Goal: Information Seeking & Learning: Learn about a topic

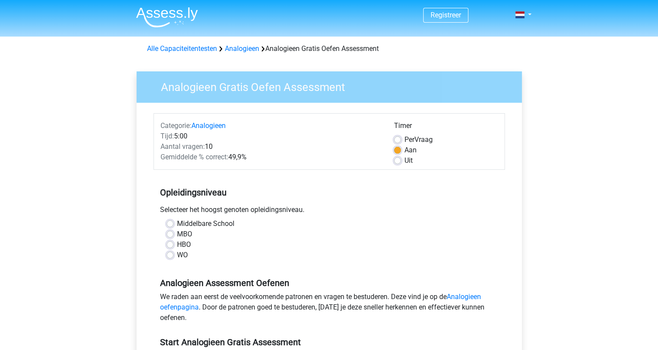
click at [177, 233] on label "MBO" at bounding box center [184, 234] width 15 height 10
click at [168, 233] on input "MBO" at bounding box center [170, 233] width 7 height 9
radio input "true"
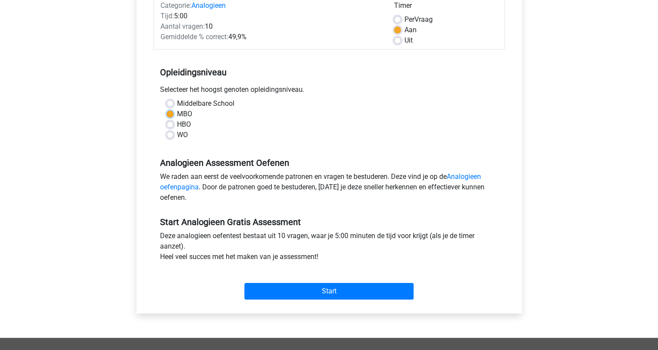
scroll to position [131, 0]
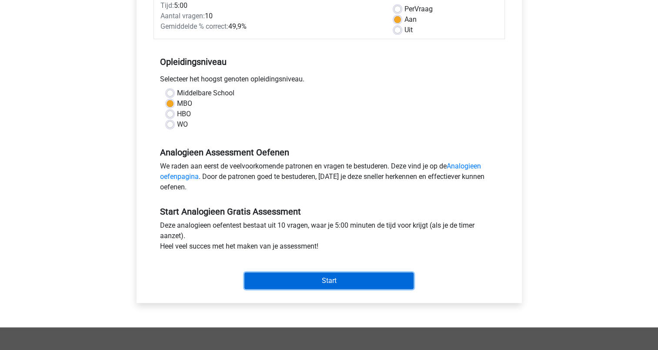
click at [327, 280] on input "Start" at bounding box center [329, 280] width 169 height 17
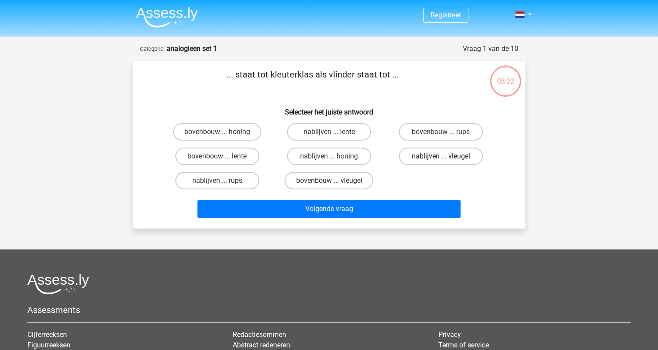
click at [426, 151] on label "nablijven ... vleugel" at bounding box center [441, 156] width 84 height 17
click at [441, 156] on input "nablijven ... vleugel" at bounding box center [444, 159] width 6 height 6
radio input "true"
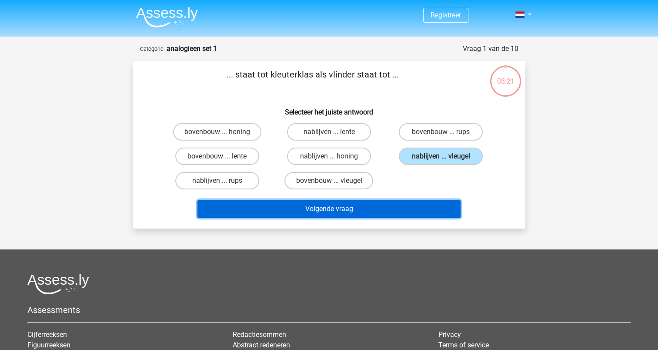
click at [326, 205] on button "Volgende vraag" at bounding box center [329, 209] width 263 height 18
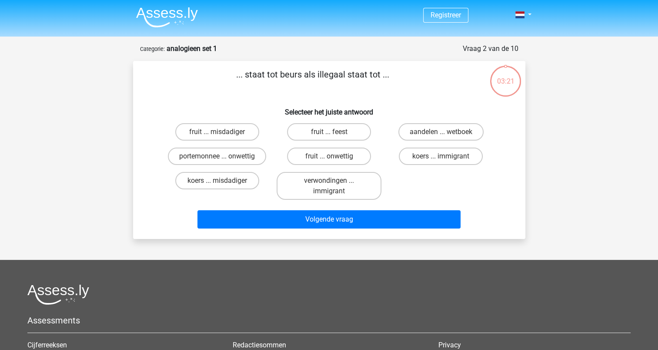
scroll to position [44, 0]
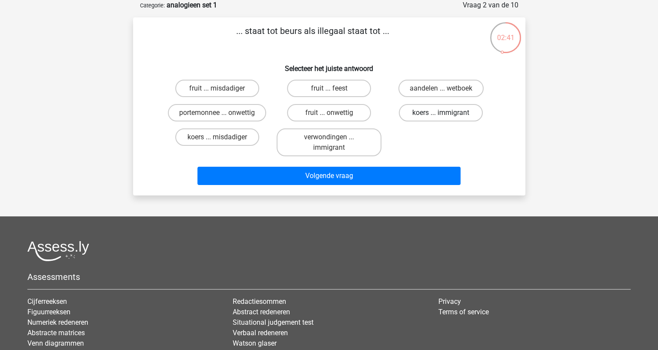
click at [439, 113] on label "koers ... immigrant" at bounding box center [441, 112] width 84 height 17
click at [441, 113] on input "koers ... immigrant" at bounding box center [444, 116] width 6 height 6
radio input "true"
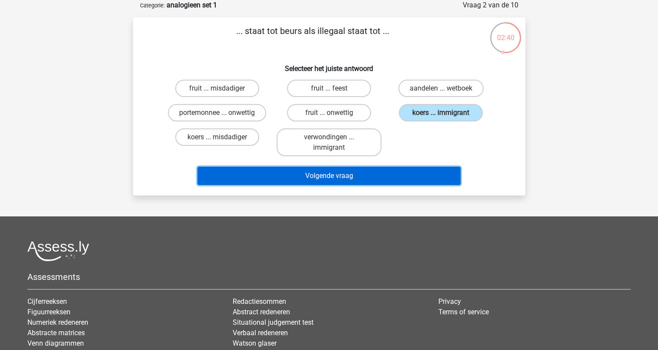
click at [364, 172] on button "Volgende vraag" at bounding box center [329, 176] width 263 height 18
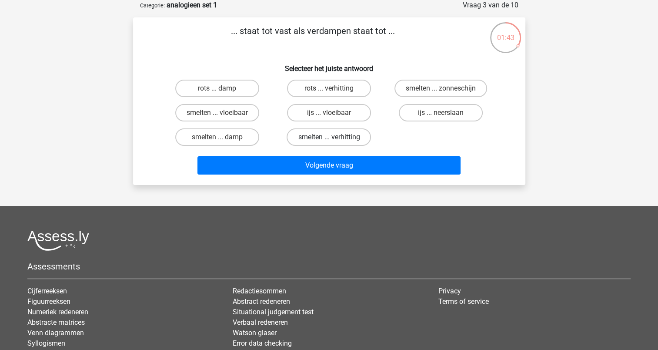
click at [313, 132] on label "smelten ... verhitting" at bounding box center [329, 136] width 84 height 17
click at [329, 137] on input "smelten ... verhitting" at bounding box center [332, 140] width 6 height 6
radio input "true"
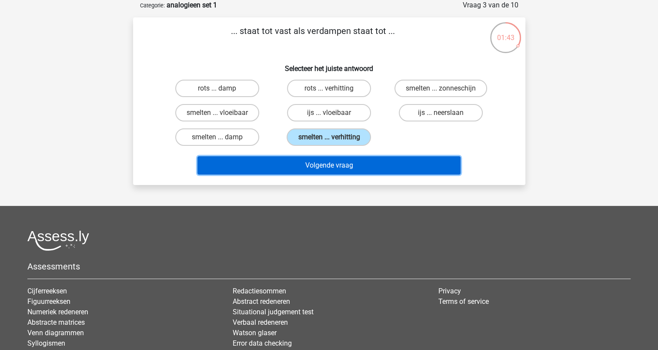
click at [320, 165] on button "Volgende vraag" at bounding box center [329, 165] width 263 height 18
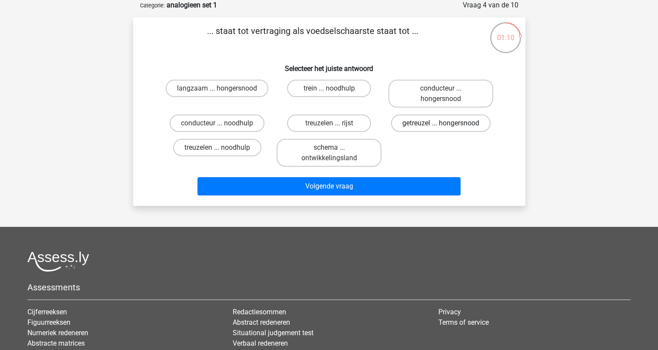
click at [405, 118] on label "getreuzel ... hongersnood" at bounding box center [441, 122] width 100 height 17
click at [441, 123] on input "getreuzel ... hongersnood" at bounding box center [444, 126] width 6 height 6
radio input "true"
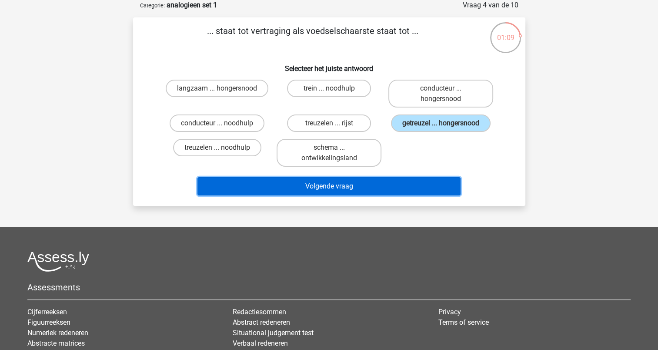
click at [361, 181] on button "Volgende vraag" at bounding box center [329, 186] width 263 height 18
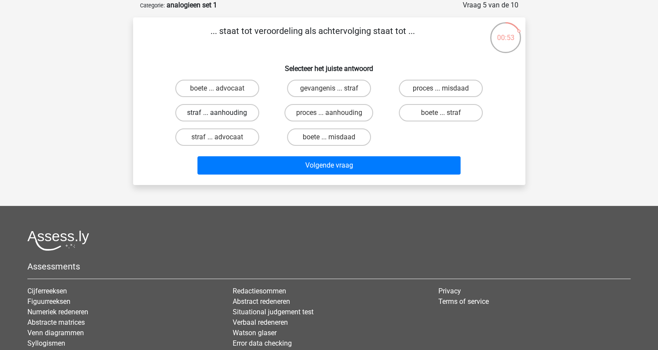
click at [249, 112] on label "straf ... aanhouding" at bounding box center [217, 112] width 84 height 17
click at [223, 113] on input "straf ... aanhouding" at bounding box center [220, 116] width 6 height 6
radio input "true"
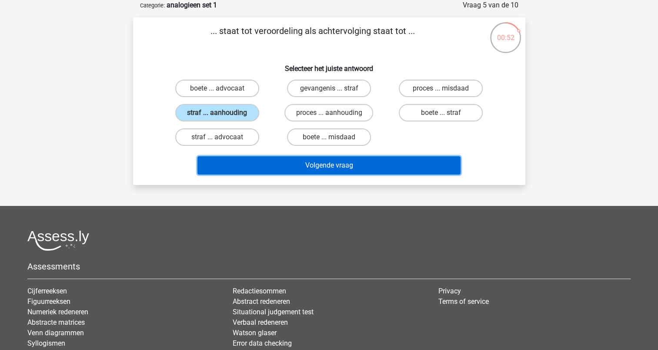
click at [319, 161] on button "Volgende vraag" at bounding box center [329, 165] width 263 height 18
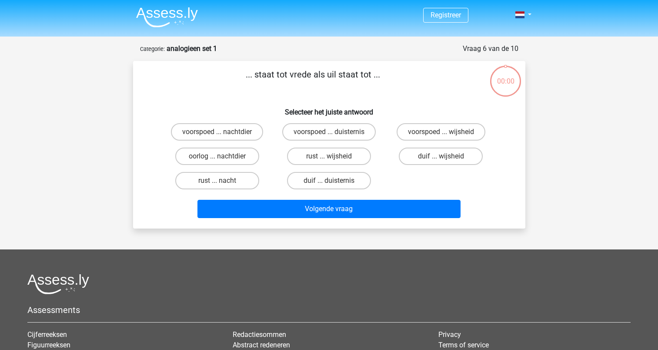
scroll to position [44, 0]
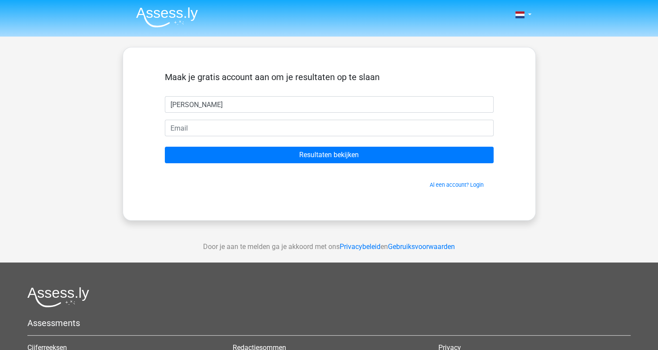
type input "Rob"
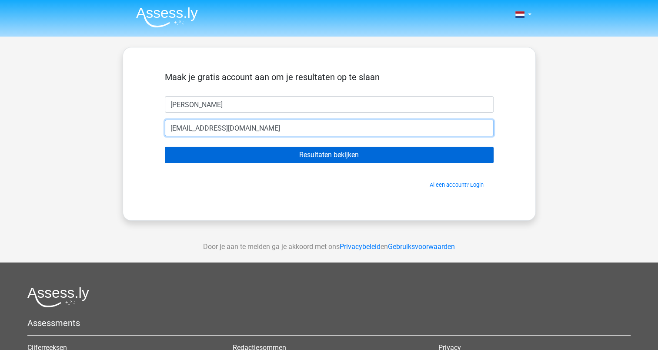
type input "rhest@heijmans.nl"
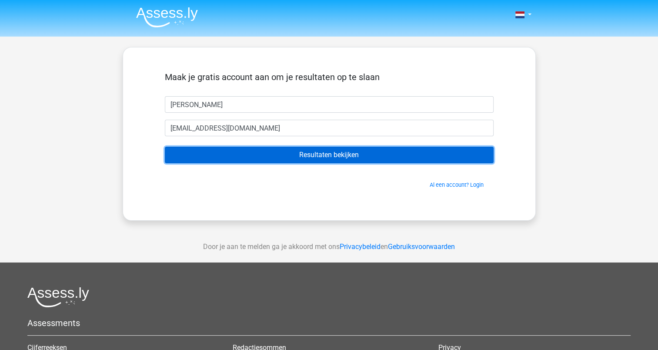
click at [335, 155] on input "Resultaten bekijken" at bounding box center [329, 155] width 329 height 17
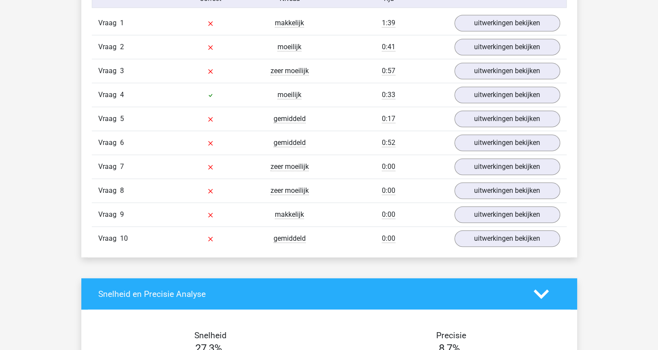
scroll to position [696, 0]
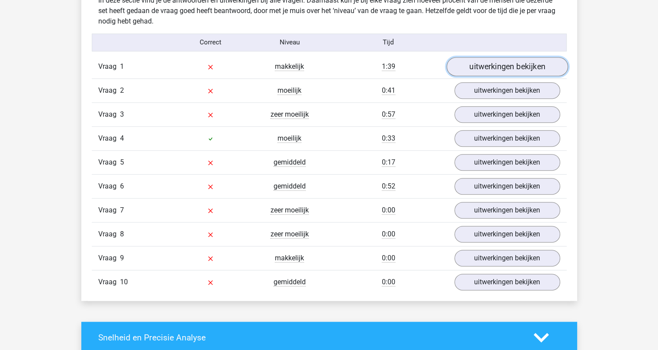
click at [523, 64] on link "uitwerkingen bekijken" at bounding box center [507, 66] width 121 height 19
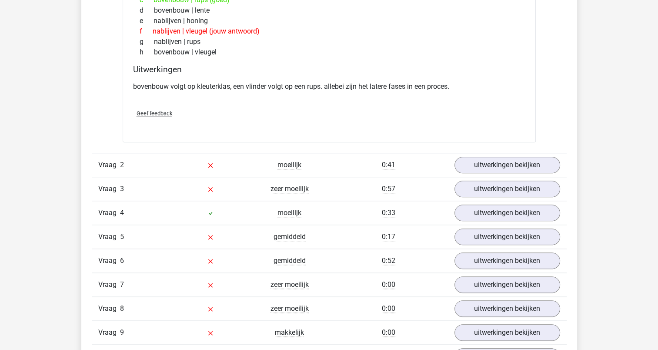
scroll to position [870, 0]
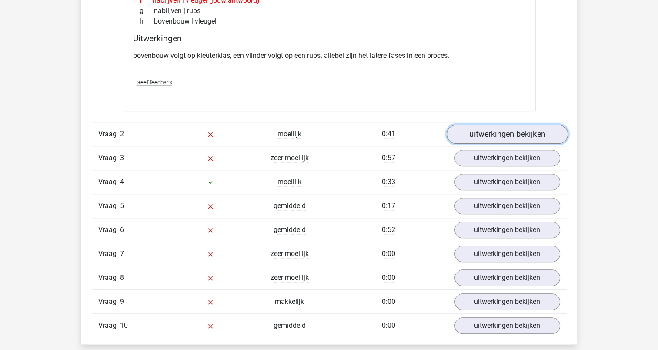
click at [476, 134] on link "uitwerkingen bekijken" at bounding box center [507, 134] width 121 height 19
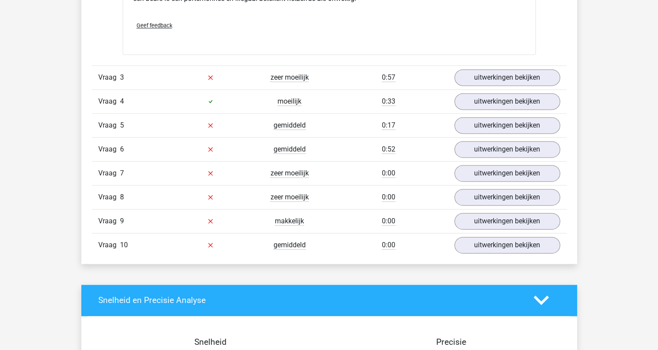
scroll to position [1175, 0]
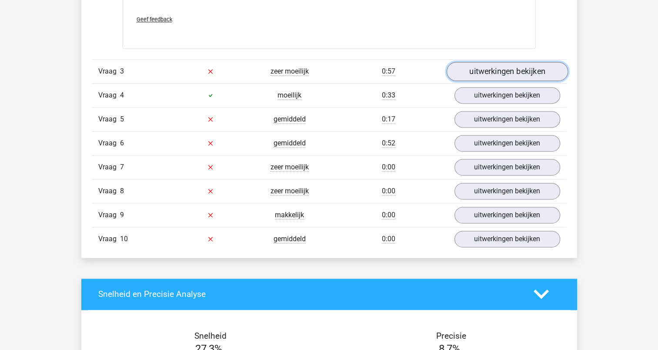
click at [506, 66] on link "uitwerkingen bekijken" at bounding box center [507, 71] width 121 height 19
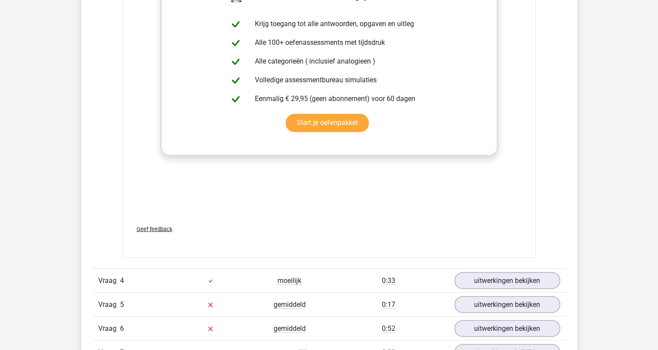
scroll to position [1436, 0]
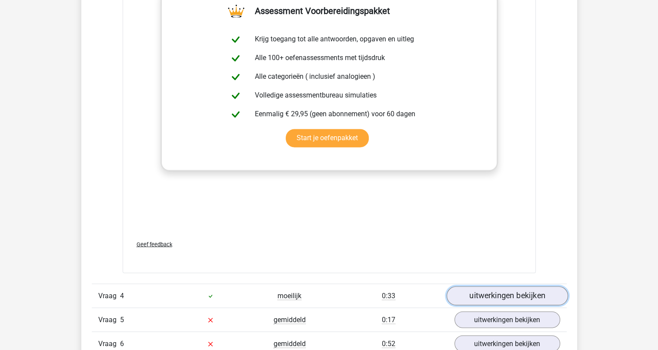
click at [527, 295] on link "uitwerkingen bekijken" at bounding box center [507, 295] width 121 height 19
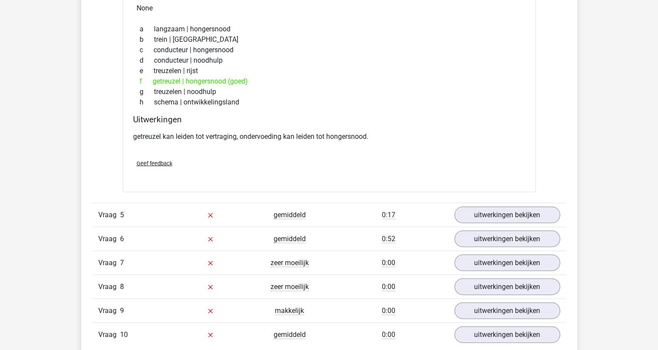
scroll to position [1784, 0]
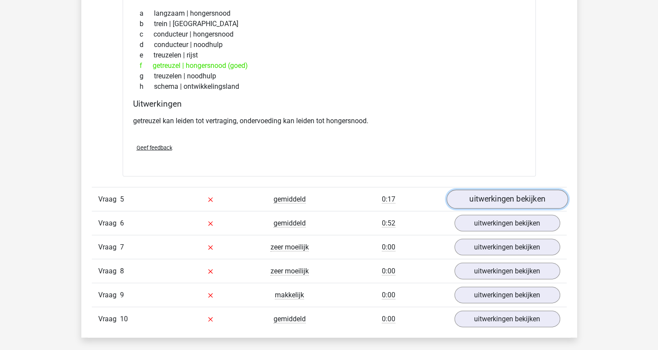
click at [486, 195] on link "uitwerkingen bekijken" at bounding box center [507, 199] width 121 height 19
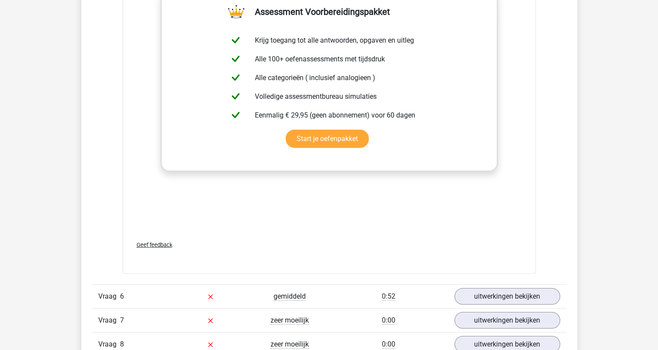
scroll to position [2176, 0]
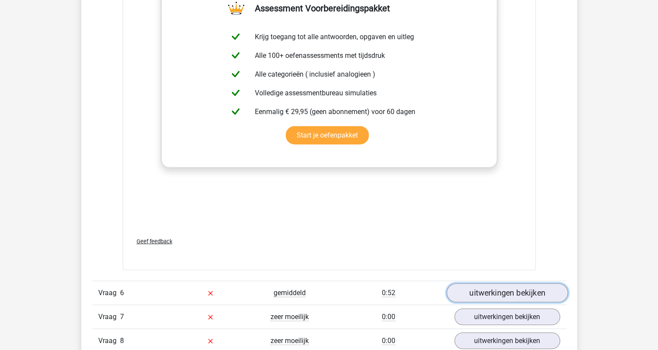
click at [527, 293] on link "uitwerkingen bekijken" at bounding box center [507, 292] width 121 height 19
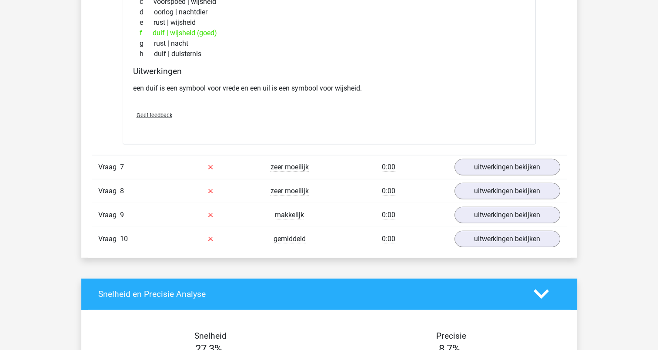
scroll to position [2568, 0]
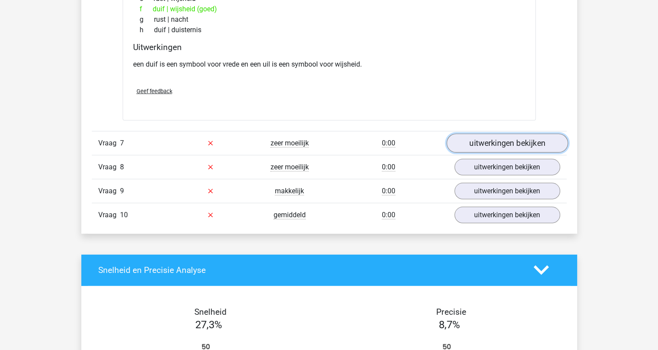
click at [508, 138] on link "uitwerkingen bekijken" at bounding box center [507, 143] width 121 height 19
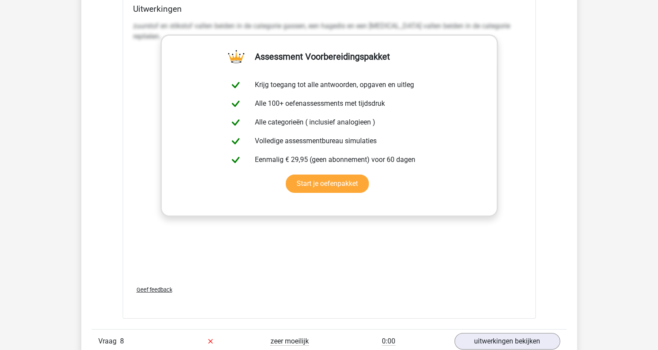
scroll to position [2916, 0]
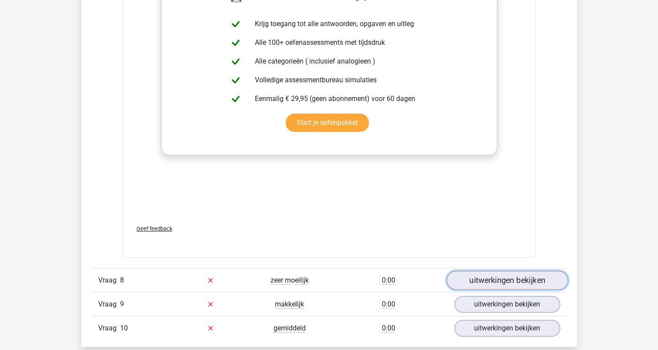
click at [510, 275] on link "uitwerkingen bekijken" at bounding box center [507, 280] width 121 height 19
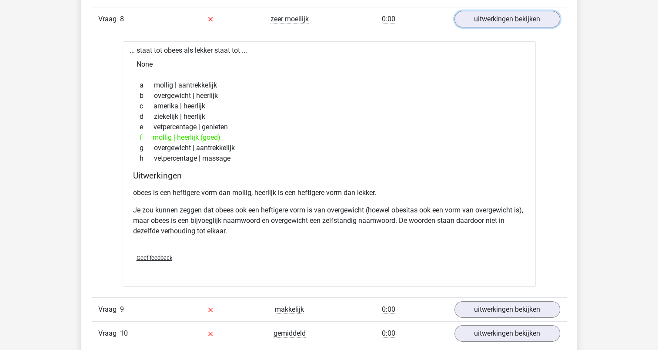
scroll to position [3308, 0]
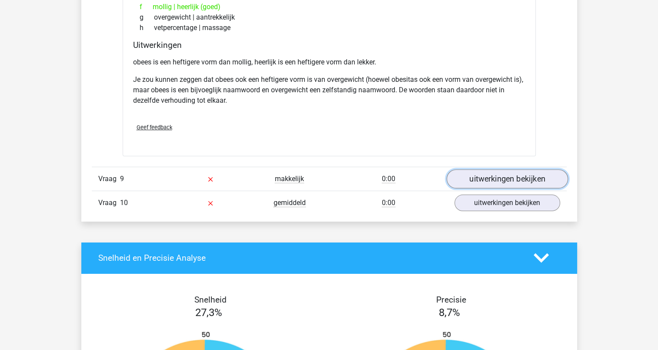
click at [490, 174] on link "uitwerkingen bekijken" at bounding box center [507, 178] width 121 height 19
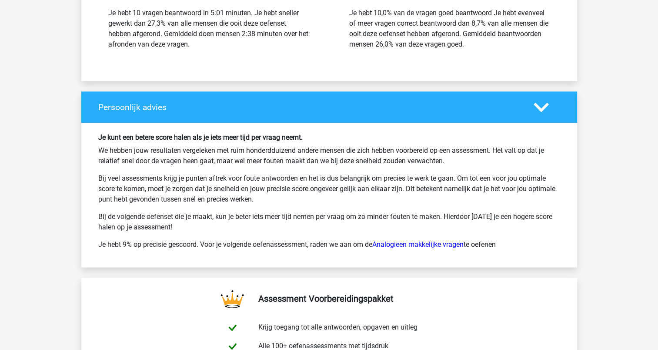
scroll to position [4308, 0]
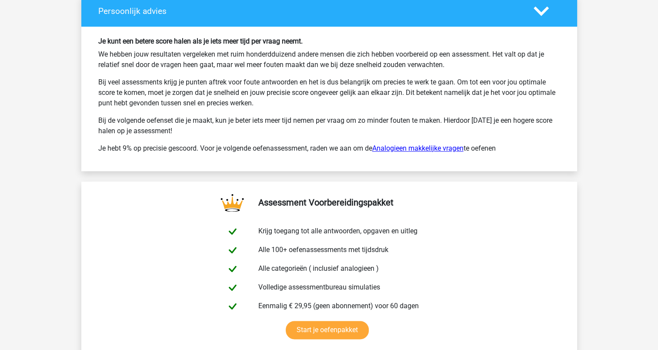
click at [424, 144] on link "Analogieen makkelijke vragen" at bounding box center [418, 148] width 91 height 8
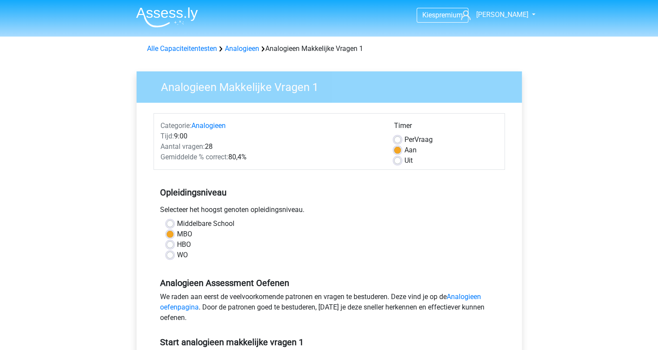
scroll to position [131, 0]
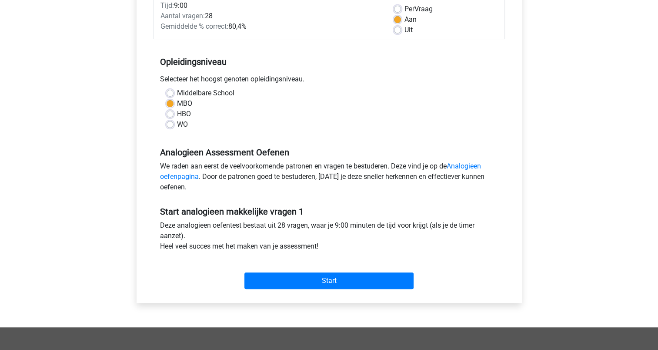
click at [405, 31] on label "Uit" at bounding box center [409, 30] width 8 height 10
click at [399, 31] on input "Uit" at bounding box center [397, 29] width 7 height 9
radio input "true"
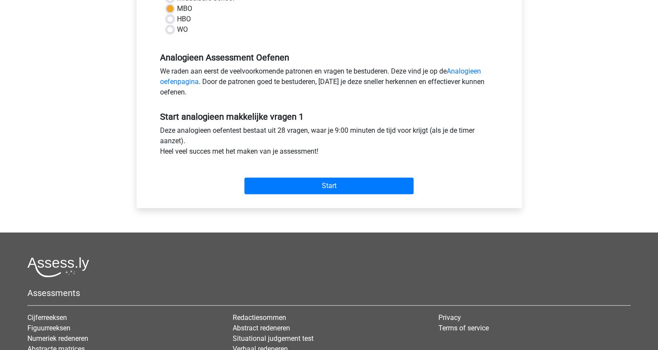
scroll to position [261, 0]
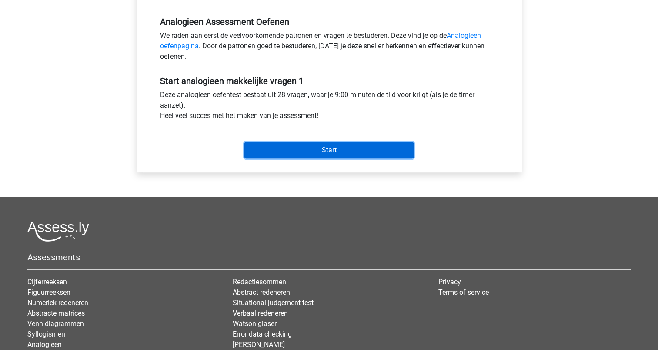
click at [312, 149] on input "Start" at bounding box center [329, 150] width 169 height 17
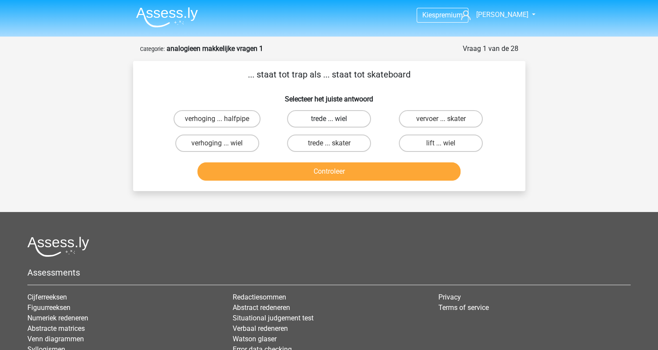
click at [315, 116] on label "trede ... wiel" at bounding box center [329, 118] width 84 height 17
click at [329, 119] on input "trede ... wiel" at bounding box center [332, 122] width 6 height 6
radio input "true"
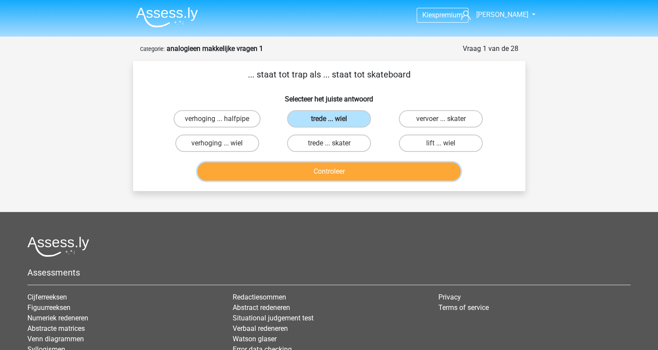
click at [329, 165] on button "Controleer" at bounding box center [329, 171] width 263 height 18
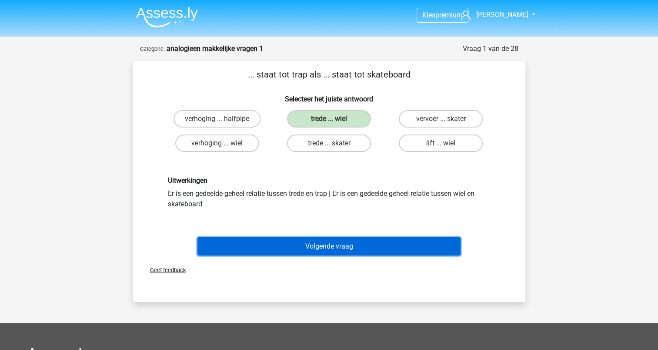
click at [335, 247] on button "Volgende vraag" at bounding box center [329, 246] width 263 height 18
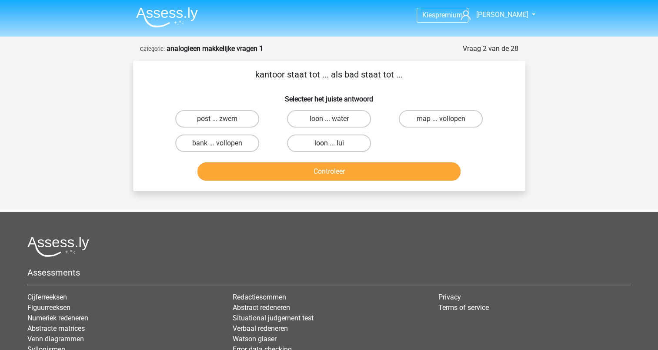
click at [296, 138] on label "loon ... lui" at bounding box center [329, 142] width 84 height 17
click at [329, 143] on input "loon ... lui" at bounding box center [332, 146] width 6 height 6
radio input "true"
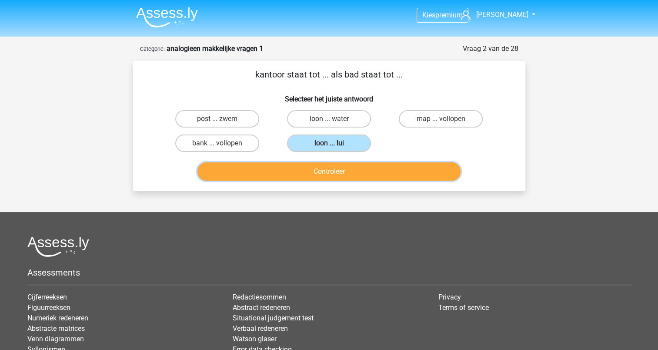
click at [333, 178] on button "Controleer" at bounding box center [329, 171] width 263 height 18
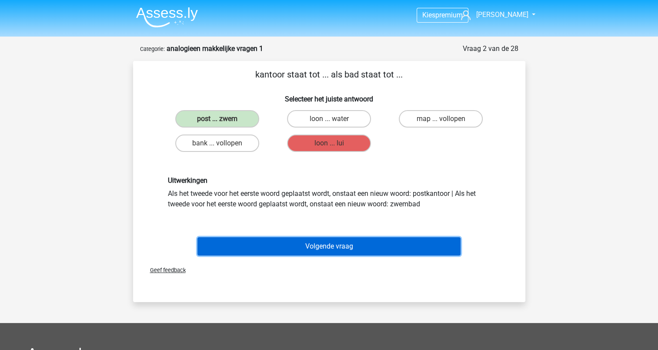
click at [335, 242] on button "Volgende vraag" at bounding box center [329, 246] width 263 height 18
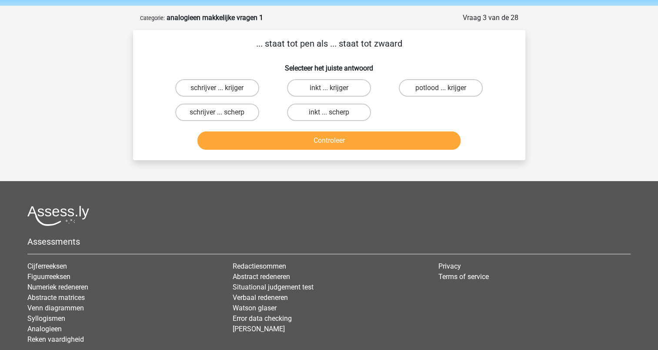
scroll to position [44, 0]
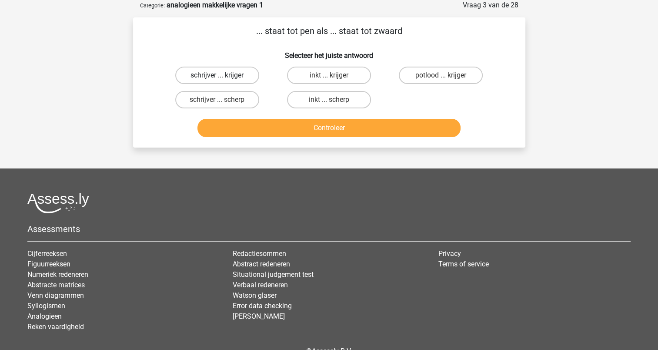
click at [232, 73] on label "schrijver ... krijger" at bounding box center [217, 75] width 84 height 17
click at [223, 75] on input "schrijver ... krijger" at bounding box center [220, 78] width 6 height 6
radio input "true"
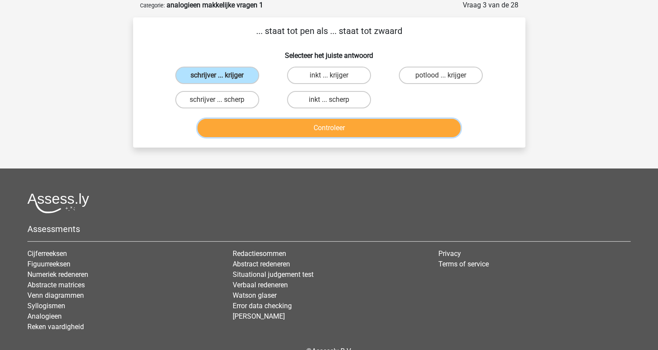
click at [305, 131] on button "Controleer" at bounding box center [329, 128] width 263 height 18
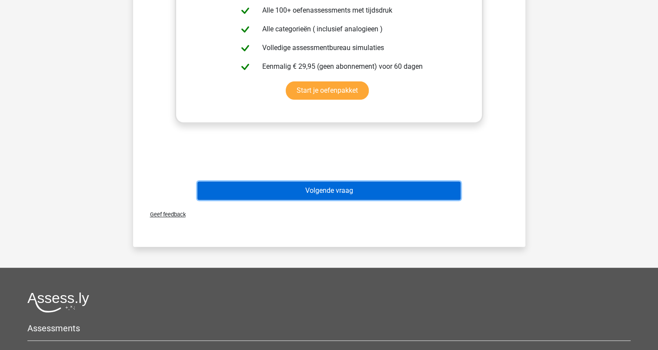
click at [336, 185] on button "Volgende vraag" at bounding box center [329, 190] width 263 height 18
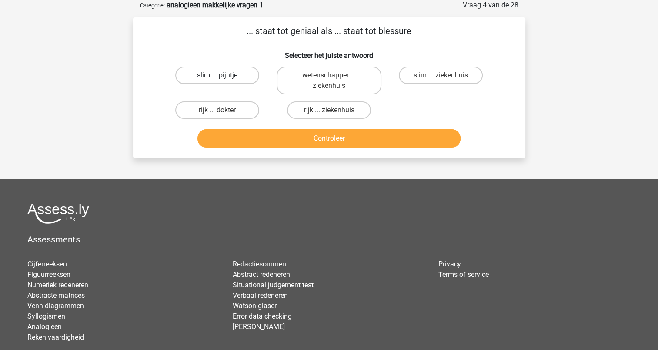
click at [240, 74] on label "slim ... pijntje" at bounding box center [217, 75] width 84 height 17
click at [223, 75] on input "slim ... pijntje" at bounding box center [220, 78] width 6 height 6
radio input "true"
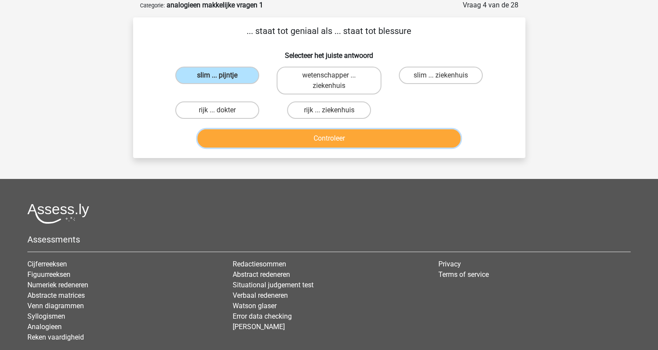
click at [319, 141] on button "Controleer" at bounding box center [329, 138] width 263 height 18
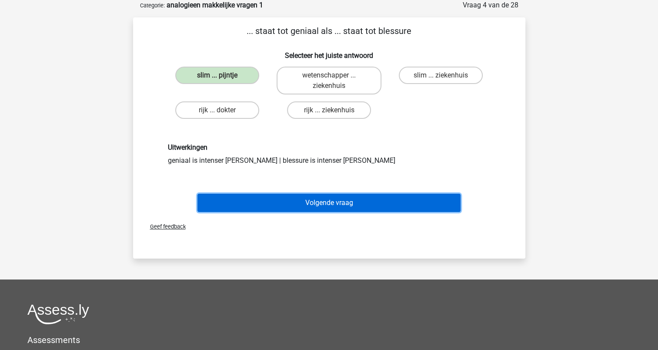
click at [339, 204] on button "Volgende vraag" at bounding box center [329, 203] width 263 height 18
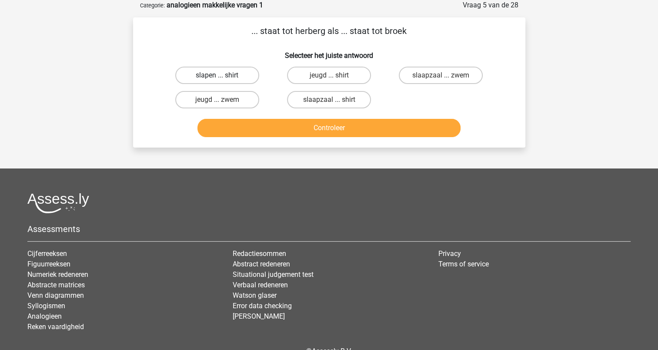
click at [244, 77] on label "slapen ... shirt" at bounding box center [217, 75] width 84 height 17
click at [223, 77] on input "slapen ... shirt" at bounding box center [220, 78] width 6 height 6
radio input "true"
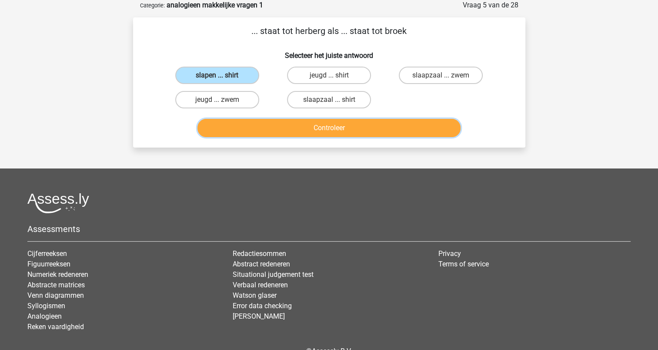
click at [310, 125] on button "Controleer" at bounding box center [329, 128] width 263 height 18
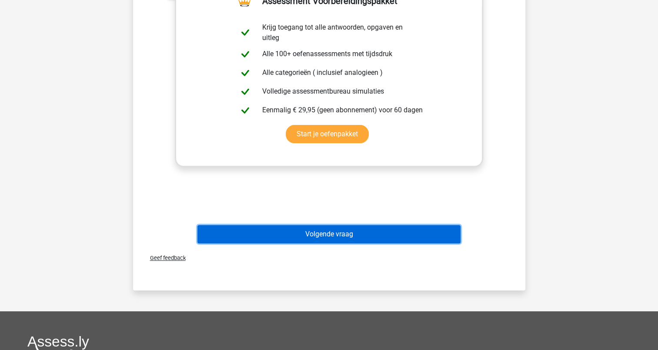
click at [351, 237] on button "Volgende vraag" at bounding box center [329, 234] width 263 height 18
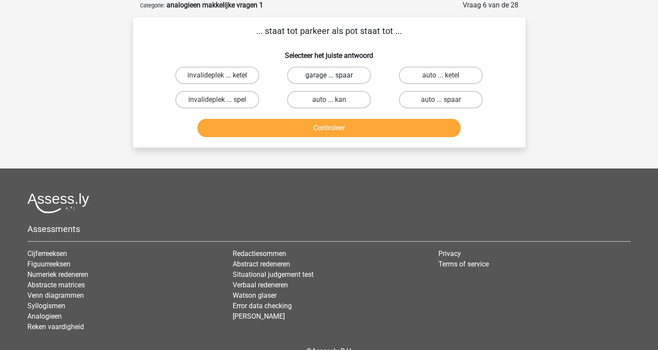
click at [340, 72] on label "garage ... spaar" at bounding box center [329, 75] width 84 height 17
click at [335, 75] on input "garage ... spaar" at bounding box center [332, 78] width 6 height 6
radio input "true"
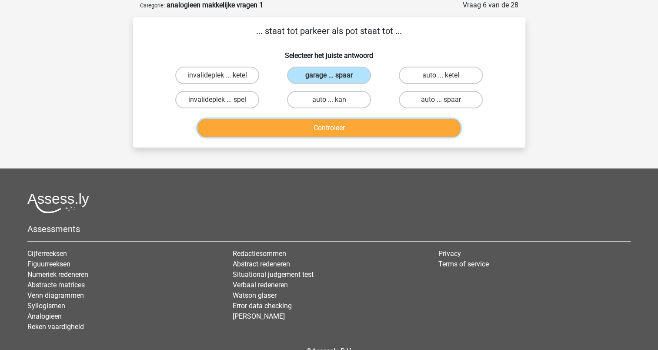
click at [340, 127] on button "Controleer" at bounding box center [329, 128] width 263 height 18
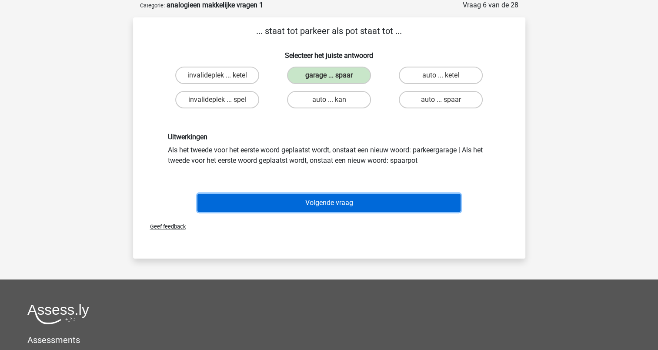
click at [331, 200] on button "Volgende vraag" at bounding box center [329, 203] width 263 height 18
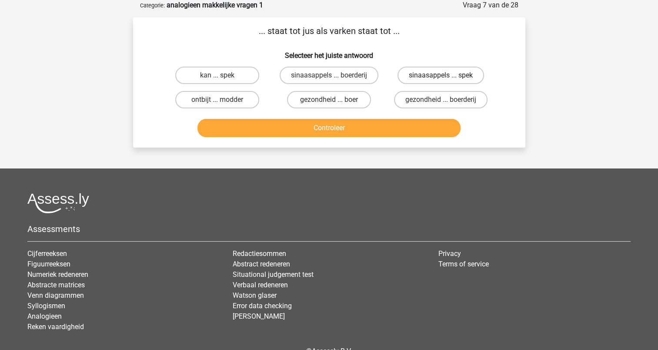
click at [420, 77] on label "sinaasappels ... spek" at bounding box center [441, 75] width 87 height 17
click at [441, 77] on input "sinaasappels ... spek" at bounding box center [444, 78] width 6 height 6
radio input "true"
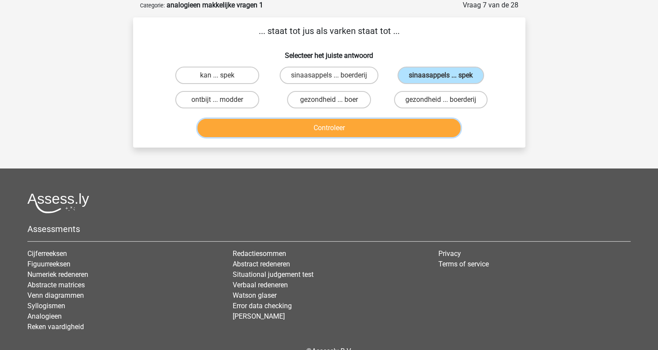
click at [363, 126] on button "Controleer" at bounding box center [329, 128] width 263 height 18
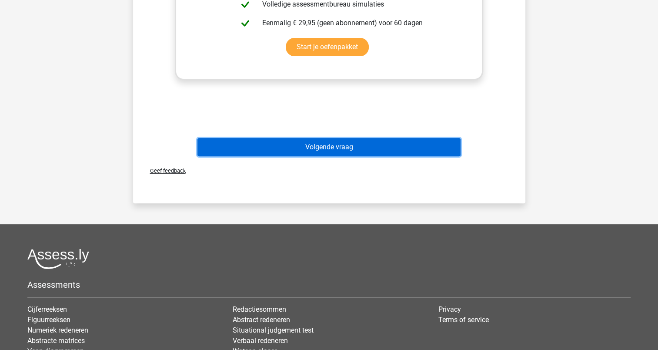
click at [359, 144] on button "Volgende vraag" at bounding box center [329, 147] width 263 height 18
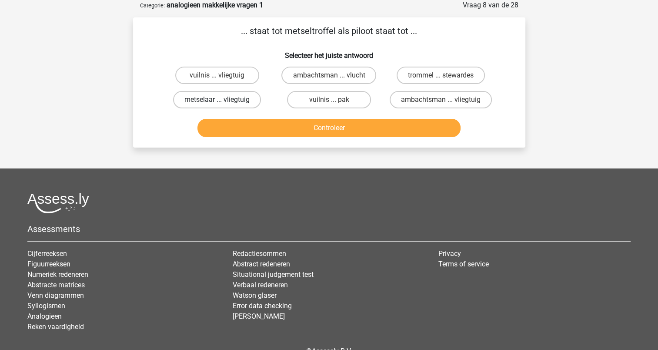
click at [245, 101] on label "metselaar ... vliegtuig" at bounding box center [217, 99] width 88 height 17
click at [223, 101] on input "metselaar ... vliegtuig" at bounding box center [220, 103] width 6 height 6
radio input "true"
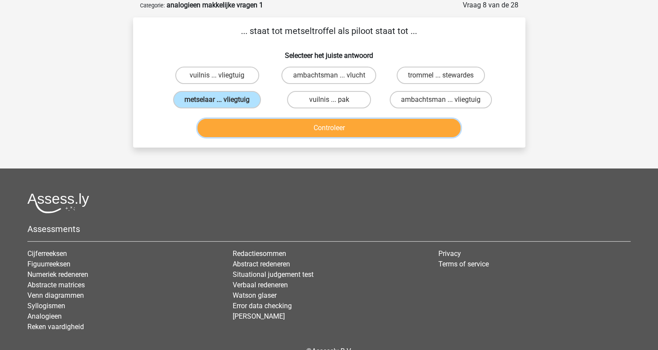
click at [296, 124] on button "Controleer" at bounding box center [329, 128] width 263 height 18
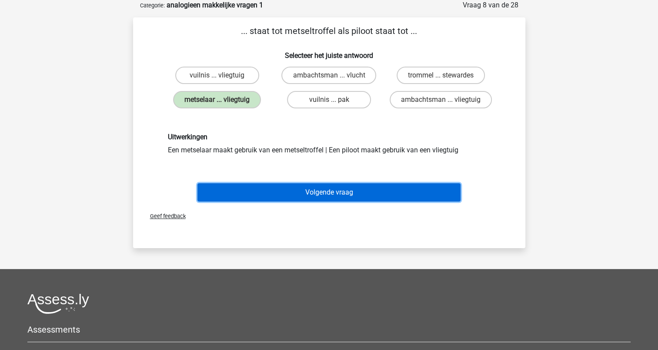
click at [337, 188] on button "Volgende vraag" at bounding box center [329, 192] width 263 height 18
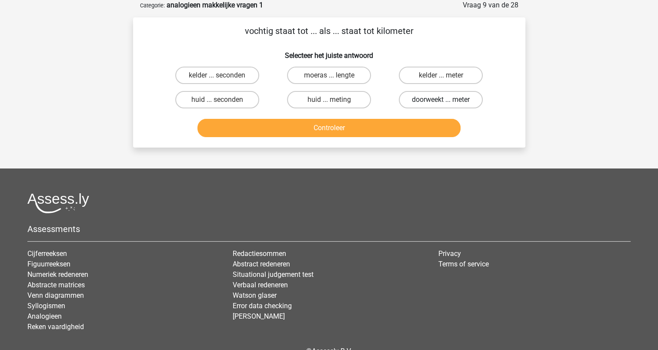
click at [427, 96] on label "doorweekt ... meter" at bounding box center [441, 99] width 84 height 17
click at [441, 100] on input "doorweekt ... meter" at bounding box center [444, 103] width 6 height 6
radio input "true"
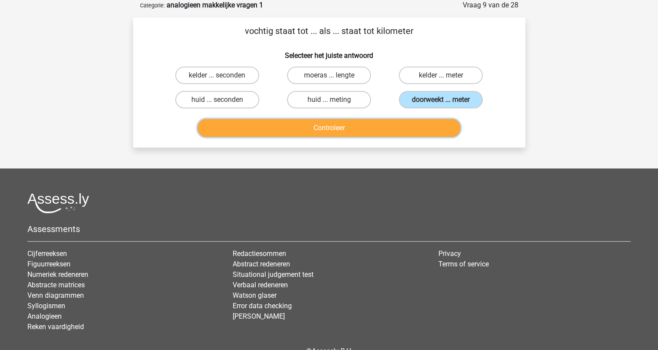
click at [401, 125] on button "Controleer" at bounding box center [329, 128] width 263 height 18
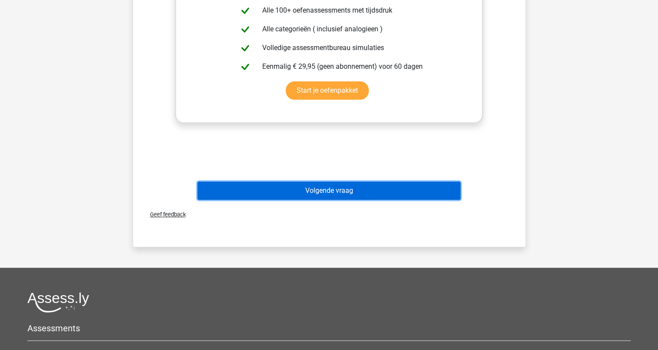
click at [365, 183] on button "Volgende vraag" at bounding box center [329, 190] width 263 height 18
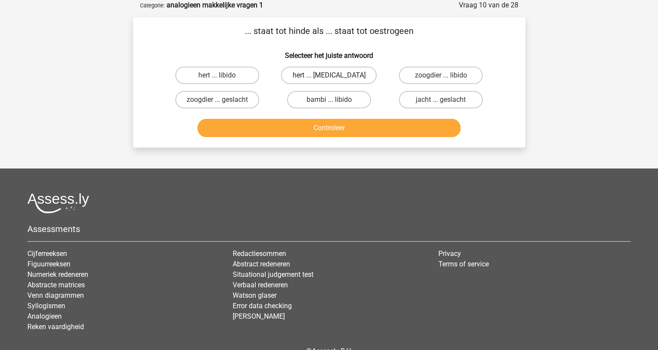
click at [347, 76] on label "hert ... testosteron" at bounding box center [329, 75] width 96 height 17
click at [335, 76] on input "hert ... testosteron" at bounding box center [332, 78] width 6 height 6
radio input "true"
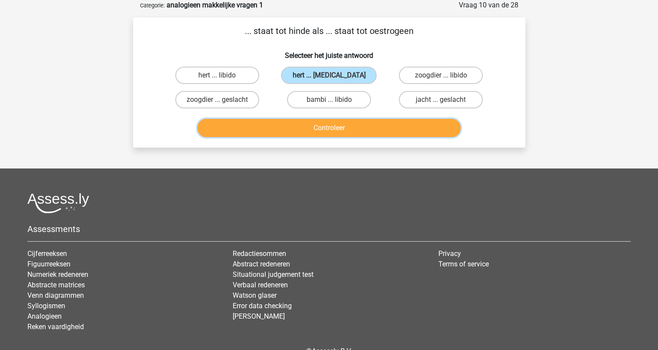
click at [357, 125] on button "Controleer" at bounding box center [329, 128] width 263 height 18
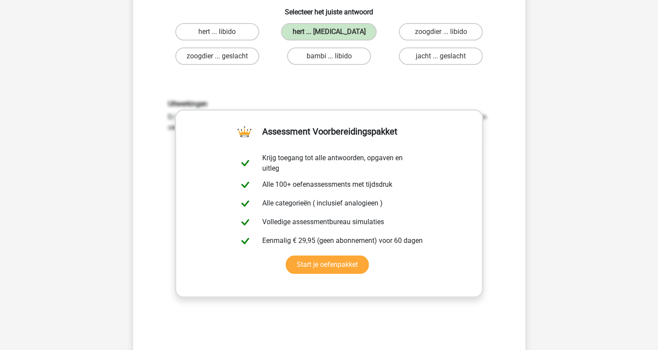
scroll to position [261, 0]
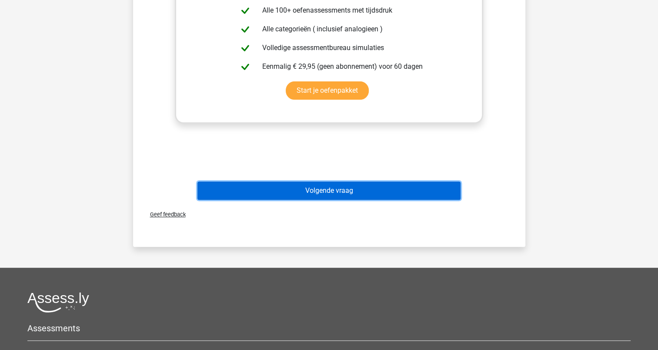
click at [341, 187] on button "Volgende vraag" at bounding box center [329, 190] width 263 height 18
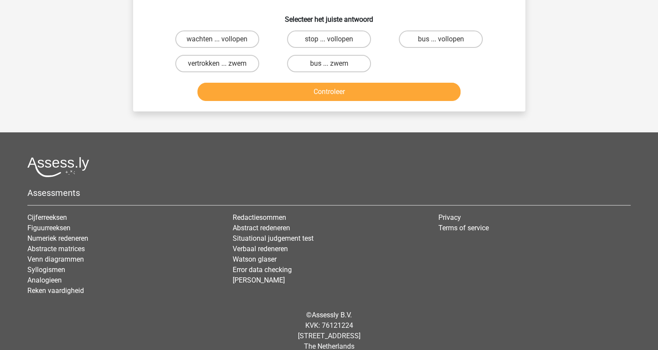
scroll to position [44, 0]
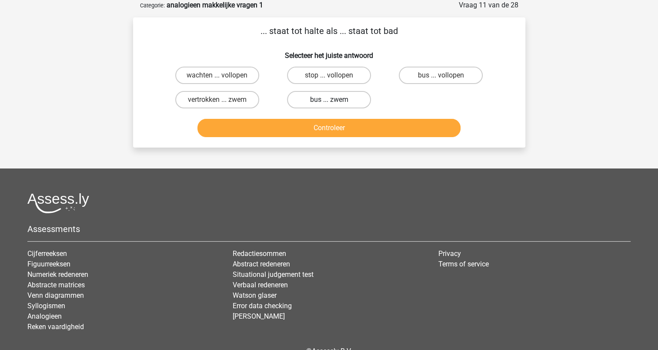
click at [309, 102] on label "bus ... zwem" at bounding box center [329, 99] width 84 height 17
click at [329, 102] on input "bus ... zwem" at bounding box center [332, 103] width 6 height 6
radio input "true"
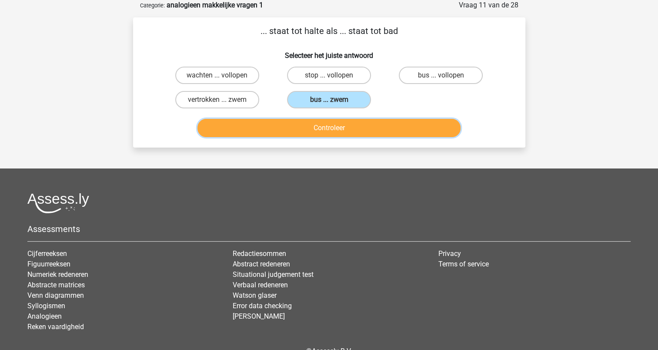
click at [329, 129] on button "Controleer" at bounding box center [329, 128] width 263 height 18
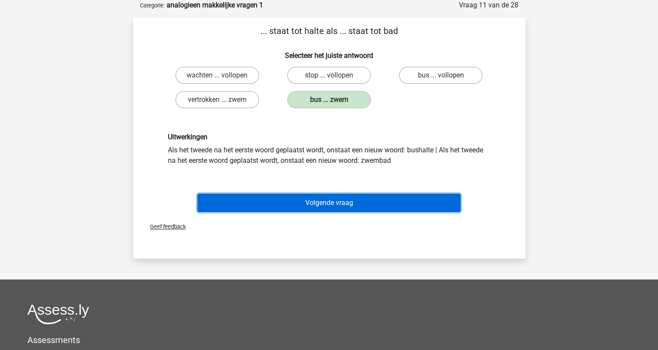
click at [320, 210] on button "Volgende vraag" at bounding box center [329, 203] width 263 height 18
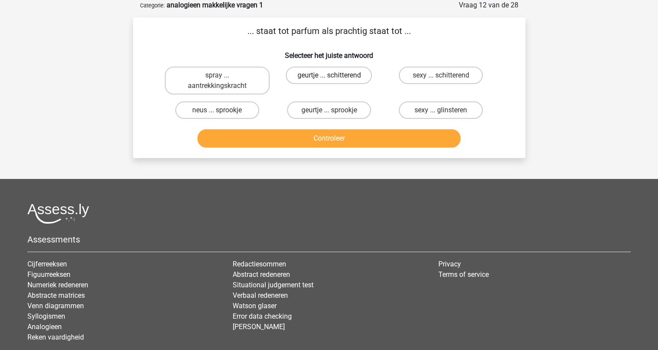
click at [349, 76] on label "geurtje ... schitterend" at bounding box center [329, 75] width 86 height 17
click at [335, 76] on input "geurtje ... schitterend" at bounding box center [332, 78] width 6 height 6
radio input "true"
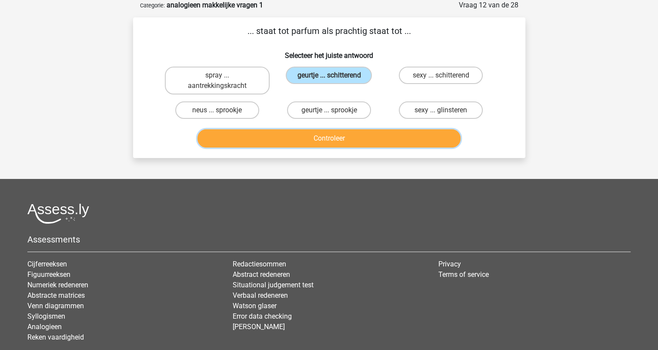
click at [352, 133] on button "Controleer" at bounding box center [329, 138] width 263 height 18
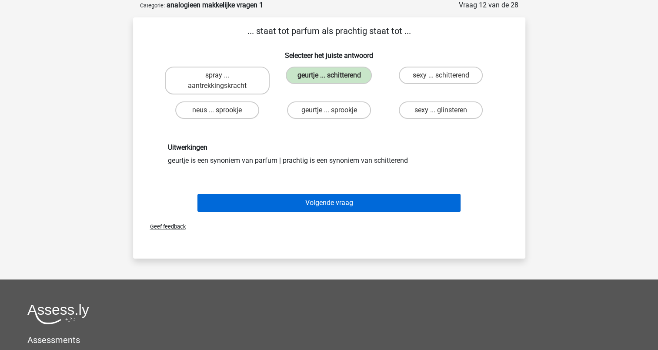
click at [330, 200] on button "Volgende vraag" at bounding box center [329, 203] width 263 height 18
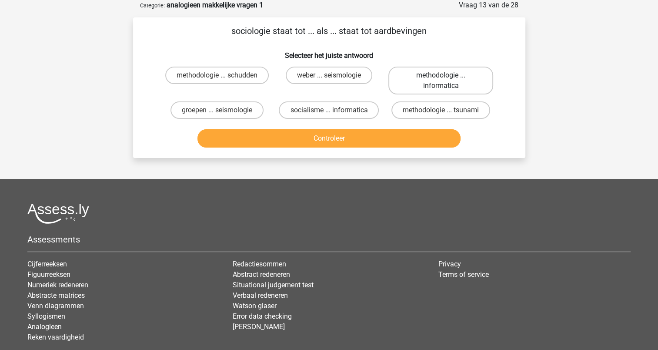
click at [430, 80] on label "methodologie ... informatica" at bounding box center [441, 81] width 105 height 28
click at [441, 80] on input "methodologie ... informatica" at bounding box center [444, 78] width 6 height 6
radio input "true"
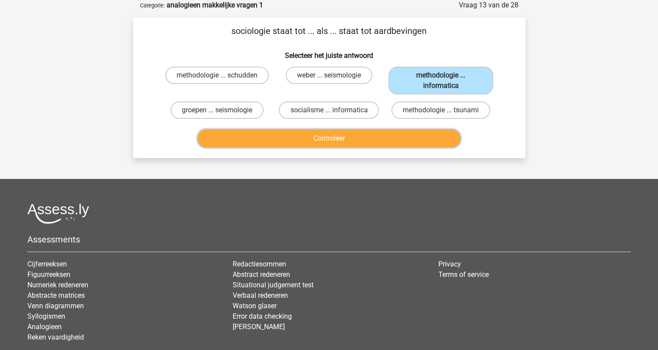
click at [341, 144] on button "Controleer" at bounding box center [329, 138] width 263 height 18
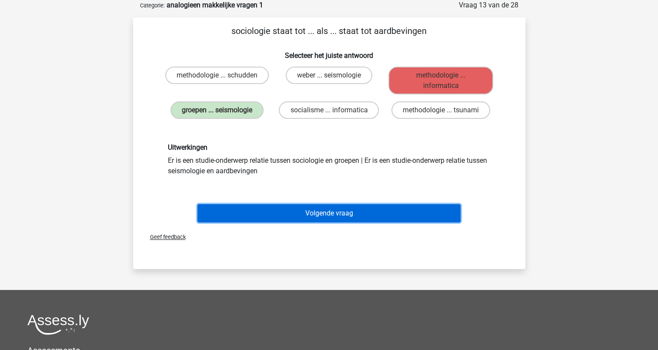
click at [332, 210] on button "Volgende vraag" at bounding box center [329, 213] width 263 height 18
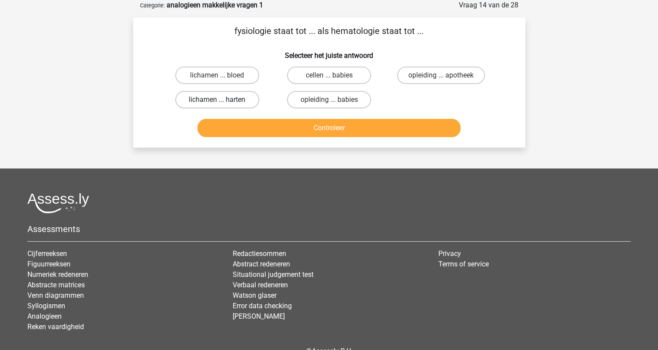
click at [235, 103] on label "lichamen ... harten" at bounding box center [217, 99] width 84 height 17
click at [223, 103] on input "lichamen ... harten" at bounding box center [220, 103] width 6 height 6
radio input "true"
drag, startPoint x: 333, startPoint y: 30, endPoint x: 381, endPoint y: 30, distance: 47.9
click at [381, 30] on p "fysiologie staat tot ... als hematologie staat tot ..." at bounding box center [329, 30] width 365 height 13
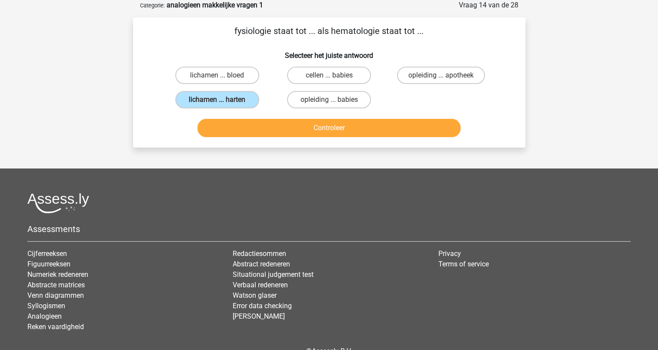
copy p "hematologie"
click at [217, 71] on label "lichamen ... bloed" at bounding box center [217, 75] width 84 height 17
click at [217, 75] on input "lichamen ... bloed" at bounding box center [220, 78] width 6 height 6
radio input "true"
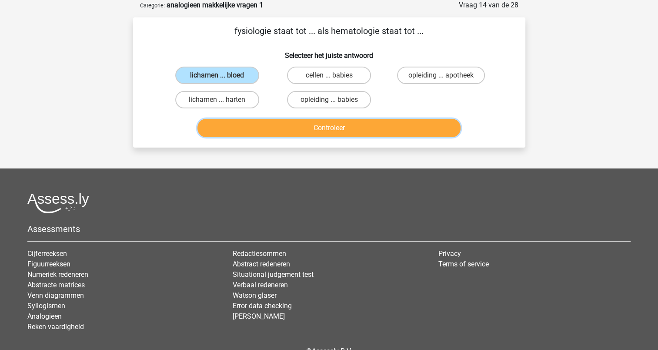
click at [312, 126] on button "Controleer" at bounding box center [329, 128] width 263 height 18
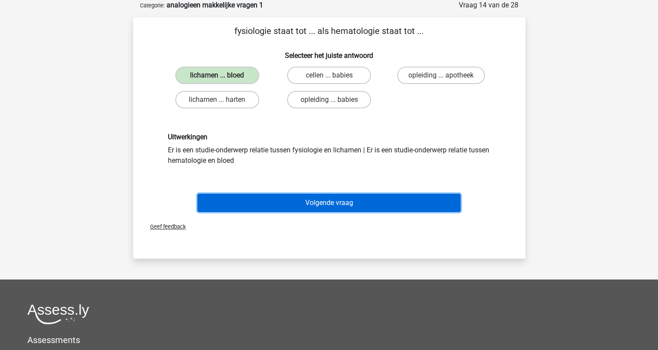
click at [324, 199] on button "Volgende vraag" at bounding box center [329, 203] width 263 height 18
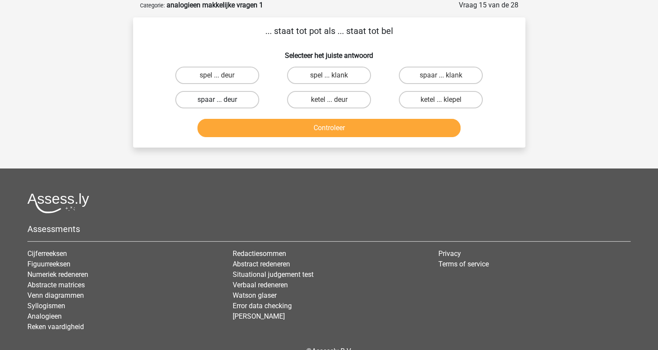
click at [200, 100] on label "spaar ... deur" at bounding box center [217, 99] width 84 height 17
click at [217, 100] on input "spaar ... deur" at bounding box center [220, 103] width 6 height 6
radio input "true"
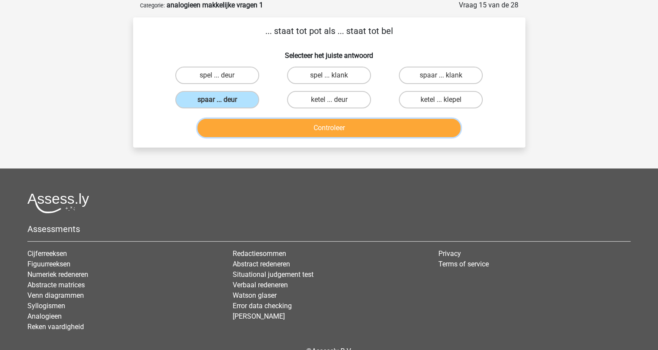
click at [287, 126] on button "Controleer" at bounding box center [329, 128] width 263 height 18
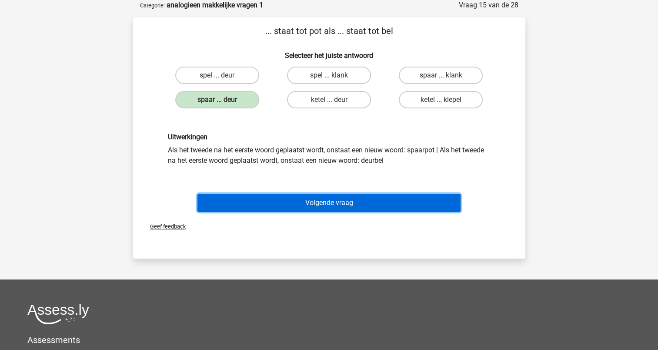
click at [332, 199] on button "Volgende vraag" at bounding box center [329, 203] width 263 height 18
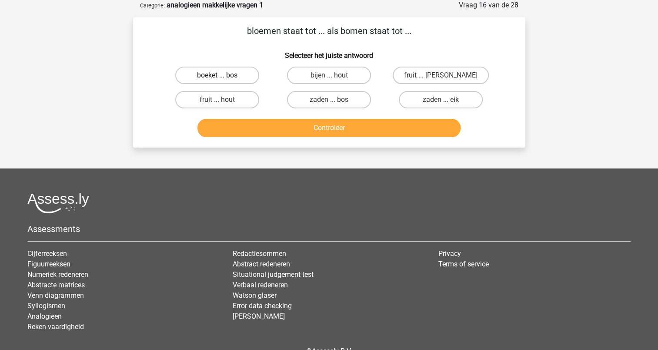
click at [230, 75] on label "boeket ... bos" at bounding box center [217, 75] width 84 height 17
click at [223, 75] on input "boeket ... bos" at bounding box center [220, 78] width 6 height 6
radio input "true"
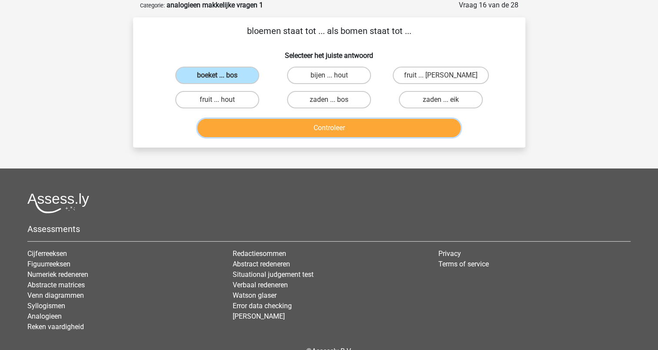
click at [320, 132] on button "Controleer" at bounding box center [329, 128] width 263 height 18
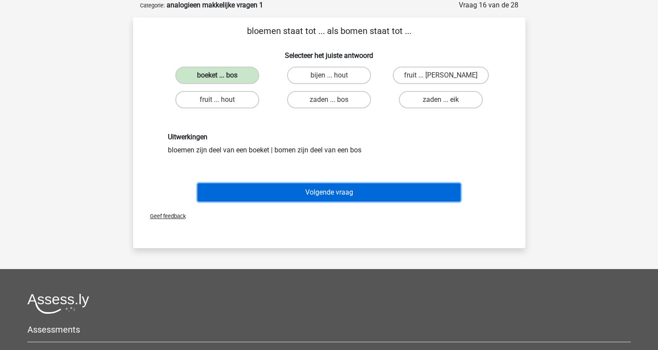
click at [331, 190] on button "Volgende vraag" at bounding box center [329, 192] width 263 height 18
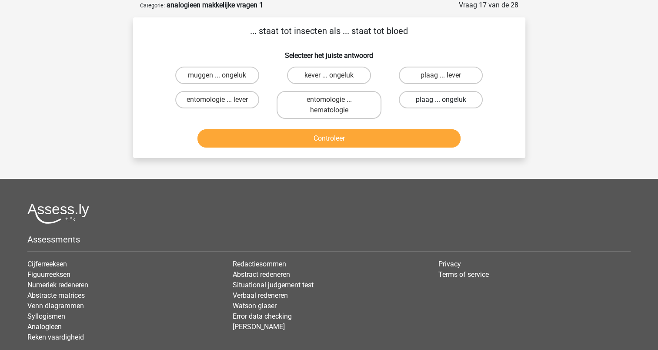
click at [438, 96] on label "plaag ... ongeluk" at bounding box center [441, 99] width 84 height 17
click at [441, 100] on input "plaag ... ongeluk" at bounding box center [444, 103] width 6 height 6
radio input "true"
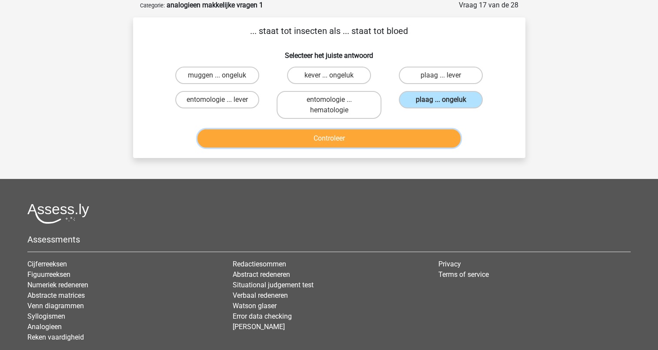
click at [375, 132] on button "Controleer" at bounding box center [329, 138] width 263 height 18
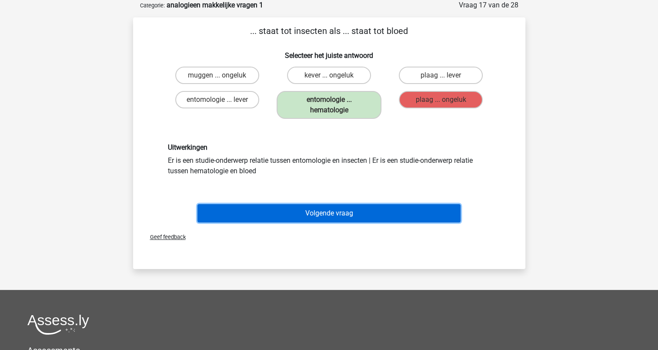
click at [330, 211] on button "Volgende vraag" at bounding box center [329, 213] width 263 height 18
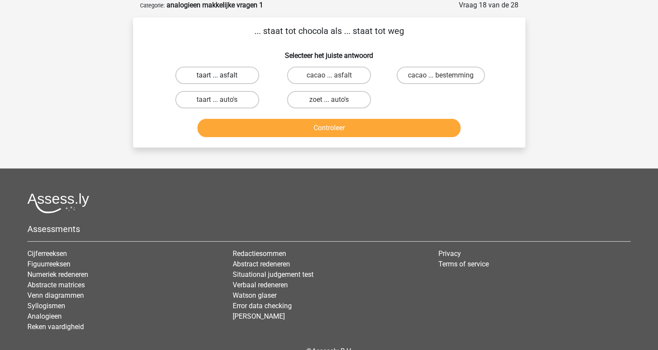
click at [231, 71] on label "taart ... asfalt" at bounding box center [217, 75] width 84 height 17
click at [223, 75] on input "taart ... asfalt" at bounding box center [220, 78] width 6 height 6
radio input "true"
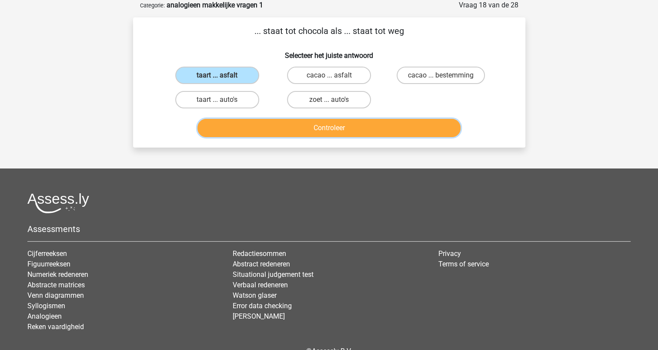
click at [314, 125] on button "Controleer" at bounding box center [329, 128] width 263 height 18
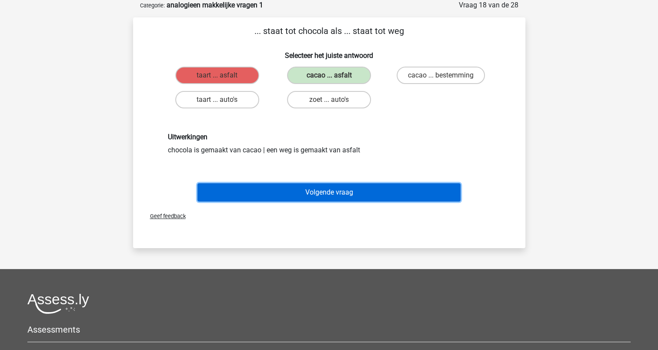
click at [331, 190] on button "Volgende vraag" at bounding box center [329, 192] width 263 height 18
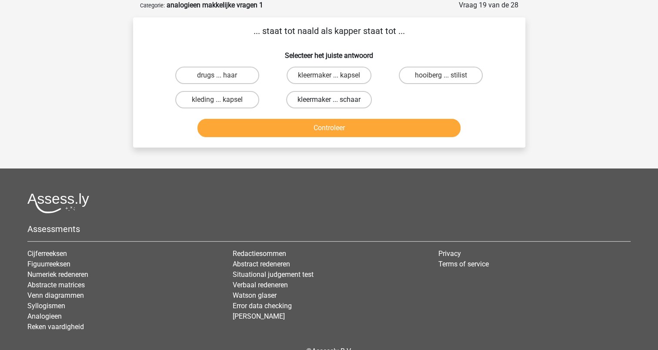
click at [337, 98] on label "kleermaker ... schaar" at bounding box center [329, 99] width 86 height 17
click at [335, 100] on input "kleermaker ... schaar" at bounding box center [332, 103] width 6 height 6
radio input "true"
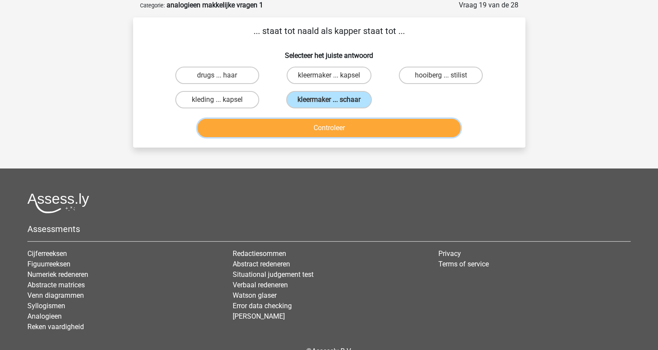
click at [338, 124] on button "Controleer" at bounding box center [329, 128] width 263 height 18
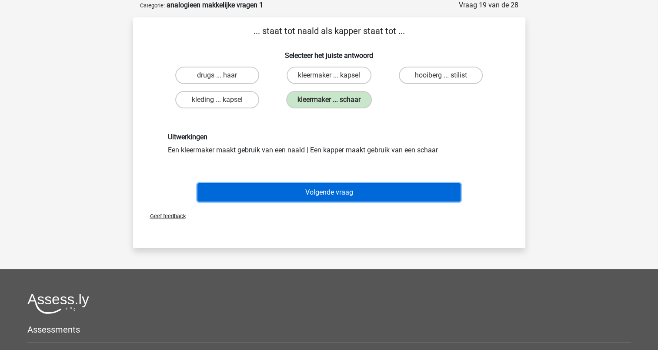
click at [326, 193] on button "Volgende vraag" at bounding box center [329, 192] width 263 height 18
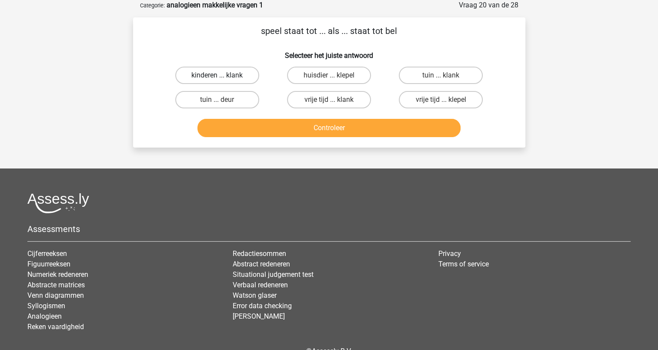
click at [212, 71] on label "kinderen ... klank" at bounding box center [217, 75] width 84 height 17
click at [217, 75] on input "kinderen ... klank" at bounding box center [220, 78] width 6 height 6
radio input "true"
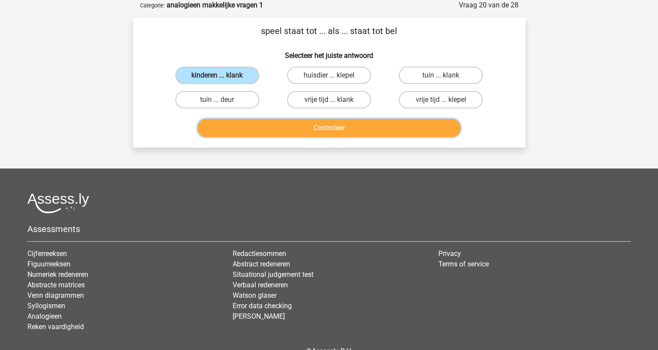
click at [331, 132] on button "Controleer" at bounding box center [329, 128] width 263 height 18
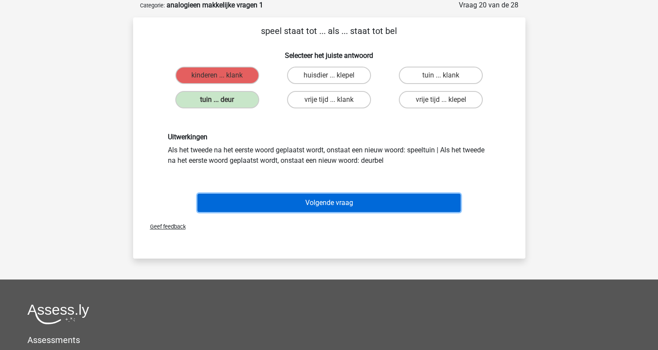
click at [338, 198] on button "Volgende vraag" at bounding box center [329, 203] width 263 height 18
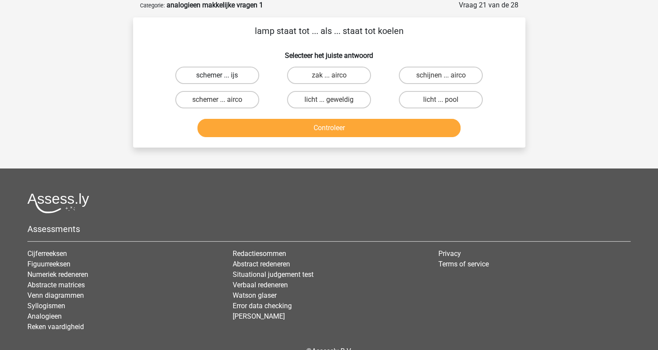
click at [238, 75] on label "schemer ... ijs" at bounding box center [217, 75] width 84 height 17
click at [223, 75] on input "schemer ... ijs" at bounding box center [220, 78] width 6 height 6
radio input "true"
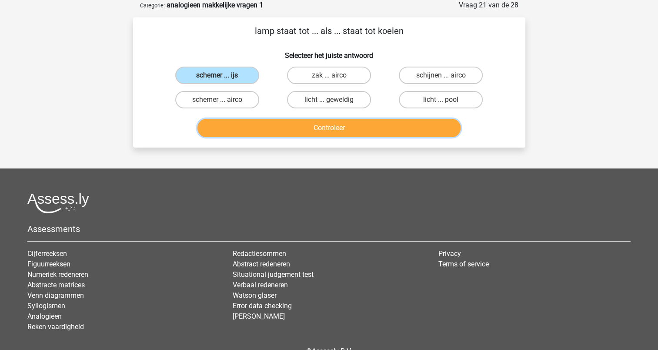
click at [312, 127] on button "Controleer" at bounding box center [329, 128] width 263 height 18
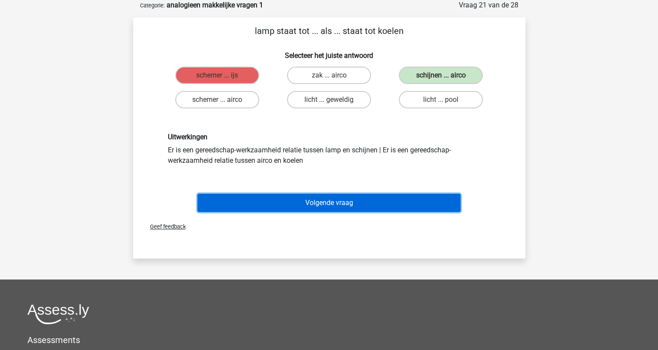
click at [325, 202] on button "Volgende vraag" at bounding box center [329, 203] width 263 height 18
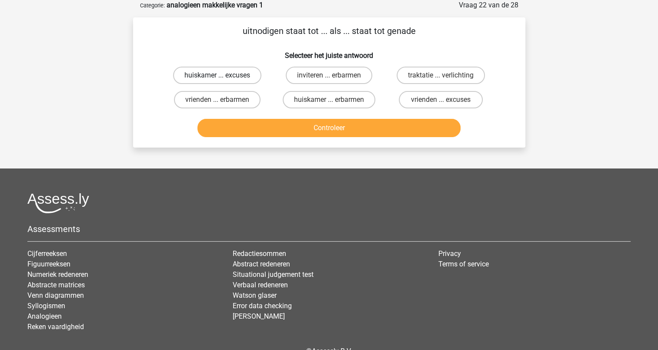
click at [256, 76] on label "huiskamer ... excuses" at bounding box center [217, 75] width 88 height 17
click at [223, 76] on input "huiskamer ... excuses" at bounding box center [220, 78] width 6 height 6
radio input "true"
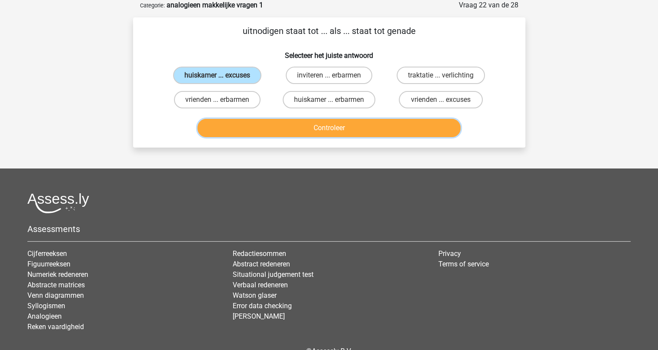
click at [298, 125] on button "Controleer" at bounding box center [329, 128] width 263 height 18
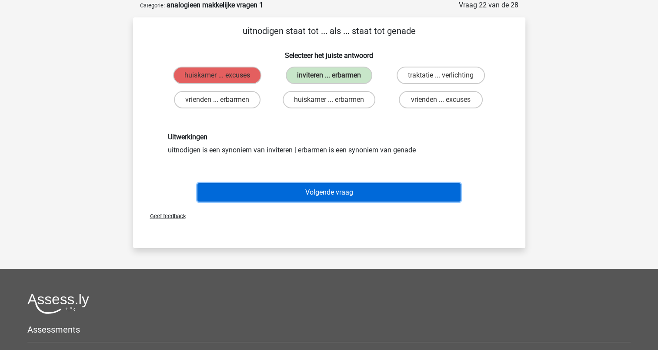
click at [329, 188] on button "Volgende vraag" at bounding box center [329, 192] width 263 height 18
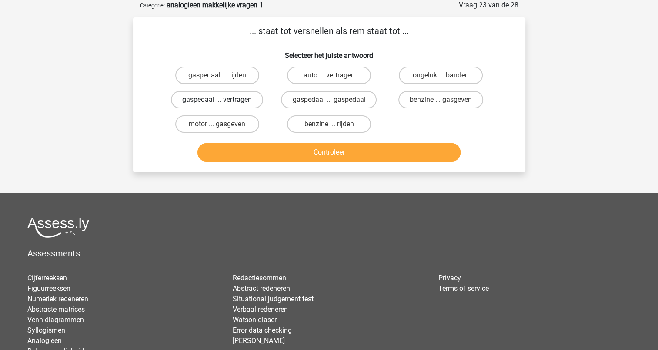
click at [251, 96] on label "gaspedaal ... vertragen" at bounding box center [217, 99] width 92 height 17
click at [223, 100] on input "gaspedaal ... vertragen" at bounding box center [220, 103] width 6 height 6
radio input "true"
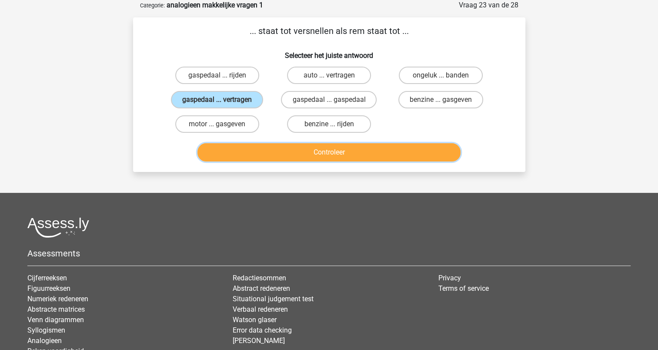
click at [339, 154] on button "Controleer" at bounding box center [329, 152] width 263 height 18
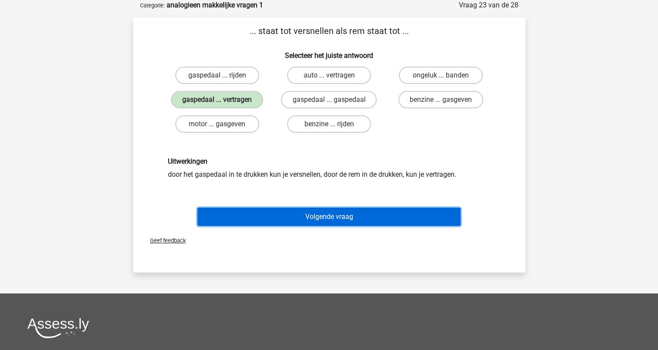
click at [337, 213] on button "Volgende vraag" at bounding box center [329, 217] width 263 height 18
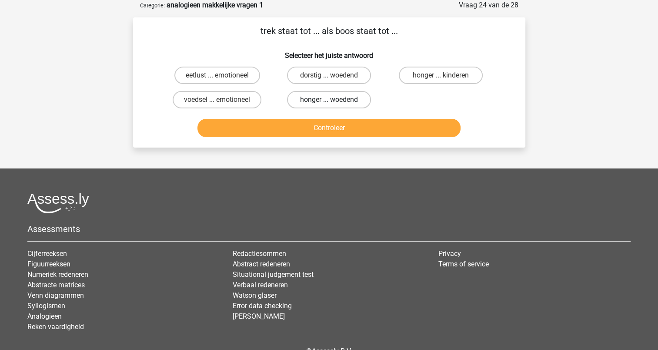
click at [323, 92] on label "honger ... woedend" at bounding box center [329, 99] width 84 height 17
click at [329, 100] on input "honger ... woedend" at bounding box center [332, 103] width 6 height 6
radio input "true"
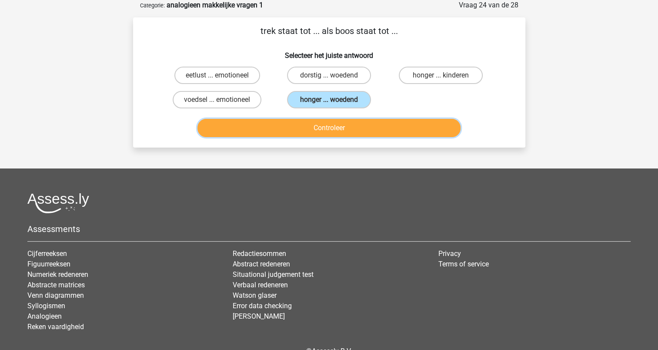
click at [331, 128] on button "Controleer" at bounding box center [329, 128] width 263 height 18
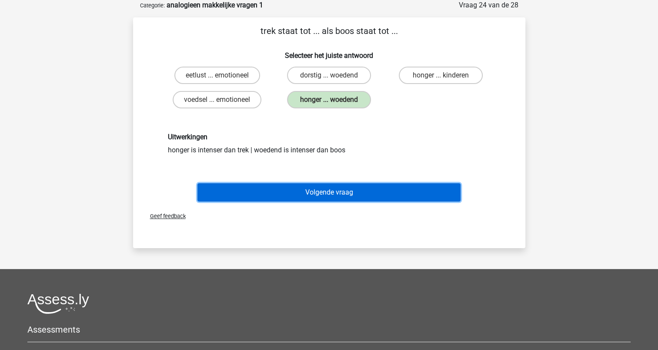
click at [331, 187] on button "Volgende vraag" at bounding box center [329, 192] width 263 height 18
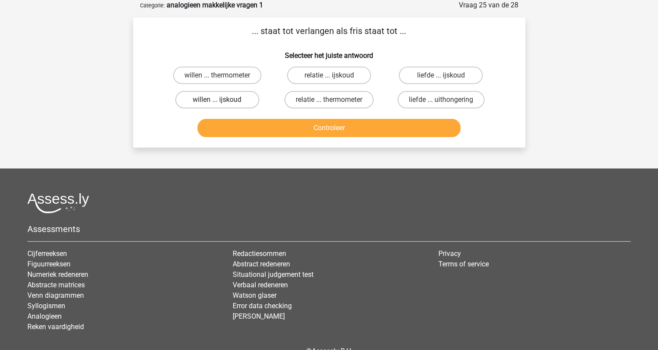
click at [198, 100] on label "willen ... ijskoud" at bounding box center [217, 99] width 84 height 17
click at [217, 100] on input "willen ... ijskoud" at bounding box center [220, 103] width 6 height 6
radio input "true"
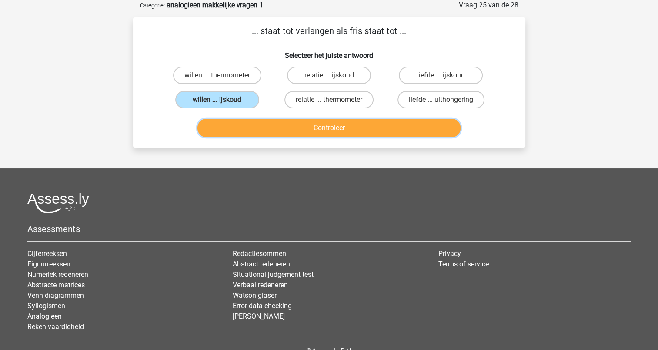
click at [315, 129] on button "Controleer" at bounding box center [329, 128] width 263 height 18
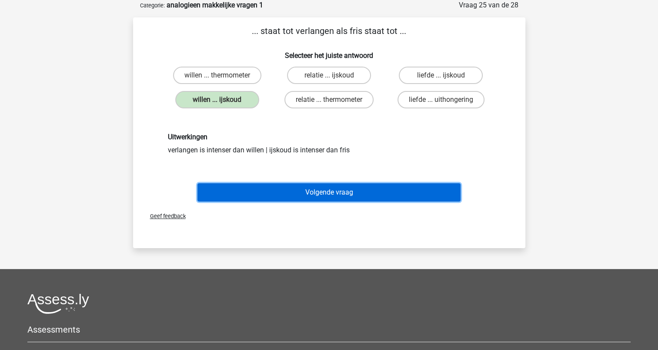
click at [323, 193] on button "Volgende vraag" at bounding box center [329, 192] width 263 height 18
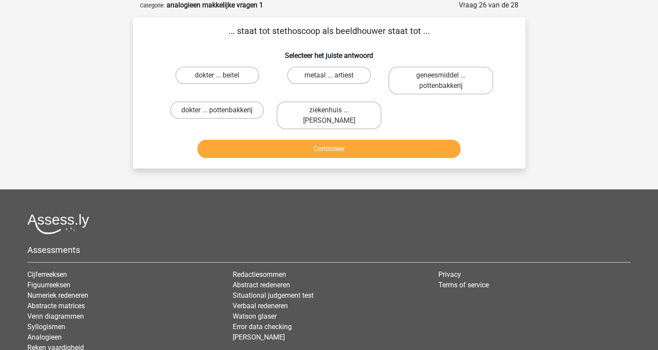
click at [222, 76] on input "dokter ... beitel" at bounding box center [220, 78] width 6 height 6
radio input "true"
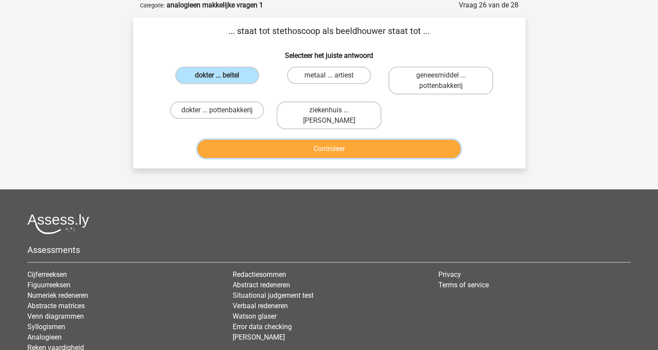
click at [346, 149] on button "Controleer" at bounding box center [329, 149] width 263 height 18
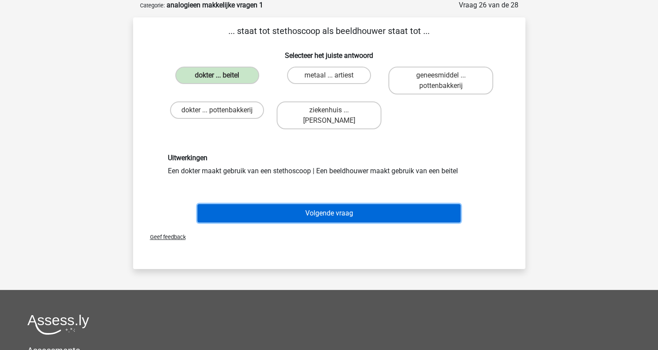
click at [317, 205] on button "Volgende vraag" at bounding box center [329, 213] width 263 height 18
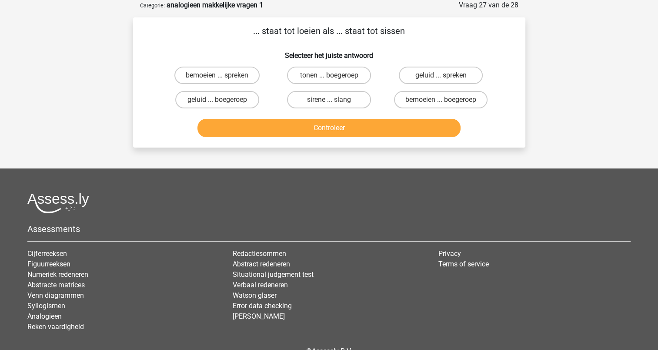
click at [329, 103] on input "sirene ... slang" at bounding box center [332, 103] width 6 height 6
radio input "true"
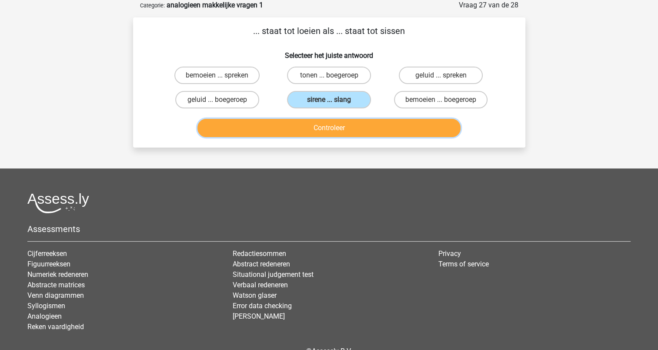
click at [331, 130] on button "Controleer" at bounding box center [329, 128] width 263 height 18
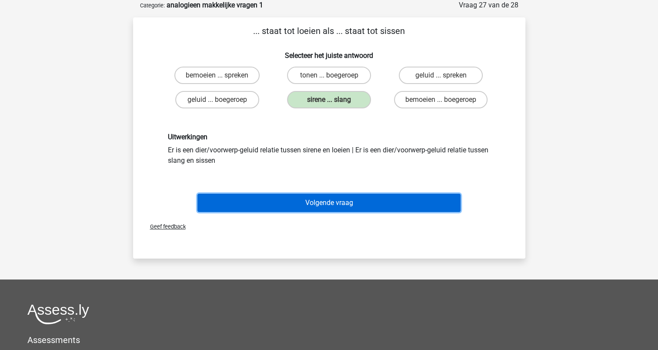
click at [332, 200] on button "Volgende vraag" at bounding box center [329, 203] width 263 height 18
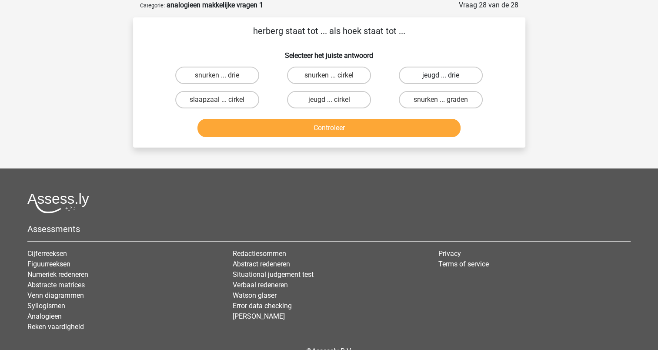
click at [414, 74] on label "jeugd ... drie" at bounding box center [441, 75] width 84 height 17
click at [441, 75] on input "jeugd ... drie" at bounding box center [444, 78] width 6 height 6
radio input "true"
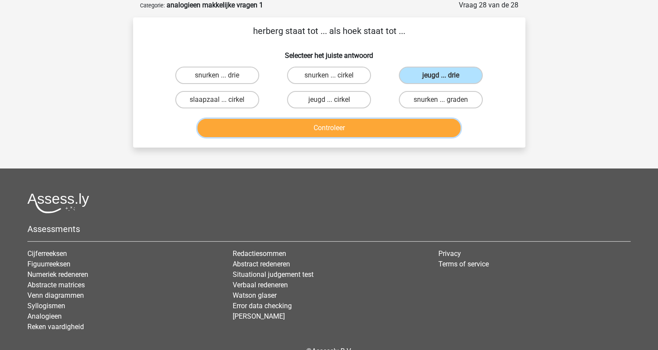
click at [372, 127] on button "Controleer" at bounding box center [329, 128] width 263 height 18
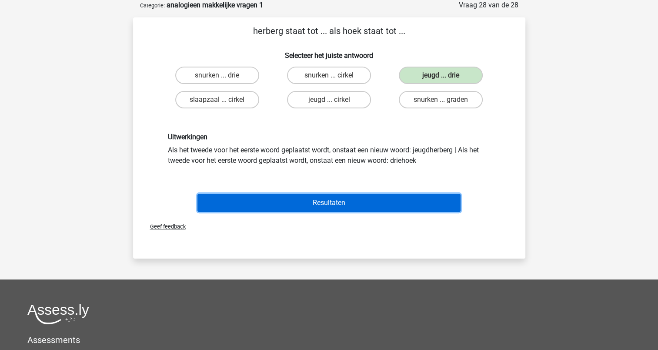
click at [307, 200] on button "Resultaten" at bounding box center [329, 203] width 263 height 18
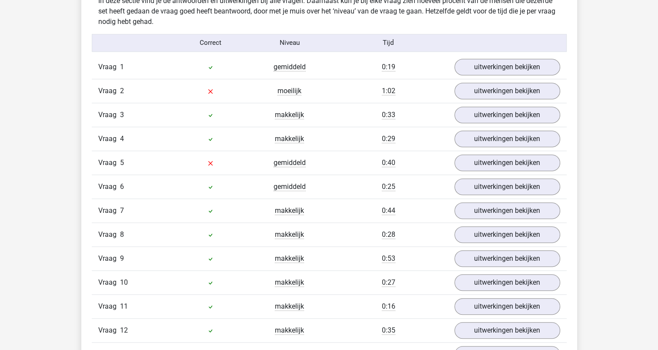
scroll to position [696, 0]
click at [475, 88] on link "uitwerkingen bekijken" at bounding box center [507, 90] width 121 height 19
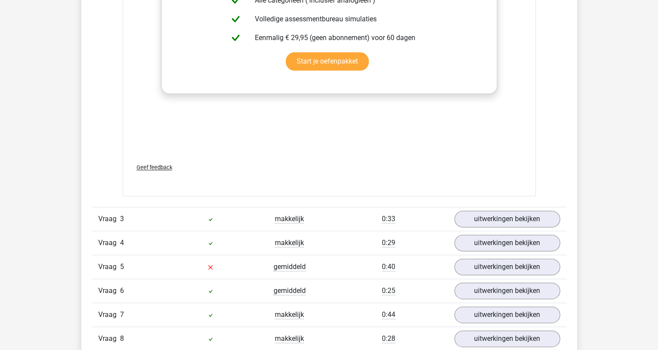
scroll to position [1132, 0]
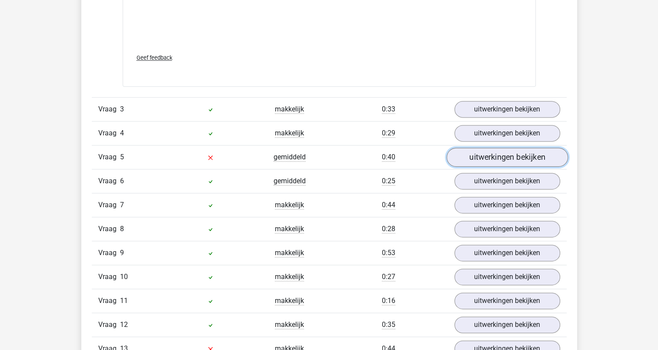
click at [470, 148] on link "uitwerkingen bekijken" at bounding box center [507, 157] width 121 height 19
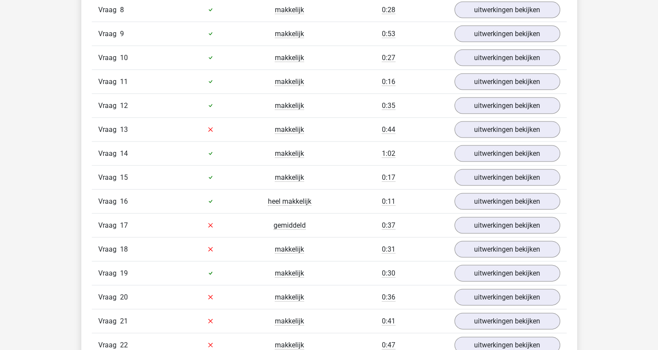
scroll to position [1784, 0]
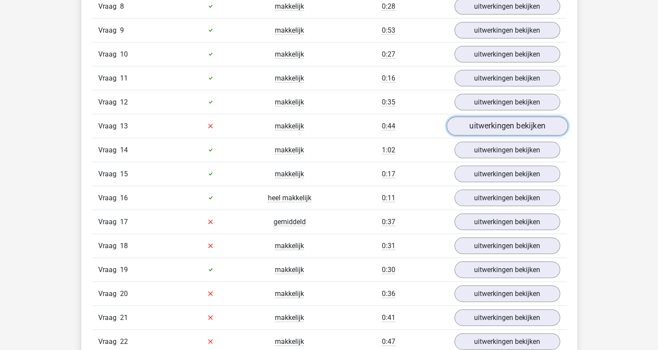
click at [481, 124] on link "uitwerkingen bekijken" at bounding box center [507, 126] width 121 height 19
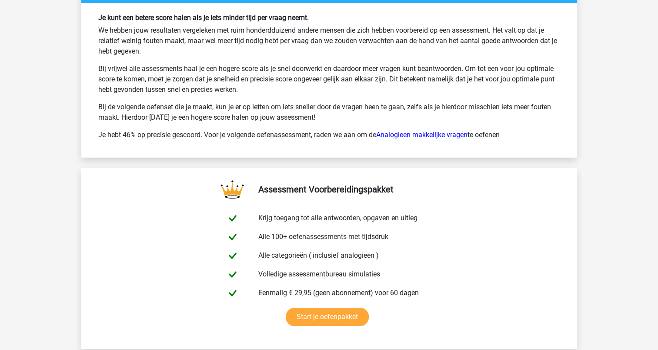
scroll to position [3090, 0]
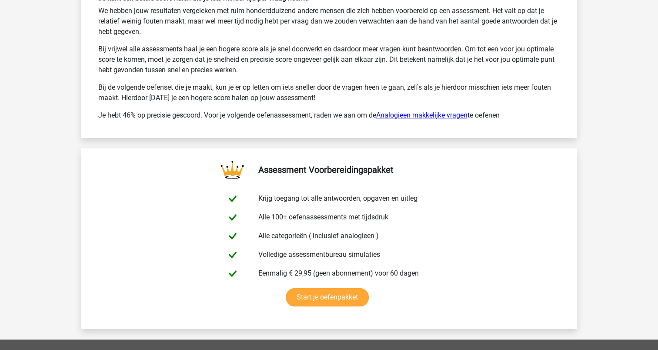
click at [423, 111] on link "Analogieen makkelijke vragen" at bounding box center [421, 115] width 91 height 8
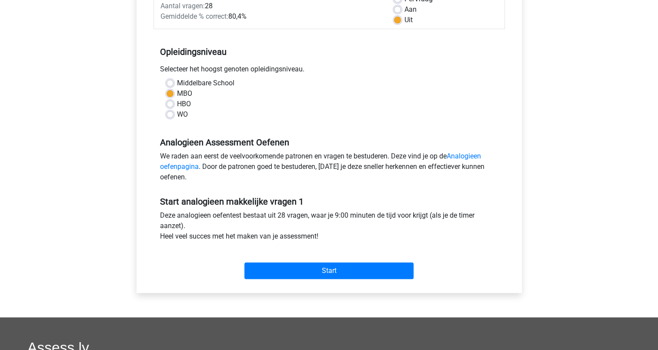
scroll to position [174, 0]
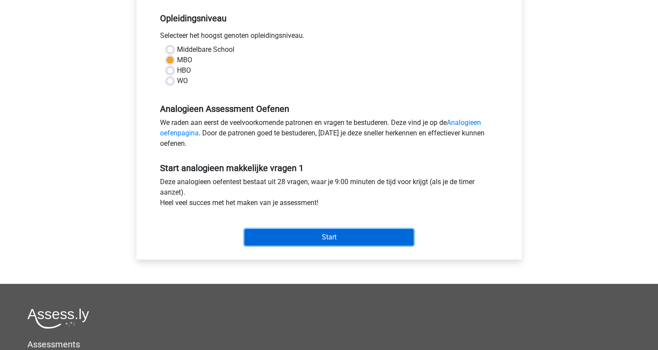
click at [345, 239] on input "Start" at bounding box center [329, 237] width 169 height 17
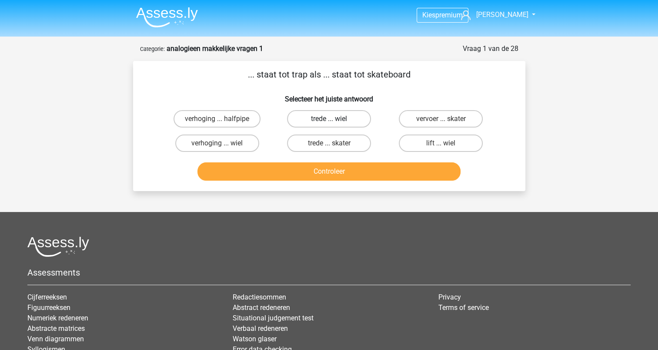
click at [316, 117] on label "trede ... wiel" at bounding box center [329, 118] width 84 height 17
click at [329, 119] on input "trede ... wiel" at bounding box center [332, 122] width 6 height 6
radio input "true"
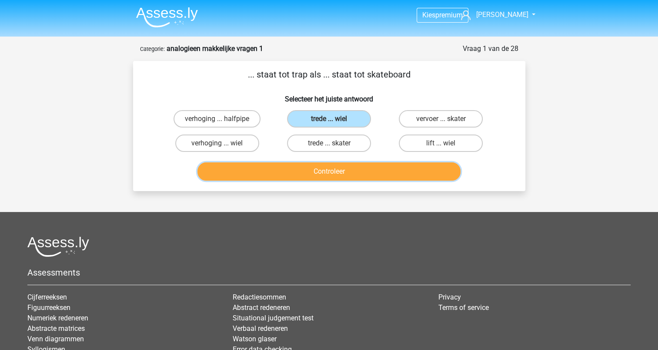
click at [320, 169] on button "Controleer" at bounding box center [329, 171] width 263 height 18
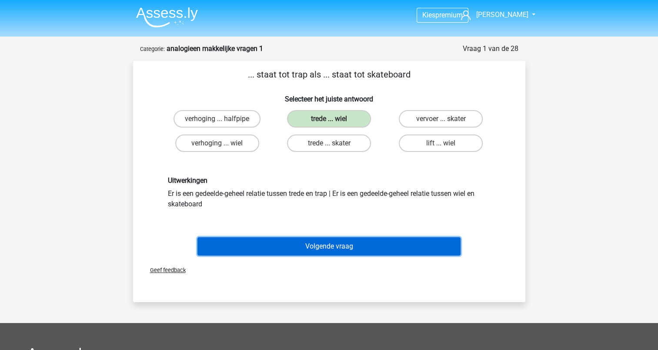
click at [332, 244] on button "Volgende vraag" at bounding box center [329, 246] width 263 height 18
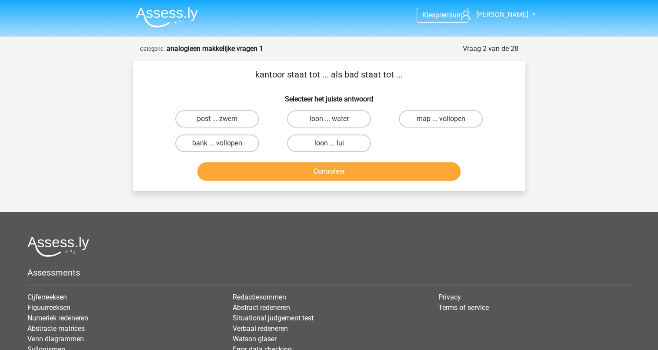
scroll to position [44, 0]
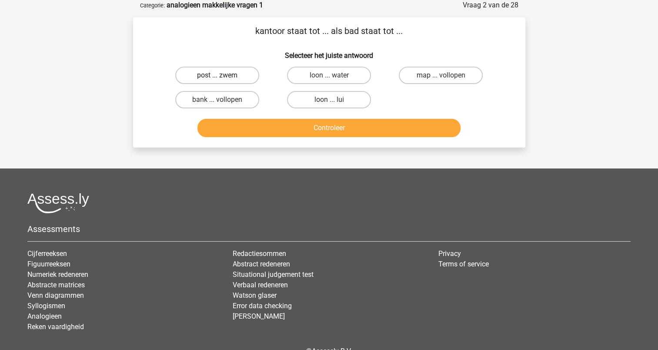
click at [219, 70] on label "post ... zwem" at bounding box center [217, 75] width 84 height 17
click at [219, 75] on input "post ... zwem" at bounding box center [220, 78] width 6 height 6
radio input "true"
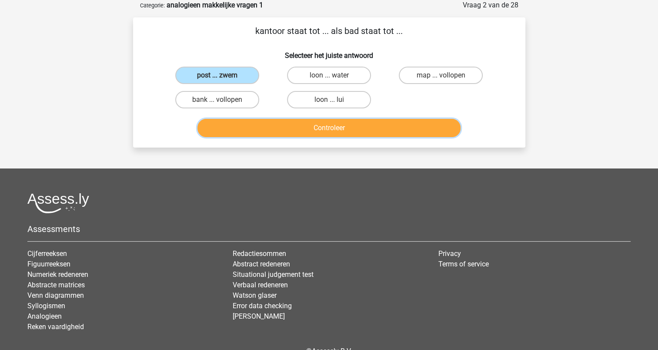
click at [341, 131] on button "Controleer" at bounding box center [329, 128] width 263 height 18
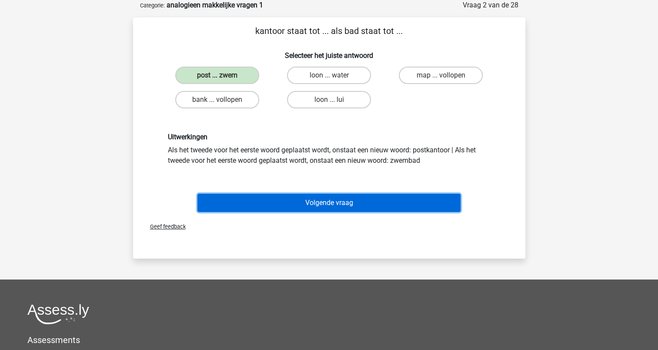
click at [329, 196] on button "Volgende vraag" at bounding box center [329, 203] width 263 height 18
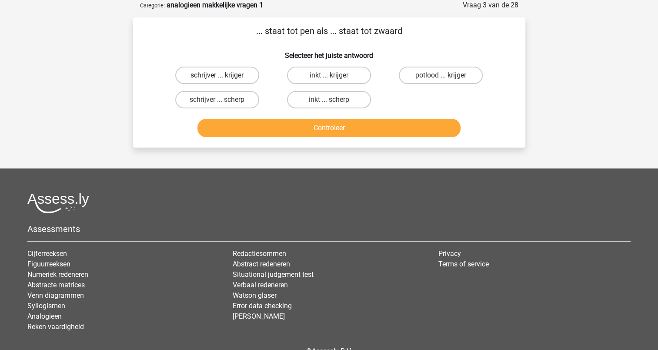
click at [215, 73] on label "schrijver ... krijger" at bounding box center [217, 75] width 84 height 17
click at [217, 75] on input "schrijver ... krijger" at bounding box center [220, 78] width 6 height 6
radio input "true"
click at [307, 115] on div "Controleer" at bounding box center [329, 126] width 365 height 29
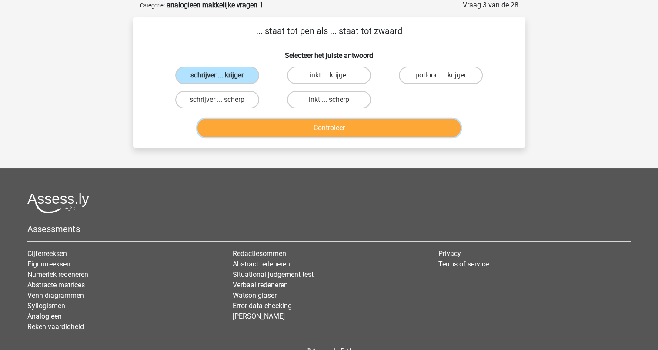
click at [311, 120] on button "Controleer" at bounding box center [329, 128] width 263 height 18
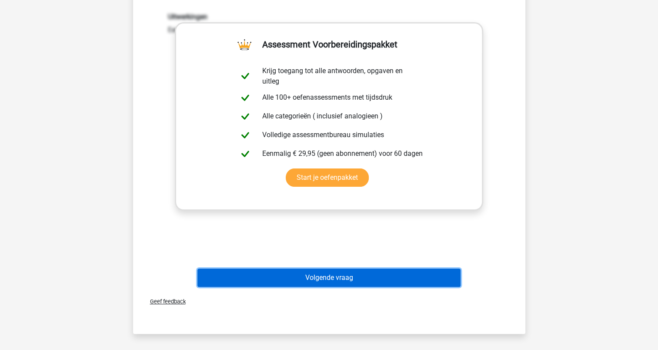
click at [315, 272] on button "Volgende vraag" at bounding box center [329, 278] width 263 height 18
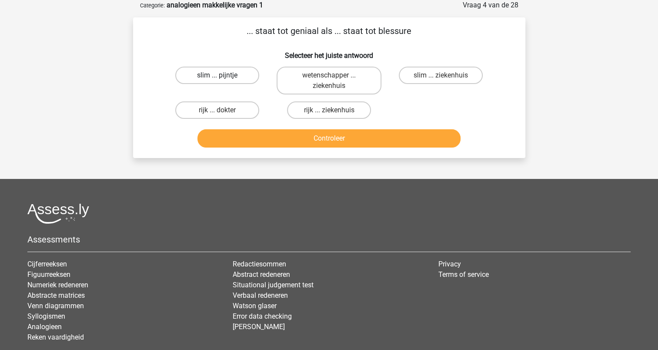
click at [239, 76] on label "slim ... pijntje" at bounding box center [217, 75] width 84 height 17
click at [223, 76] on input "slim ... pijntje" at bounding box center [220, 78] width 6 height 6
radio input "true"
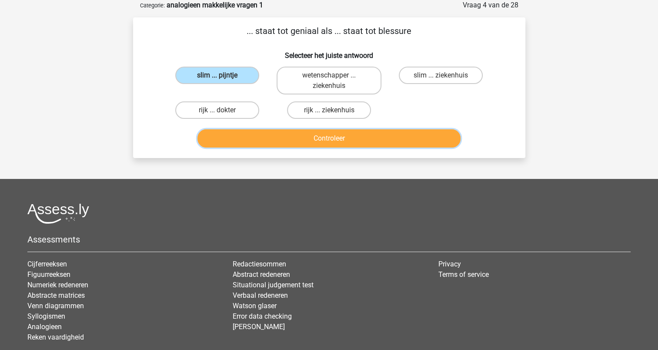
click at [326, 138] on button "Controleer" at bounding box center [329, 138] width 263 height 18
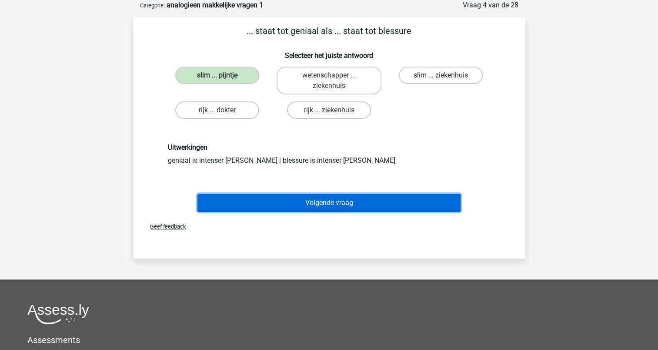
click at [336, 204] on button "Volgende vraag" at bounding box center [329, 203] width 263 height 18
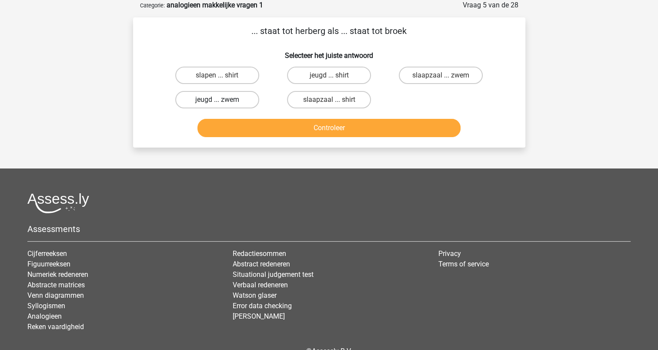
click at [243, 101] on label "jeugd ... zwem" at bounding box center [217, 99] width 84 height 17
click at [223, 101] on input "jeugd ... zwem" at bounding box center [220, 103] width 6 height 6
radio input "true"
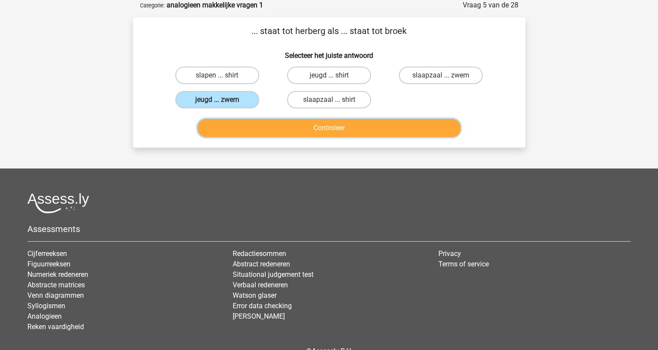
click at [337, 135] on button "Controleer" at bounding box center [329, 128] width 263 height 18
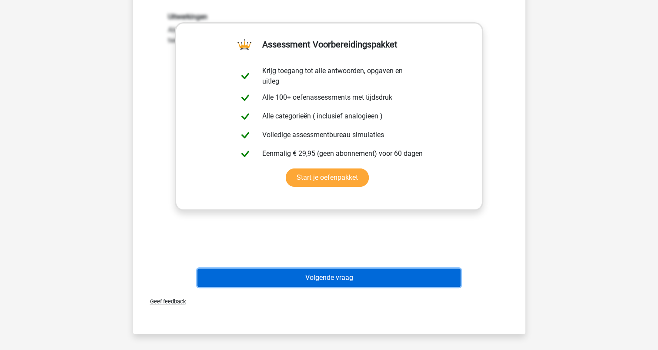
click at [330, 274] on button "Volgende vraag" at bounding box center [329, 278] width 263 height 18
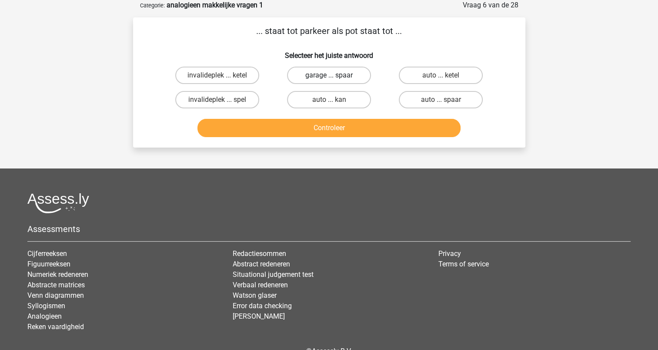
click at [324, 74] on label "garage ... spaar" at bounding box center [329, 75] width 84 height 17
click at [329, 75] on input "garage ... spaar" at bounding box center [332, 78] width 6 height 6
radio input "true"
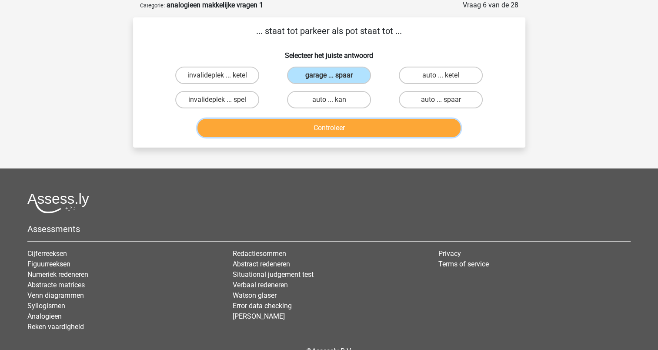
click at [329, 124] on button "Controleer" at bounding box center [329, 128] width 263 height 18
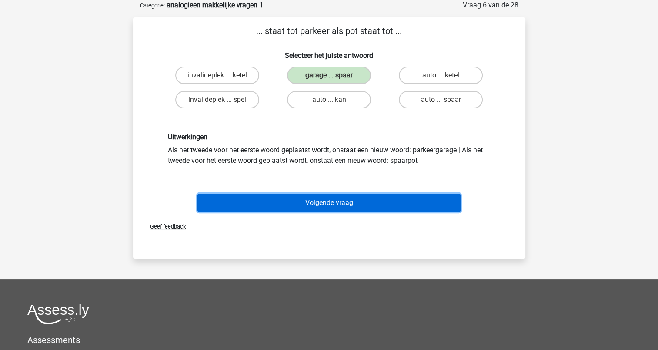
click at [330, 201] on button "Volgende vraag" at bounding box center [329, 203] width 263 height 18
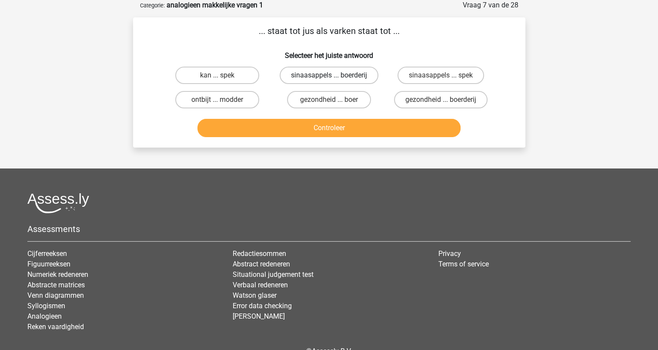
click at [352, 70] on label "sinaasappels ... boerderij" at bounding box center [329, 75] width 99 height 17
click at [335, 75] on input "sinaasappels ... boerderij" at bounding box center [332, 78] width 6 height 6
radio input "true"
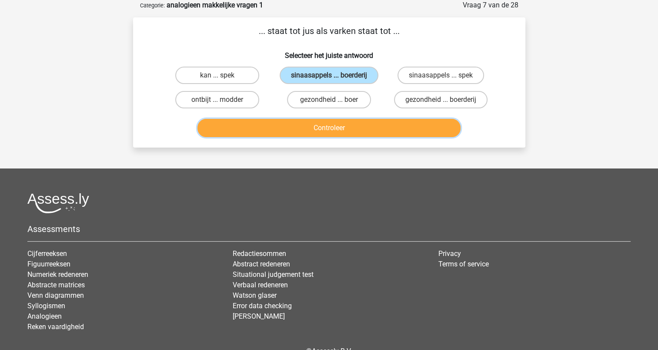
click at [351, 131] on button "Controleer" at bounding box center [329, 128] width 263 height 18
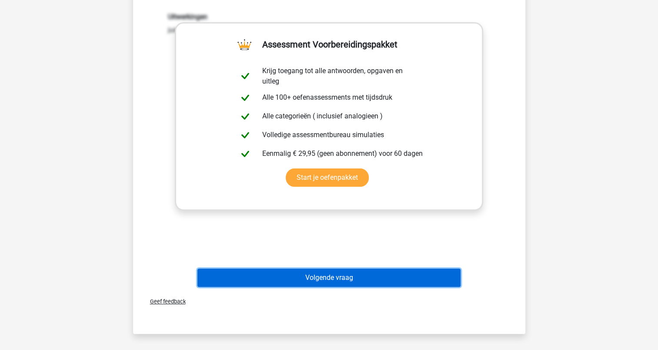
click at [339, 277] on button "Volgende vraag" at bounding box center [329, 278] width 263 height 18
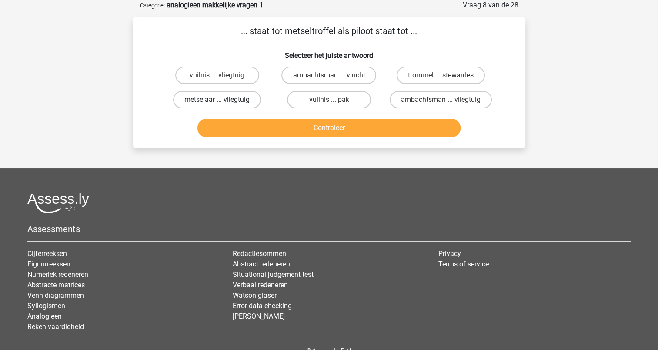
click at [240, 100] on label "metselaar ... vliegtuig" at bounding box center [217, 99] width 88 height 17
click at [223, 100] on input "metselaar ... vliegtuig" at bounding box center [220, 103] width 6 height 6
radio input "true"
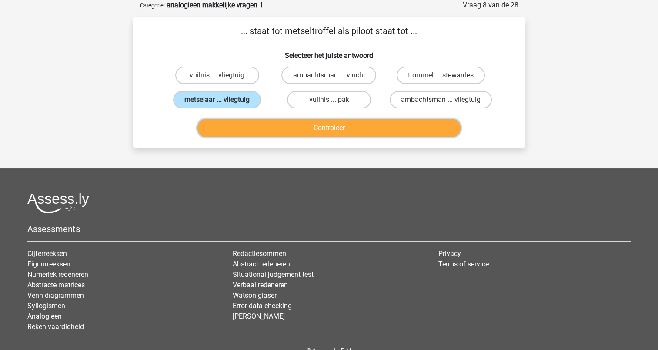
click at [310, 122] on button "Controleer" at bounding box center [329, 128] width 263 height 18
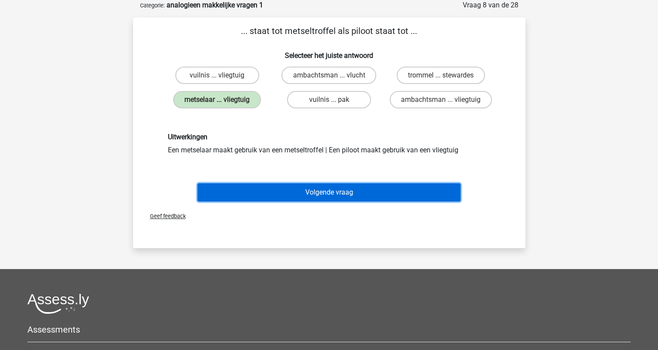
click at [329, 195] on button "Volgende vraag" at bounding box center [329, 192] width 263 height 18
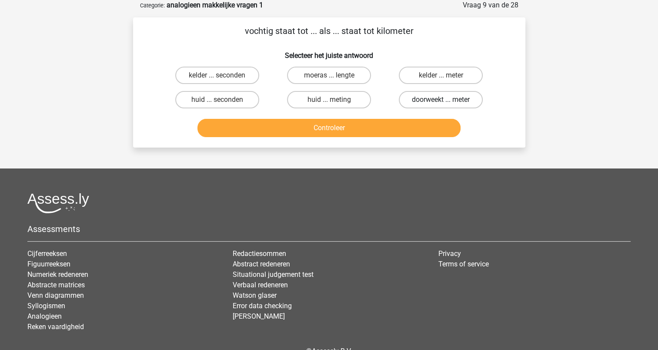
click at [416, 99] on label "doorweekt ... meter" at bounding box center [441, 99] width 84 height 17
click at [441, 100] on input "doorweekt ... meter" at bounding box center [444, 103] width 6 height 6
radio input "true"
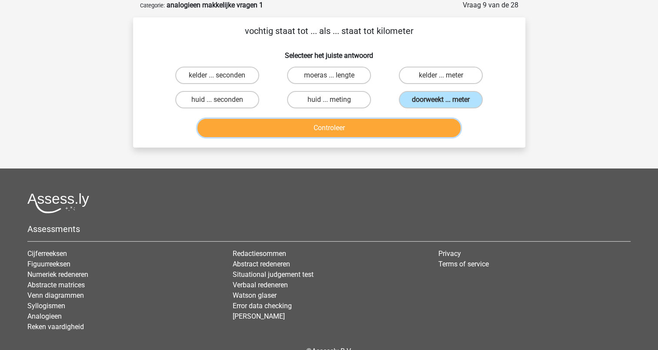
click at [352, 127] on button "Controleer" at bounding box center [329, 128] width 263 height 18
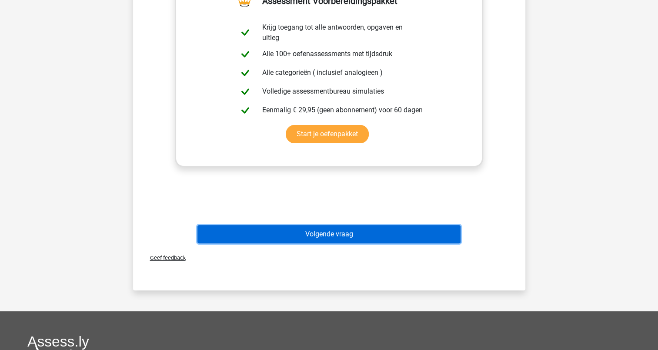
click at [309, 235] on button "Volgende vraag" at bounding box center [329, 234] width 263 height 18
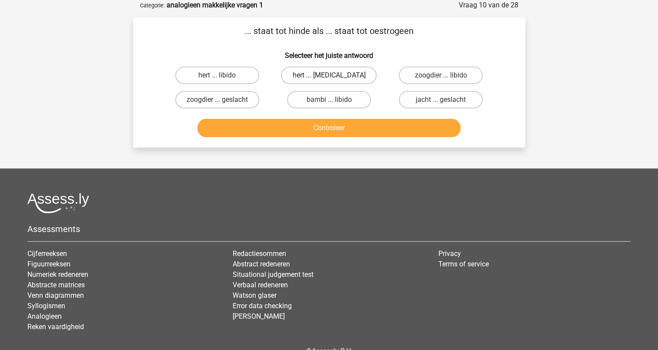
click at [350, 77] on label "hert ... testosteron" at bounding box center [329, 75] width 96 height 17
click at [335, 77] on input "hert ... testosteron" at bounding box center [332, 78] width 6 height 6
radio input "true"
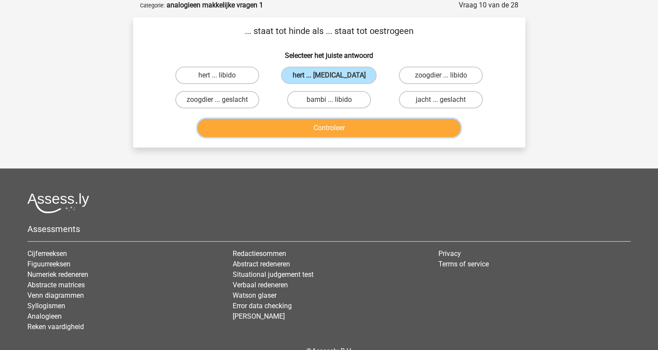
click at [337, 126] on button "Controleer" at bounding box center [329, 128] width 263 height 18
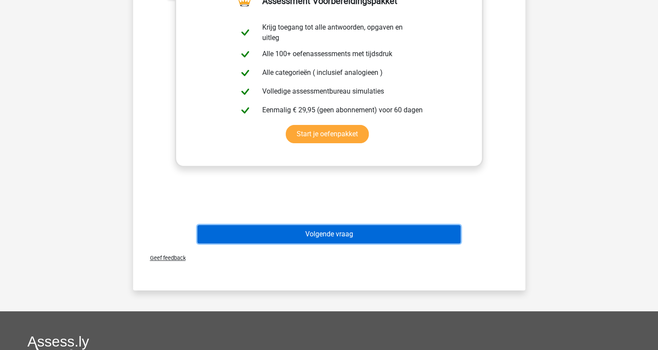
click at [324, 233] on button "Volgende vraag" at bounding box center [329, 234] width 263 height 18
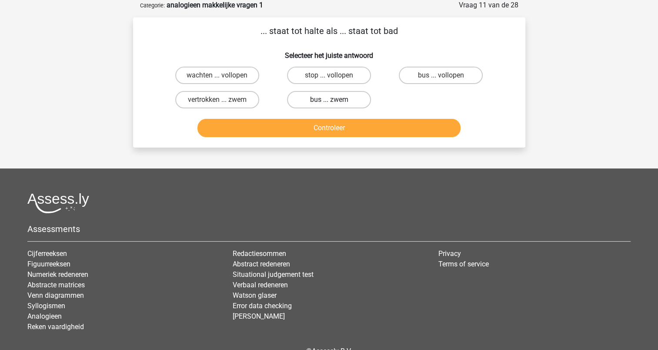
click at [317, 98] on label "bus ... zwem" at bounding box center [329, 99] width 84 height 17
click at [329, 100] on input "bus ... zwem" at bounding box center [332, 103] width 6 height 6
radio input "true"
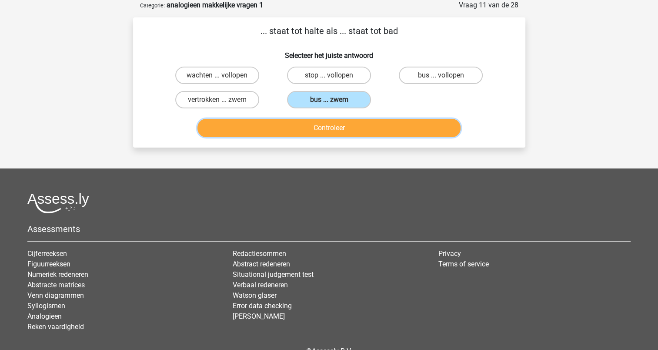
click at [323, 127] on button "Controleer" at bounding box center [329, 128] width 263 height 18
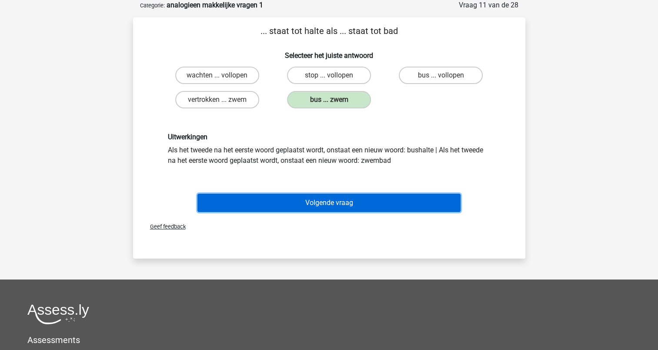
click at [305, 203] on button "Volgende vraag" at bounding box center [329, 203] width 263 height 18
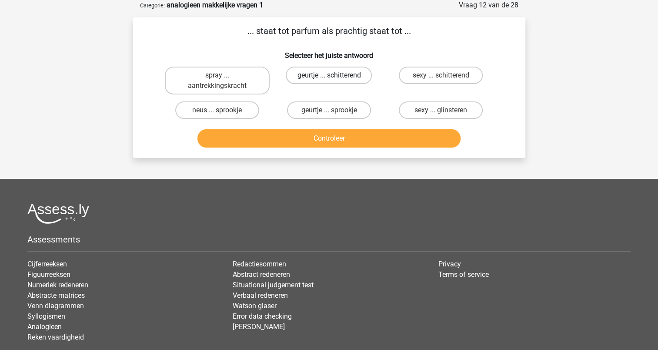
click at [326, 74] on label "geurtje ... schitterend" at bounding box center [329, 75] width 86 height 17
click at [329, 75] on input "geurtje ... schitterend" at bounding box center [332, 78] width 6 height 6
radio input "true"
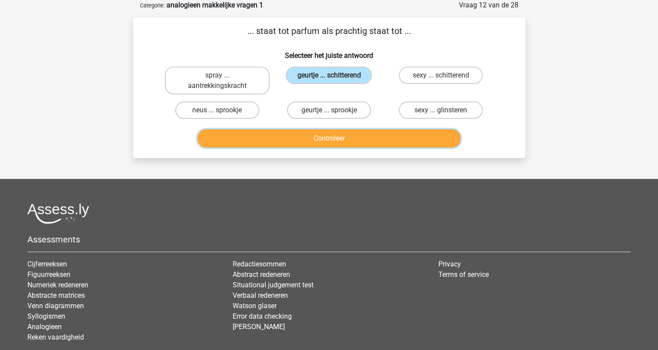
click at [334, 134] on button "Controleer" at bounding box center [329, 138] width 263 height 18
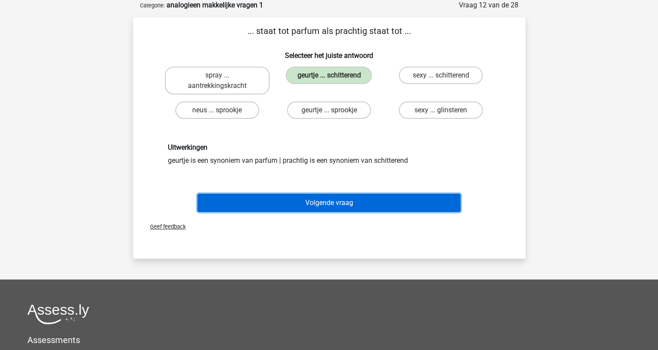
click at [325, 203] on button "Volgende vraag" at bounding box center [329, 203] width 263 height 18
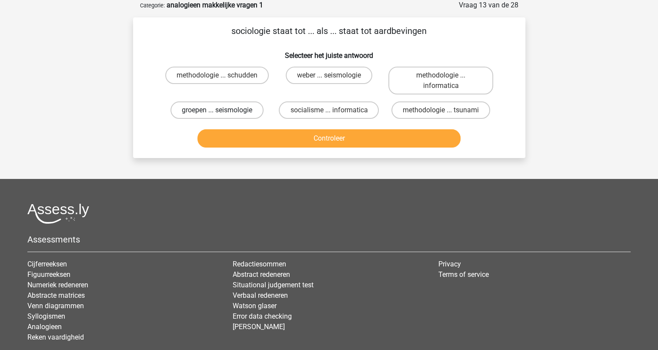
click at [250, 108] on label "groepen ... seismologie" at bounding box center [217, 109] width 93 height 17
click at [223, 110] on input "groepen ... seismologie" at bounding box center [220, 113] width 6 height 6
radio input "true"
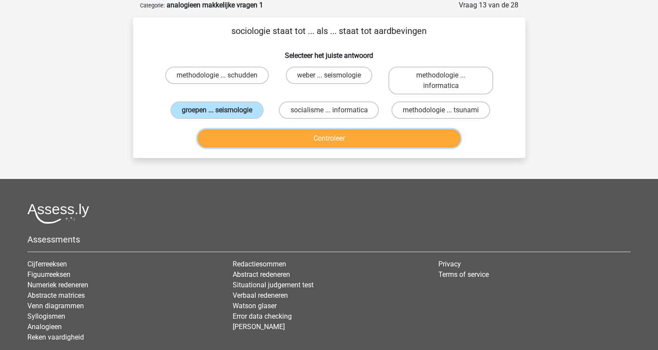
click at [309, 140] on button "Controleer" at bounding box center [329, 138] width 263 height 18
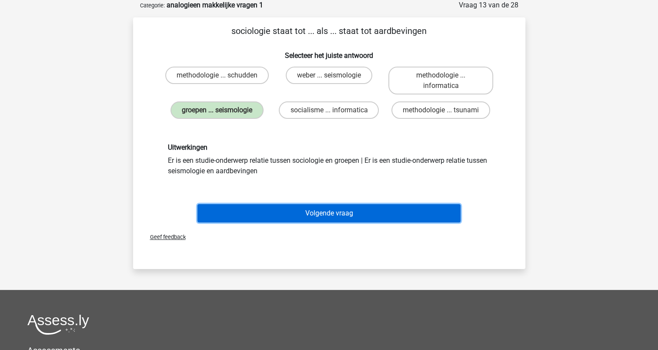
click at [333, 205] on button "Volgende vraag" at bounding box center [329, 213] width 263 height 18
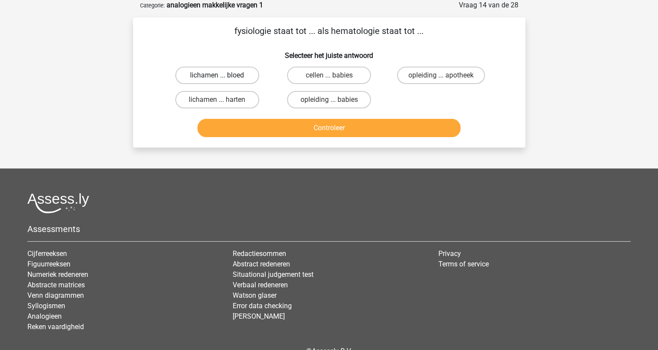
click at [245, 71] on label "lichamen ... bloed" at bounding box center [217, 75] width 84 height 17
click at [223, 75] on input "lichamen ... bloed" at bounding box center [220, 78] width 6 height 6
radio input "true"
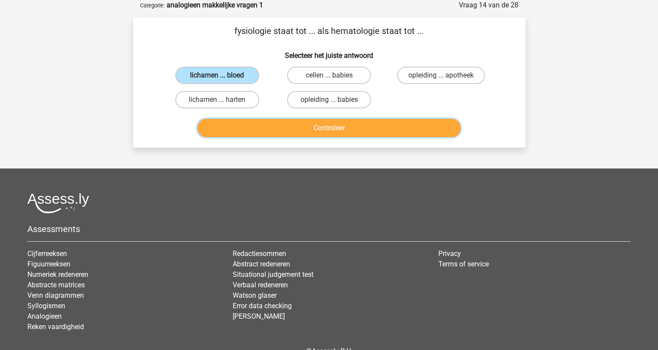
click at [316, 132] on button "Controleer" at bounding box center [329, 128] width 263 height 18
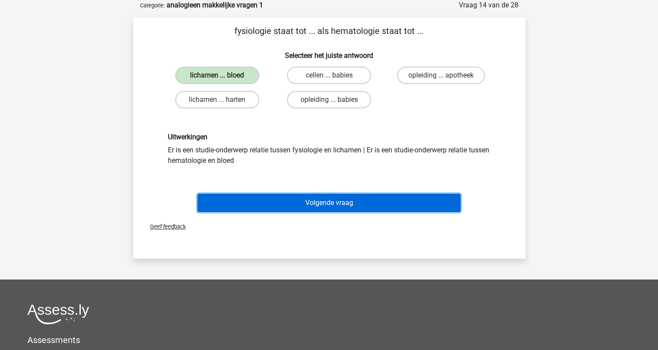
click at [329, 200] on button "Volgende vraag" at bounding box center [329, 203] width 263 height 18
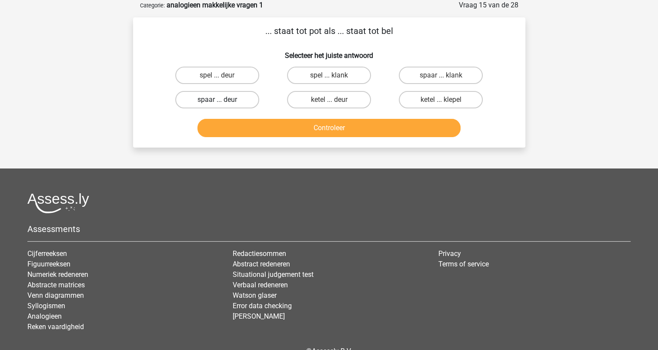
click at [244, 97] on label "spaar ... deur" at bounding box center [217, 99] width 84 height 17
click at [223, 100] on input "spaar ... deur" at bounding box center [220, 103] width 6 height 6
radio input "true"
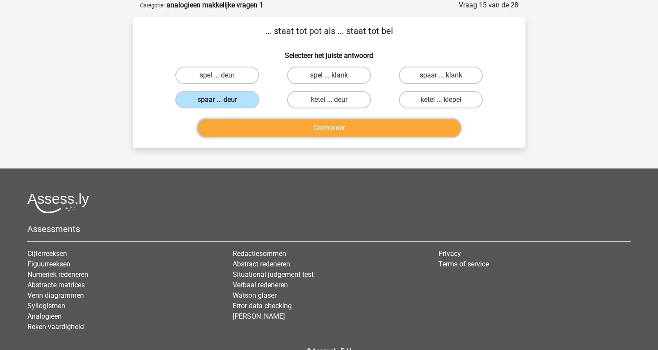
click at [335, 125] on button "Controleer" at bounding box center [329, 128] width 263 height 18
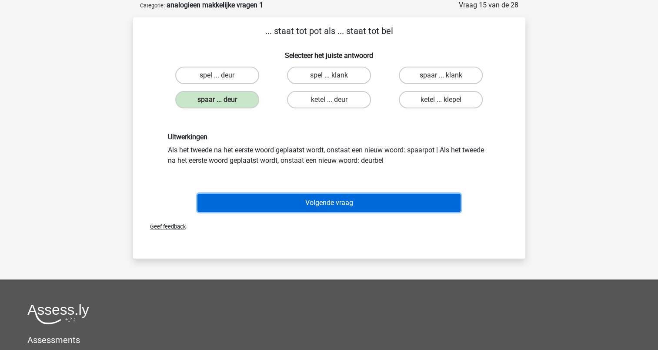
click at [329, 198] on button "Volgende vraag" at bounding box center [329, 203] width 263 height 18
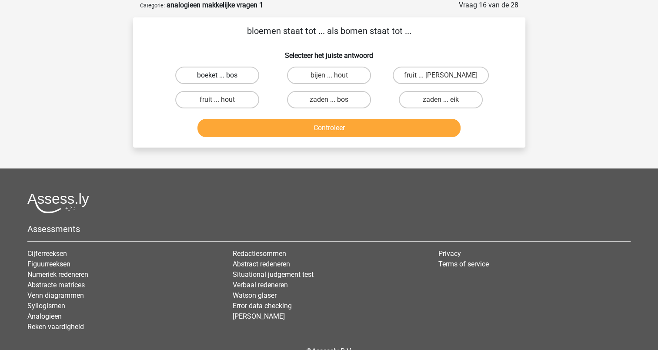
click at [241, 73] on label "boeket ... bos" at bounding box center [217, 75] width 84 height 17
click at [223, 75] on input "boeket ... bos" at bounding box center [220, 78] width 6 height 6
radio input "true"
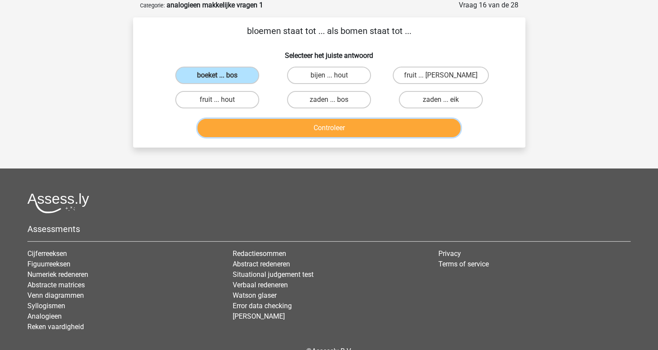
click at [301, 122] on button "Controleer" at bounding box center [329, 128] width 263 height 18
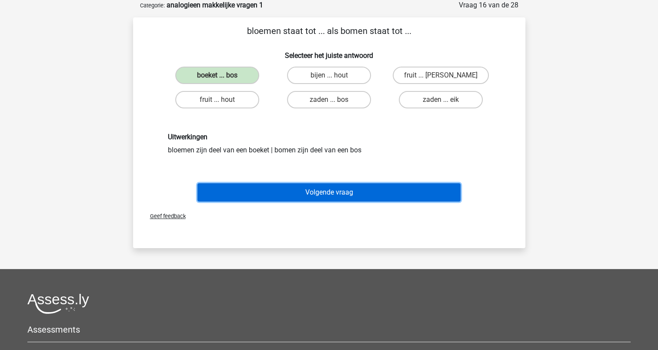
click at [330, 189] on button "Volgende vraag" at bounding box center [329, 192] width 263 height 18
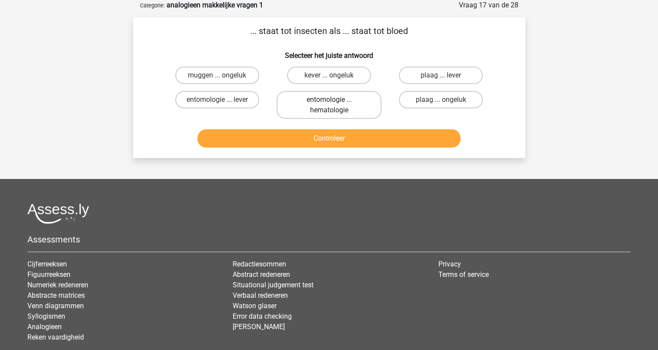
click at [317, 110] on label "entomologie ... hematologie" at bounding box center [329, 105] width 105 height 28
click at [329, 105] on input "entomologie ... hematologie" at bounding box center [332, 103] width 6 height 6
radio input "true"
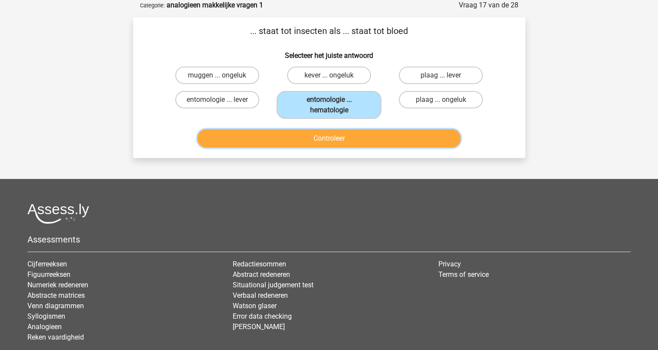
click at [325, 138] on button "Controleer" at bounding box center [329, 138] width 263 height 18
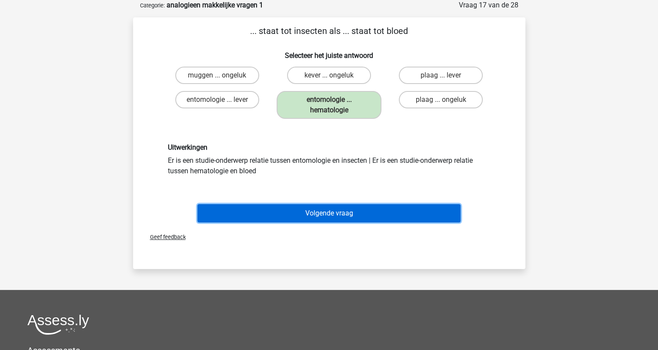
click at [328, 209] on button "Volgende vraag" at bounding box center [329, 213] width 263 height 18
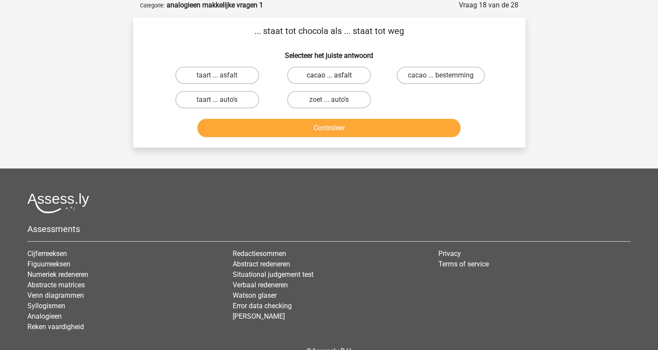
click at [326, 75] on label "cacao ... asfalt" at bounding box center [329, 75] width 84 height 17
click at [329, 75] on input "cacao ... asfalt" at bounding box center [332, 78] width 6 height 6
radio input "true"
click at [332, 138] on div "Controleer" at bounding box center [329, 130] width 336 height 22
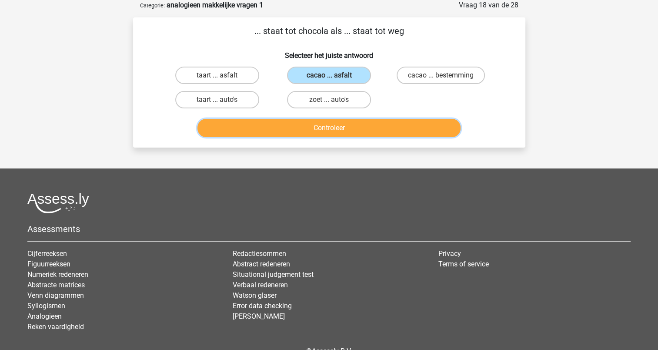
click at [332, 130] on button "Controleer" at bounding box center [329, 128] width 263 height 18
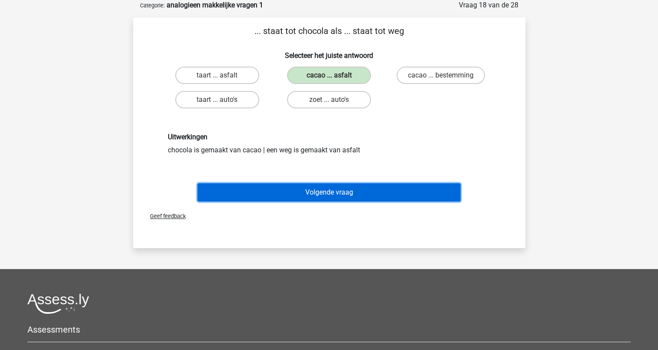
click at [333, 197] on button "Volgende vraag" at bounding box center [329, 192] width 263 height 18
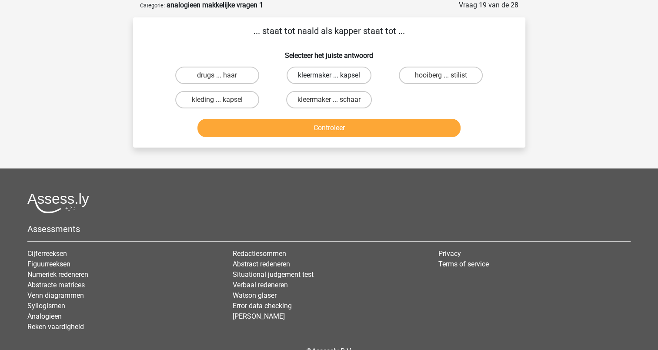
click at [336, 74] on label "kleermaker ... kapsel" at bounding box center [329, 75] width 85 height 17
click at [335, 75] on input "kleermaker ... kapsel" at bounding box center [332, 78] width 6 height 6
radio input "true"
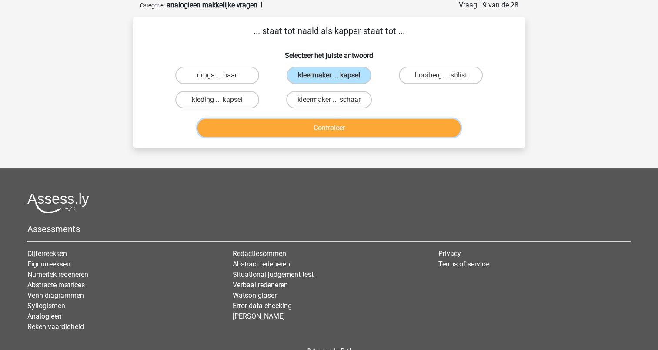
click at [330, 125] on button "Controleer" at bounding box center [329, 128] width 263 height 18
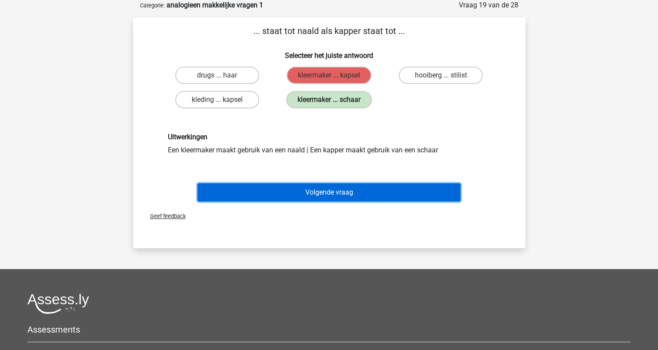
click at [323, 188] on button "Volgende vraag" at bounding box center [329, 192] width 263 height 18
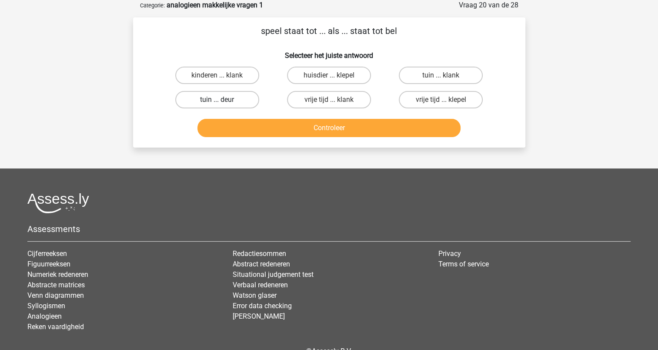
click at [237, 100] on label "tuin ... deur" at bounding box center [217, 99] width 84 height 17
click at [223, 100] on input "tuin ... deur" at bounding box center [220, 103] width 6 height 6
radio input "true"
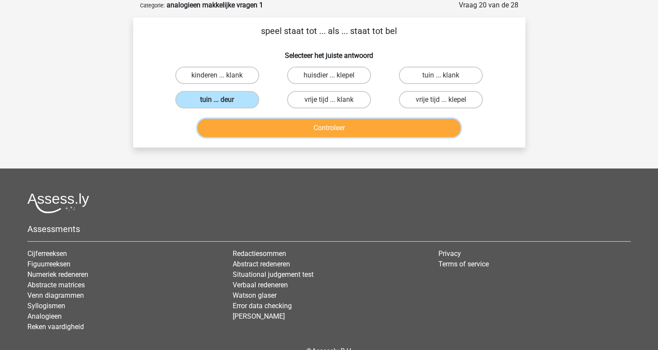
click at [313, 134] on button "Controleer" at bounding box center [329, 128] width 263 height 18
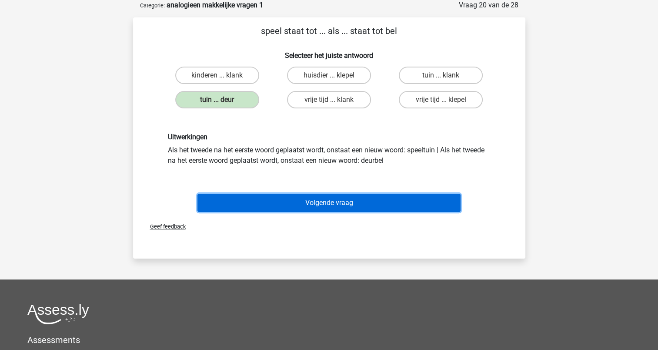
click at [343, 202] on button "Volgende vraag" at bounding box center [329, 203] width 263 height 18
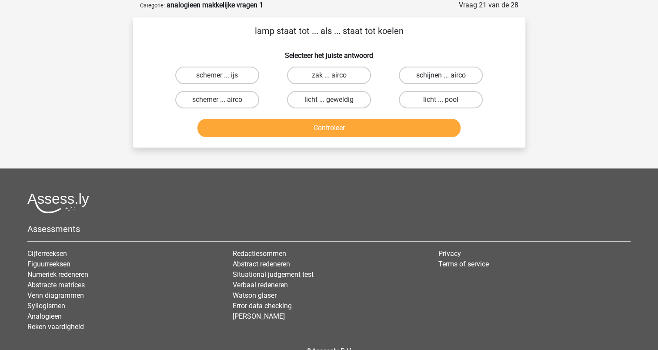
click at [414, 74] on label "schijnen ... airco" at bounding box center [441, 75] width 84 height 17
click at [441, 75] on input "schijnen ... airco" at bounding box center [444, 78] width 6 height 6
radio input "true"
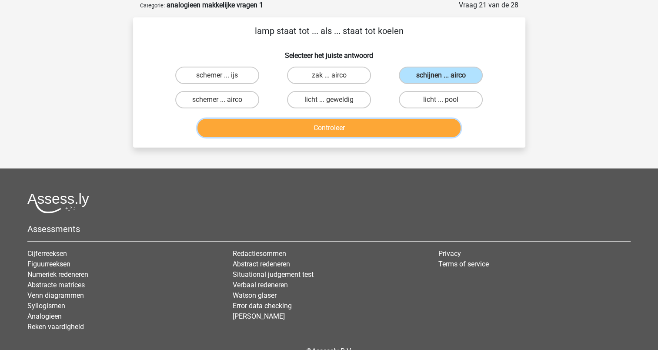
click at [366, 124] on button "Controleer" at bounding box center [329, 128] width 263 height 18
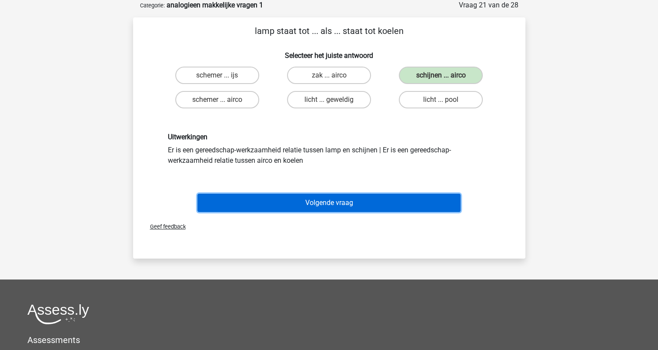
click at [317, 205] on button "Volgende vraag" at bounding box center [329, 203] width 263 height 18
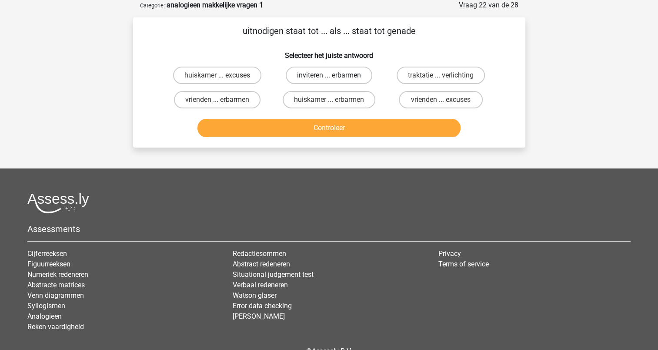
click at [333, 71] on label "inviteren ... erbarmen" at bounding box center [329, 75] width 87 height 17
click at [333, 75] on input "inviteren ... erbarmen" at bounding box center [332, 78] width 6 height 6
radio input "true"
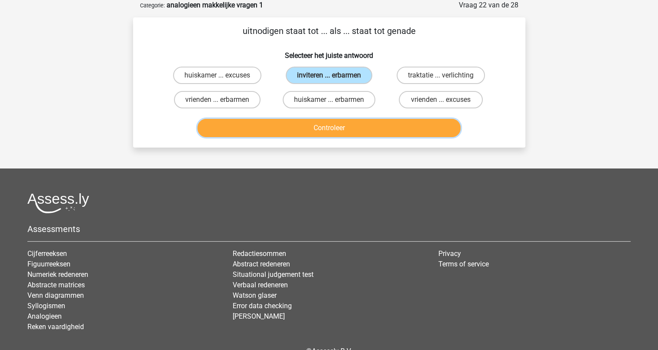
click at [334, 125] on button "Controleer" at bounding box center [329, 128] width 263 height 18
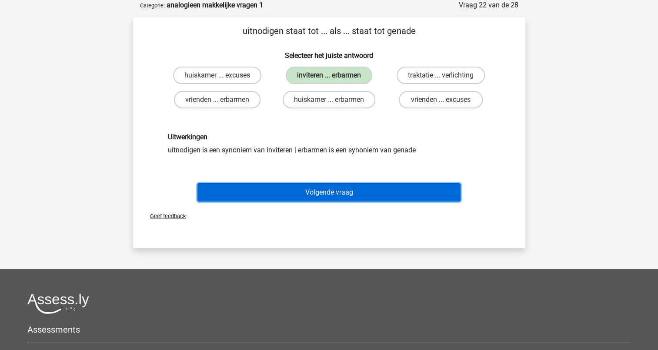
click at [332, 191] on button "Volgende vraag" at bounding box center [329, 192] width 263 height 18
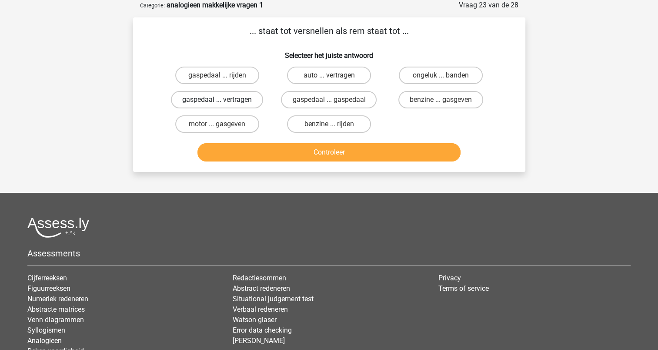
click at [247, 100] on label "gaspedaal ... vertragen" at bounding box center [217, 99] width 92 height 17
click at [223, 100] on input "gaspedaal ... vertragen" at bounding box center [220, 103] width 6 height 6
radio input "true"
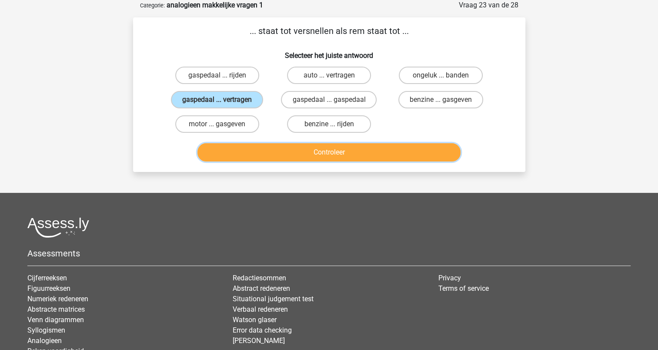
click at [326, 150] on button "Controleer" at bounding box center [329, 152] width 263 height 18
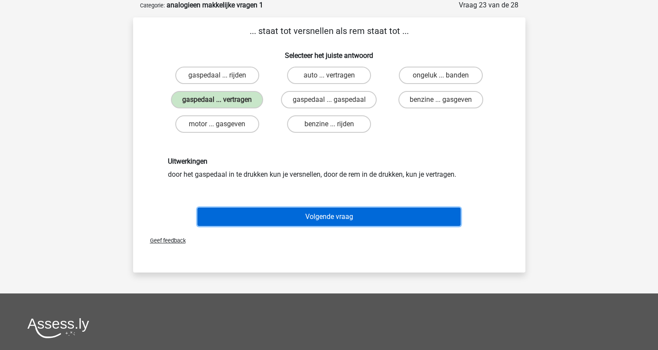
click at [340, 216] on button "Volgende vraag" at bounding box center [329, 217] width 263 height 18
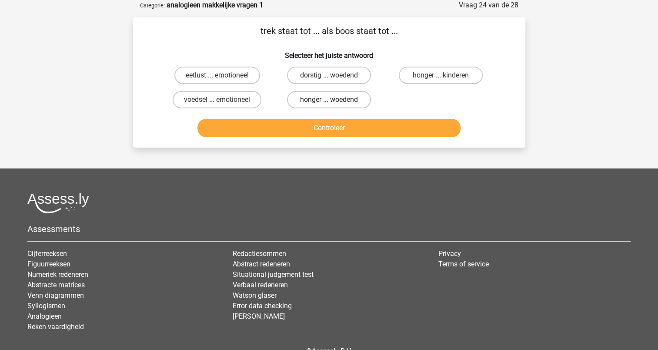
click at [304, 101] on label "honger ... woedend" at bounding box center [329, 99] width 84 height 17
click at [329, 101] on input "honger ... woedend" at bounding box center [332, 103] width 6 height 6
radio input "true"
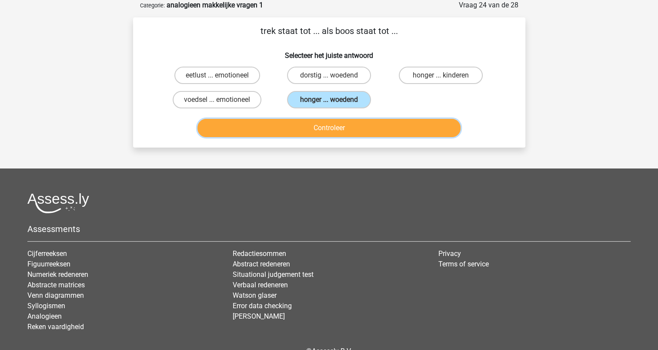
click at [313, 124] on button "Controleer" at bounding box center [329, 128] width 263 height 18
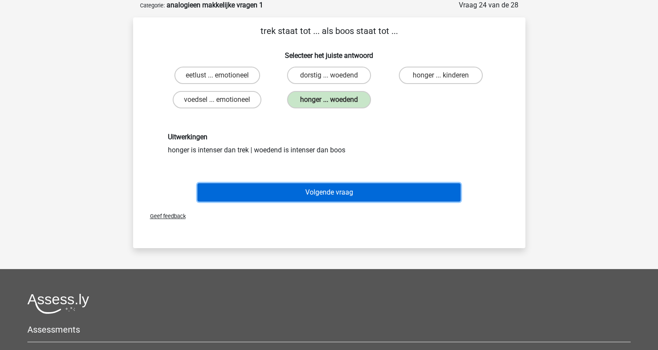
click at [322, 193] on button "Volgende vraag" at bounding box center [329, 192] width 263 height 18
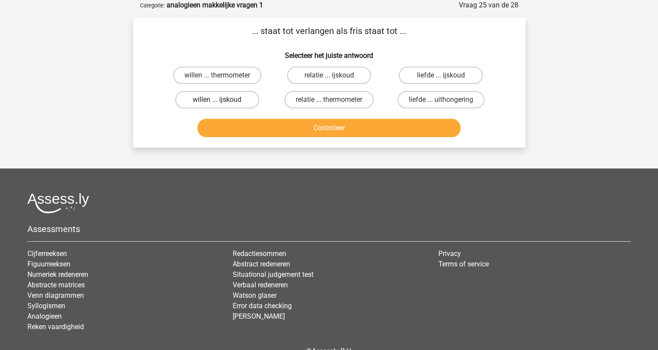
click at [233, 98] on label "willen ... ijskoud" at bounding box center [217, 99] width 84 height 17
click at [223, 100] on input "willen ... ijskoud" at bounding box center [220, 103] width 6 height 6
radio input "true"
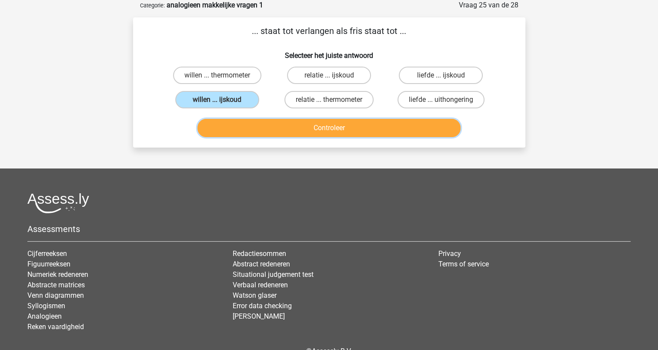
click at [320, 127] on button "Controleer" at bounding box center [329, 128] width 263 height 18
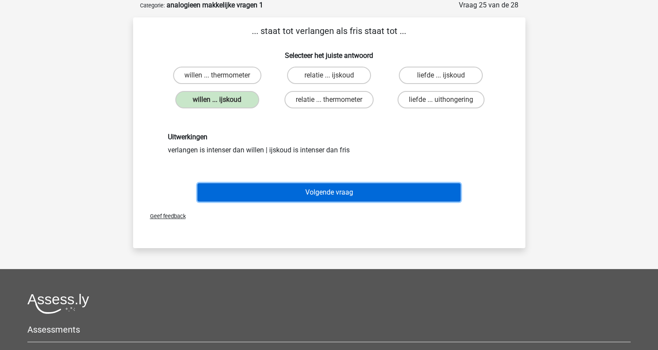
click at [332, 190] on button "Volgende vraag" at bounding box center [329, 192] width 263 height 18
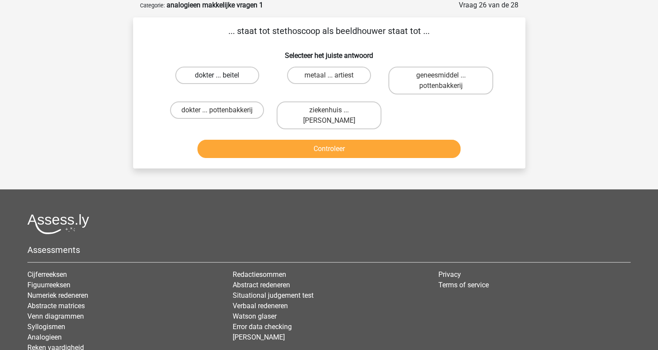
click at [248, 77] on label "dokter ... beitel" at bounding box center [217, 75] width 84 height 17
click at [223, 77] on input "dokter ... beitel" at bounding box center [220, 78] width 6 height 6
radio input "true"
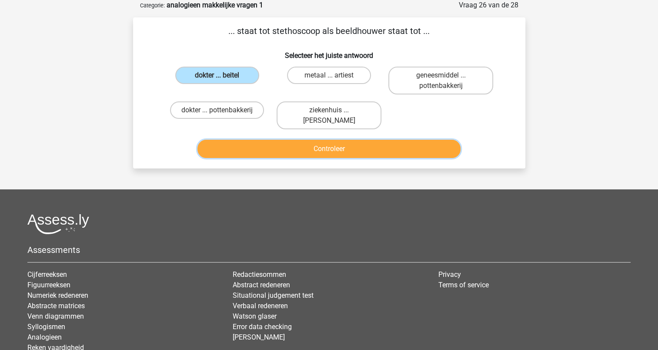
click at [306, 154] on button "Controleer" at bounding box center [329, 149] width 263 height 18
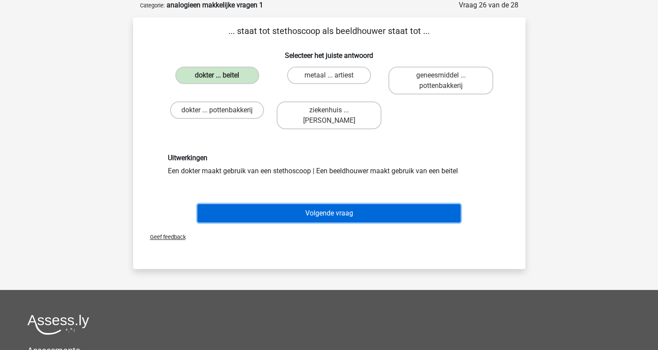
click at [326, 212] on button "Volgende vraag" at bounding box center [329, 213] width 263 height 18
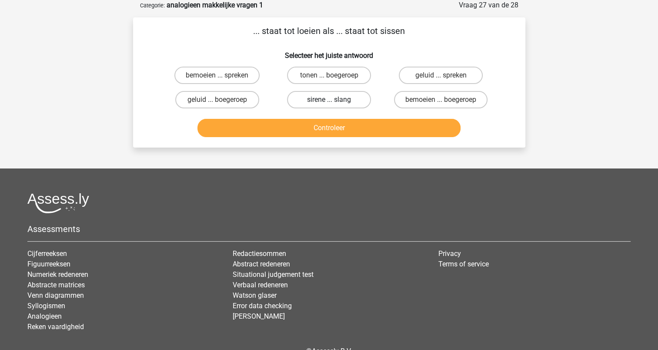
click at [303, 97] on label "sirene ... slang" at bounding box center [329, 99] width 84 height 17
click at [329, 100] on input "sirene ... slang" at bounding box center [332, 103] width 6 height 6
radio input "true"
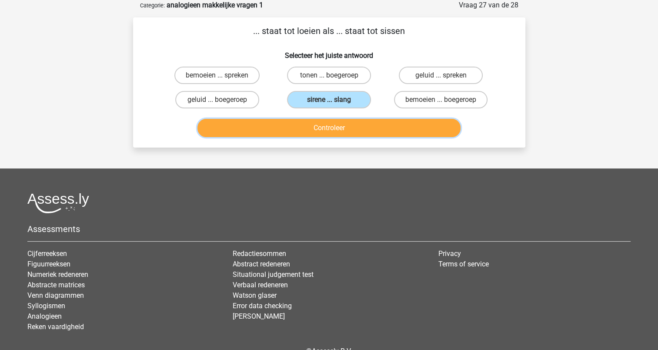
click at [311, 120] on button "Controleer" at bounding box center [329, 128] width 263 height 18
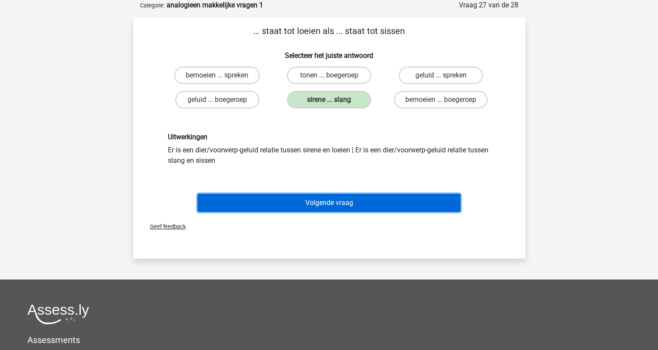
click at [336, 195] on button "Volgende vraag" at bounding box center [329, 203] width 263 height 18
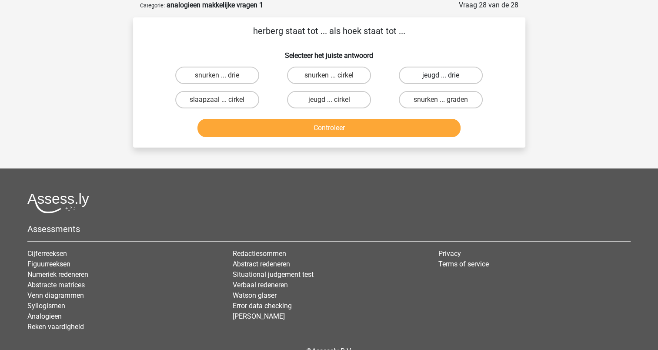
click at [432, 73] on label "jeugd ... drie" at bounding box center [441, 75] width 84 height 17
click at [441, 75] on input "jeugd ... drie" at bounding box center [444, 78] width 6 height 6
radio input "true"
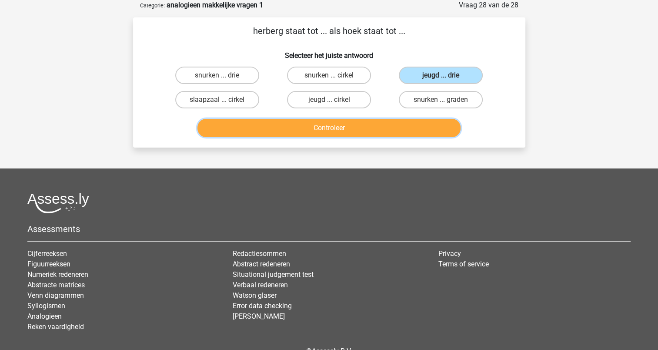
click at [365, 128] on button "Controleer" at bounding box center [329, 128] width 263 height 18
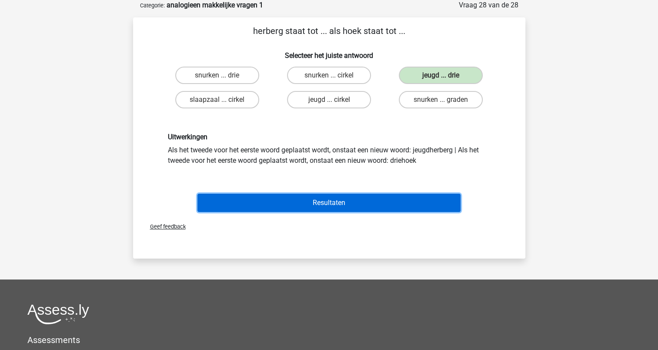
click at [332, 205] on button "Resultaten" at bounding box center [329, 203] width 263 height 18
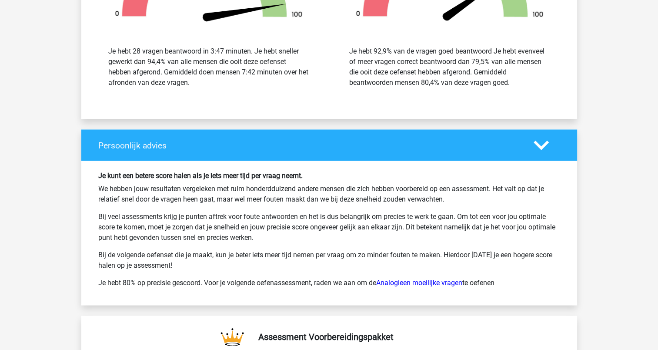
scroll to position [1654, 0]
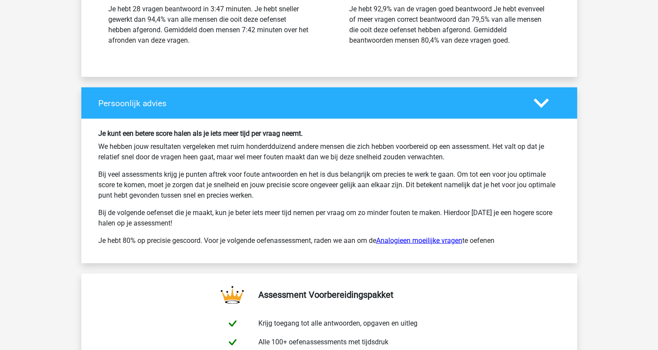
click at [417, 236] on link "Analogieen moeilijke vragen" at bounding box center [419, 240] width 86 height 8
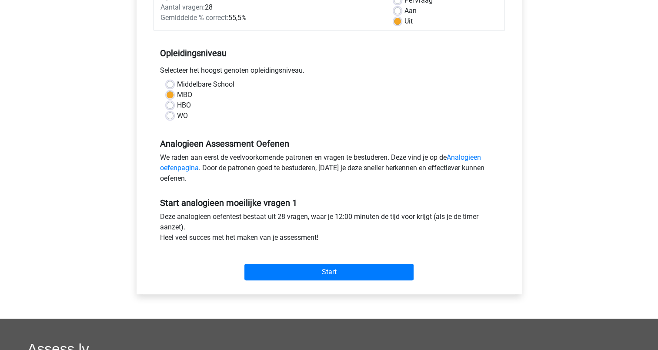
scroll to position [174, 0]
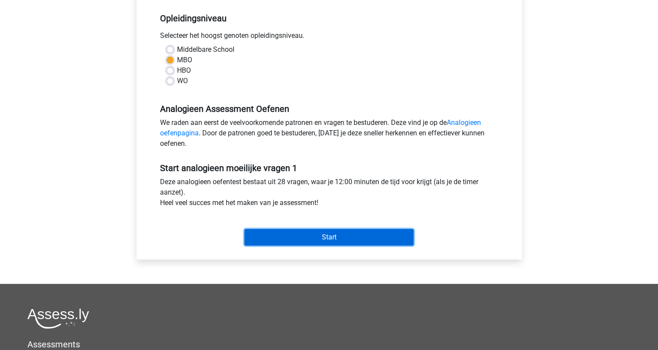
click at [338, 232] on input "Start" at bounding box center [329, 237] width 169 height 17
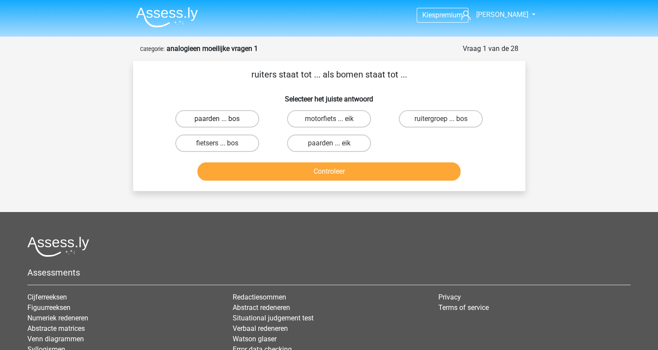
click at [244, 118] on label "paarden ... bos" at bounding box center [217, 118] width 84 height 17
click at [223, 119] on input "paarden ... bos" at bounding box center [220, 122] width 6 height 6
radio input "true"
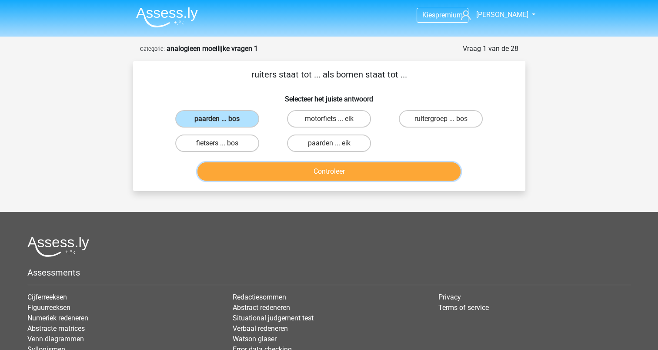
click at [320, 169] on button "Controleer" at bounding box center [329, 171] width 263 height 18
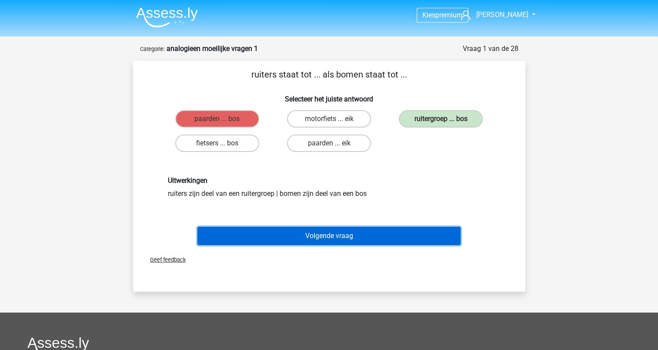
click at [308, 233] on button "Volgende vraag" at bounding box center [329, 236] width 263 height 18
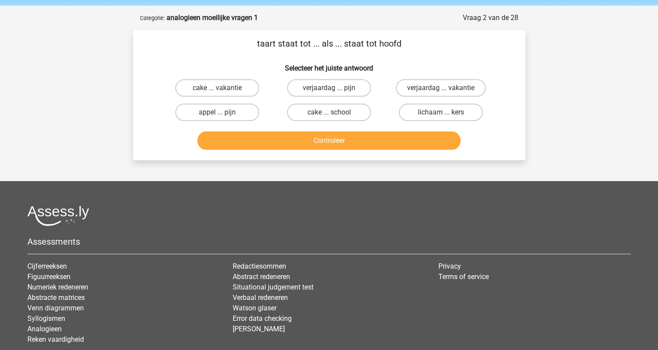
scroll to position [44, 0]
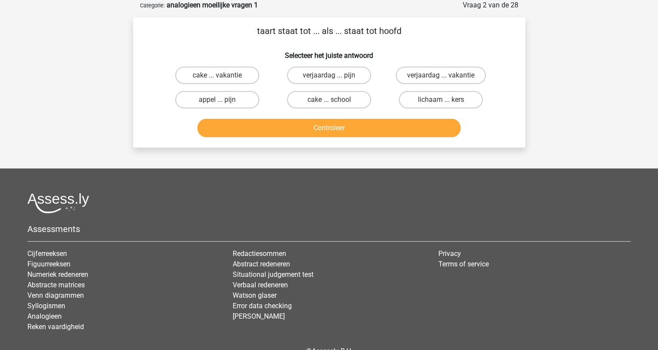
click at [219, 101] on input "appel ... pijn" at bounding box center [220, 103] width 6 height 6
radio input "true"
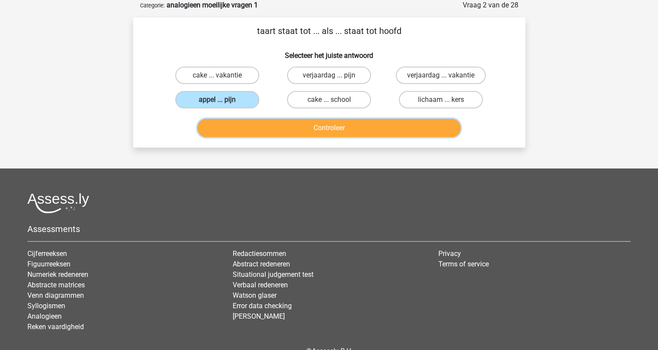
click at [336, 129] on button "Controleer" at bounding box center [329, 128] width 263 height 18
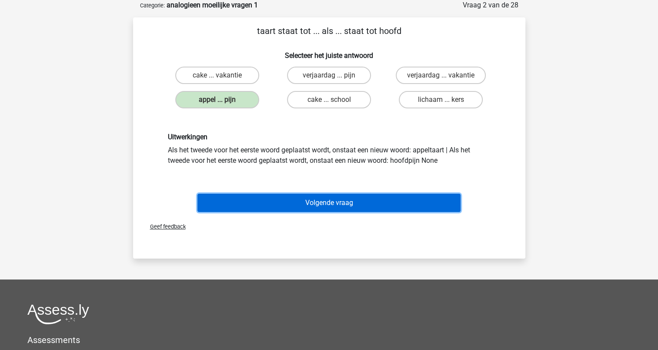
click at [329, 201] on button "Volgende vraag" at bounding box center [329, 203] width 263 height 18
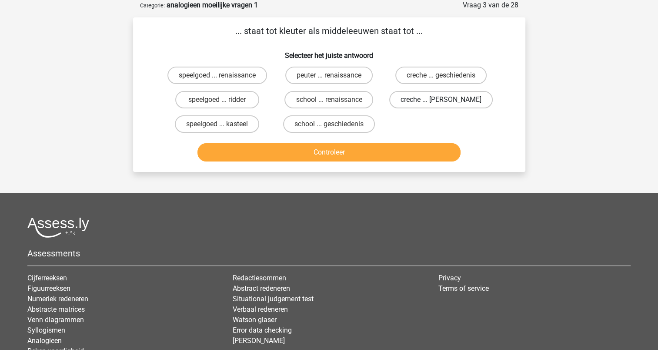
click at [433, 101] on label "creche ... romeinen" at bounding box center [442, 99] width 104 height 17
click at [441, 101] on input "creche ... romeinen" at bounding box center [444, 103] width 6 height 6
radio input "true"
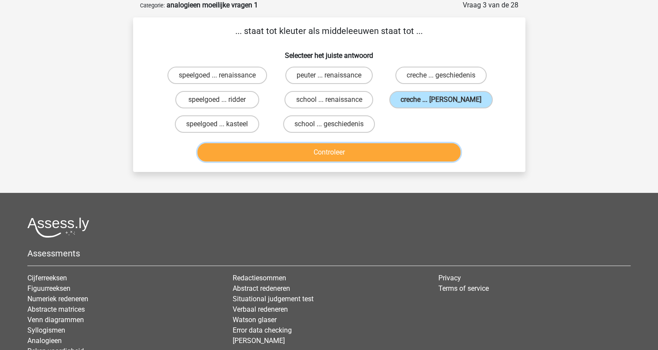
click at [360, 146] on button "Controleer" at bounding box center [329, 152] width 263 height 18
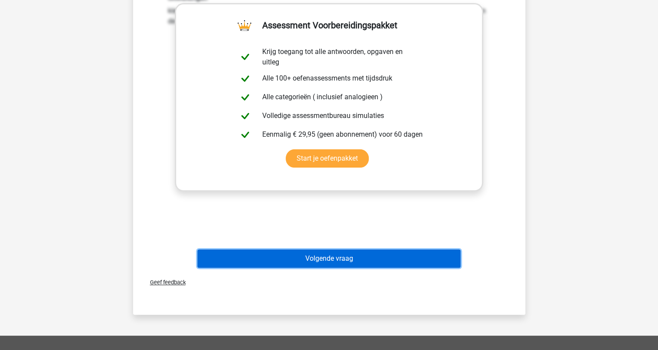
click at [327, 256] on button "Volgende vraag" at bounding box center [329, 258] width 263 height 18
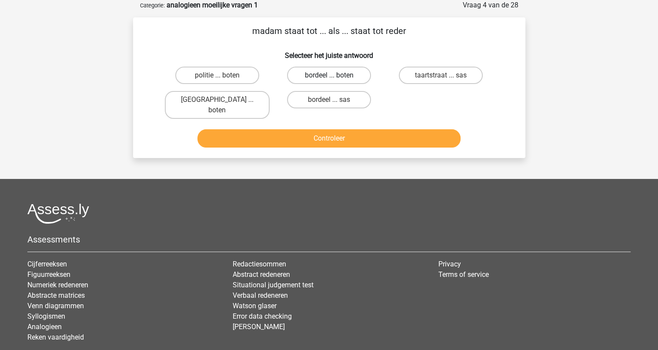
click at [340, 71] on label "bordeel ... boten" at bounding box center [329, 75] width 84 height 17
click at [335, 75] on input "bordeel ... boten" at bounding box center [332, 78] width 6 height 6
radio input "true"
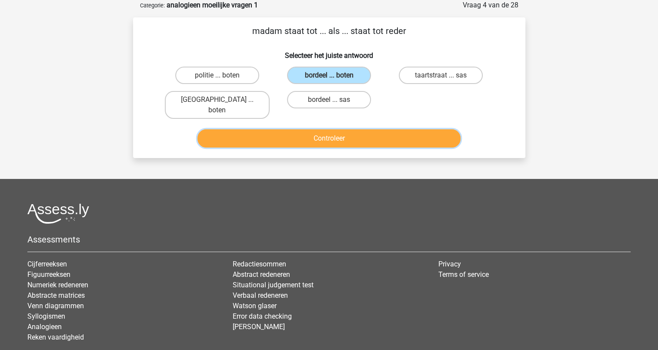
click at [337, 131] on button "Controleer" at bounding box center [329, 138] width 263 height 18
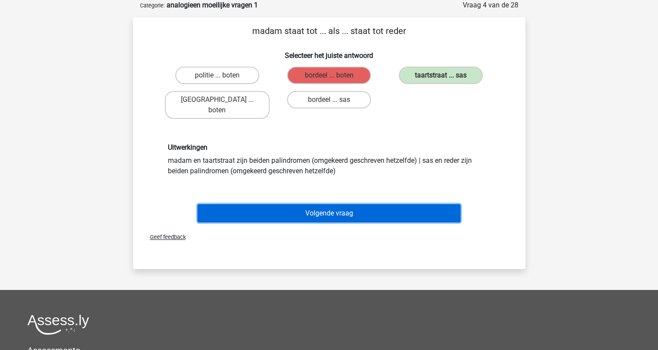
click at [321, 204] on button "Volgende vraag" at bounding box center [329, 213] width 263 height 18
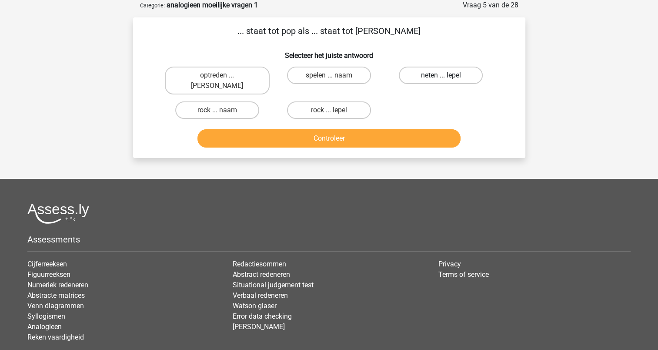
click at [461, 73] on label "neten ... lepel" at bounding box center [441, 75] width 84 height 17
click at [447, 75] on input "neten ... lepel" at bounding box center [444, 78] width 6 height 6
radio input "true"
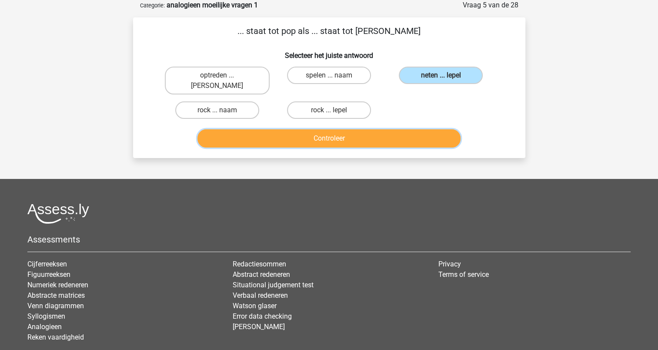
click at [392, 130] on button "Controleer" at bounding box center [329, 138] width 263 height 18
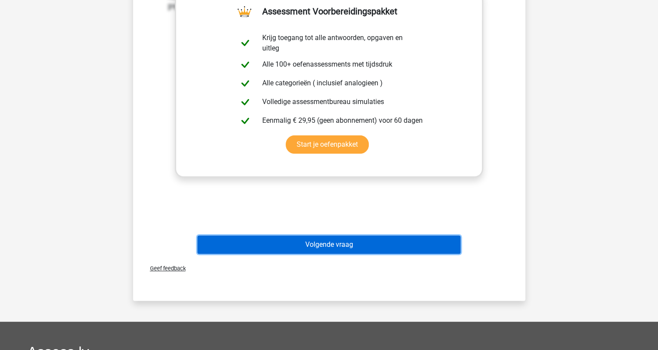
click at [324, 235] on button "Volgende vraag" at bounding box center [329, 244] width 263 height 18
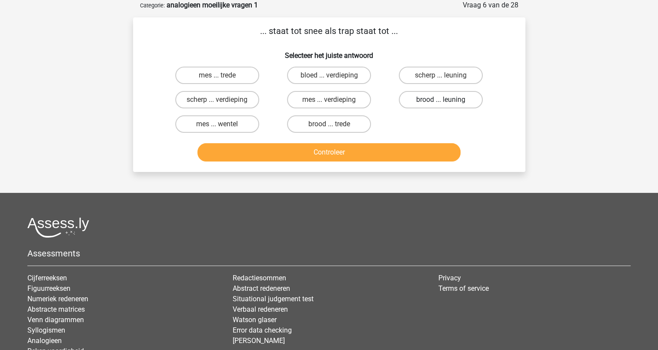
click at [416, 97] on label "brood ... leuning" at bounding box center [441, 99] width 84 height 17
click at [441, 100] on input "brood ... leuning" at bounding box center [444, 103] width 6 height 6
radio input "true"
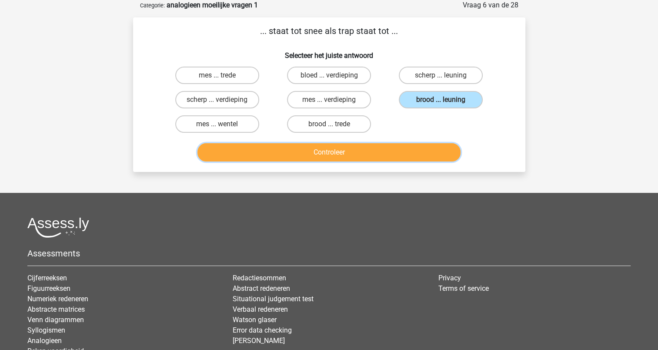
click at [358, 153] on button "Controleer" at bounding box center [329, 152] width 263 height 18
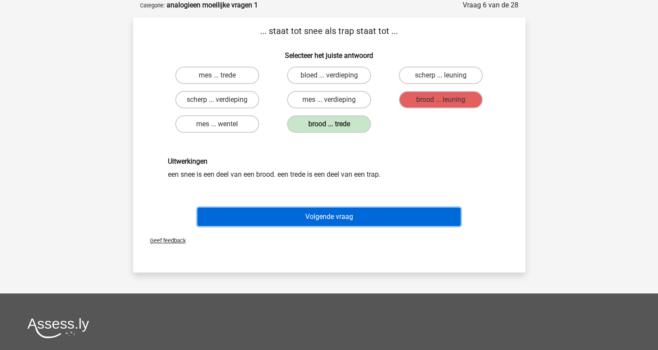
click at [325, 214] on button "Volgende vraag" at bounding box center [329, 217] width 263 height 18
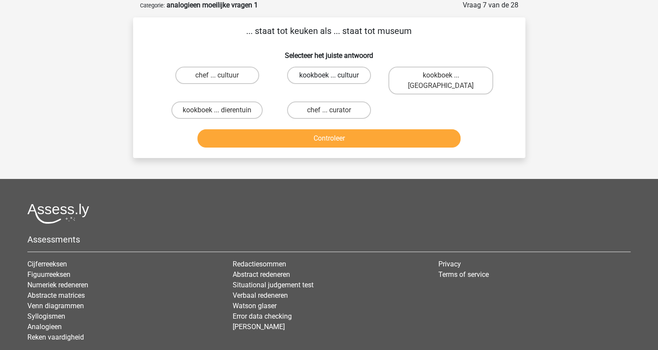
click at [314, 73] on label "kookboek ... cultuur" at bounding box center [329, 75] width 84 height 17
click at [329, 75] on input "kookboek ... cultuur" at bounding box center [332, 78] width 6 height 6
radio input "true"
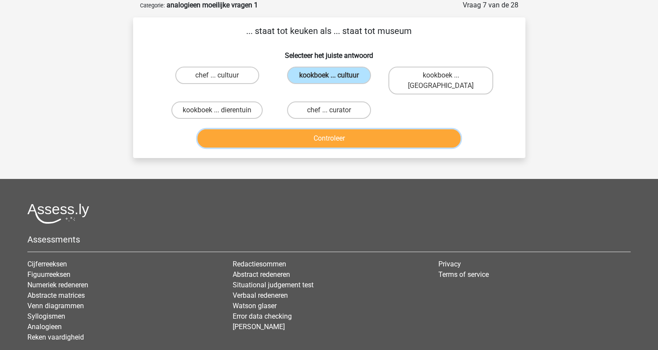
click at [319, 129] on button "Controleer" at bounding box center [329, 138] width 263 height 18
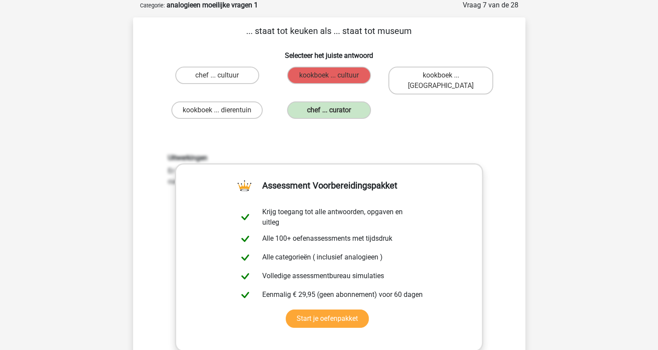
scroll to position [261, 0]
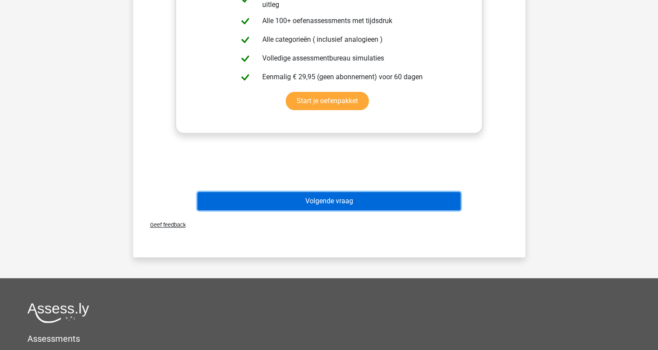
click at [330, 192] on button "Volgende vraag" at bounding box center [329, 201] width 263 height 18
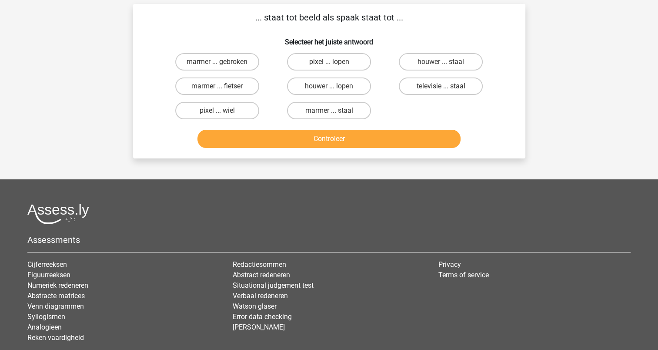
scroll to position [44, 0]
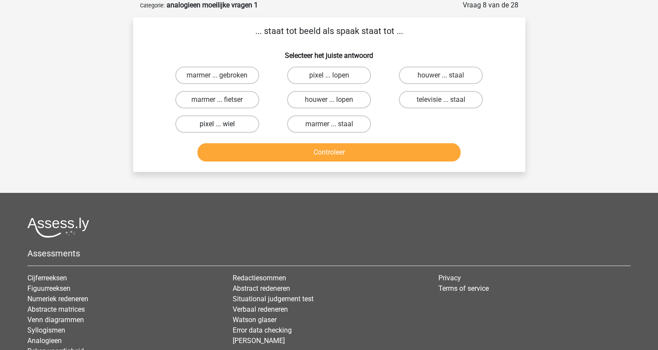
click at [242, 128] on label "pixel ... wiel" at bounding box center [217, 123] width 84 height 17
click at [223, 128] on input "pixel ... wiel" at bounding box center [220, 127] width 6 height 6
radio input "true"
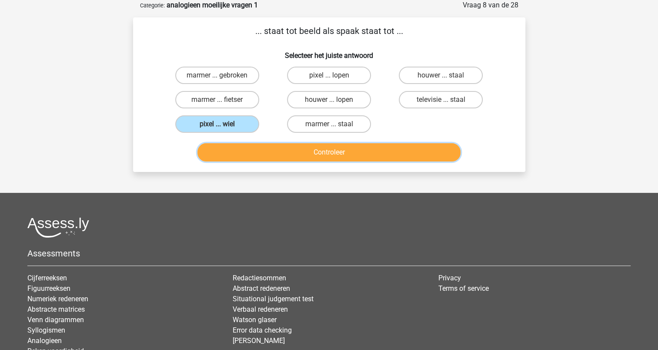
click at [319, 151] on button "Controleer" at bounding box center [329, 152] width 263 height 18
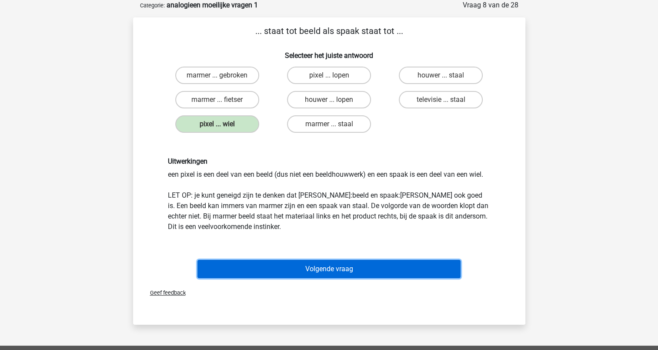
click at [333, 265] on button "Volgende vraag" at bounding box center [329, 269] width 263 height 18
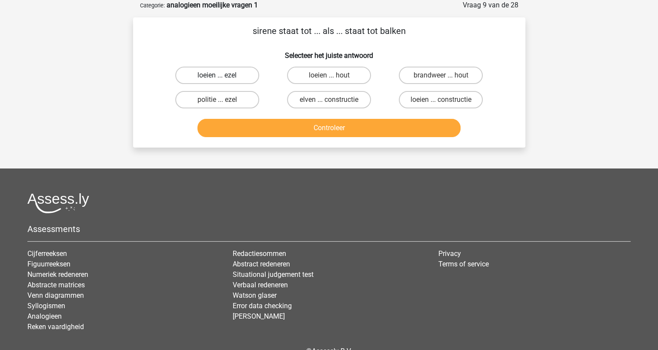
click at [238, 73] on label "loeien ... ezel" at bounding box center [217, 75] width 84 height 17
click at [223, 75] on input "loeien ... ezel" at bounding box center [220, 78] width 6 height 6
radio input "true"
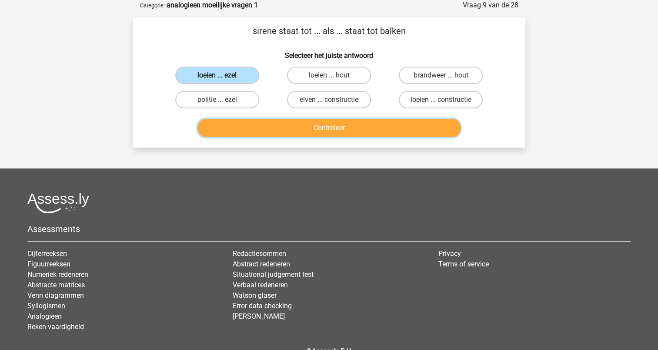
click at [357, 129] on button "Controleer" at bounding box center [329, 128] width 263 height 18
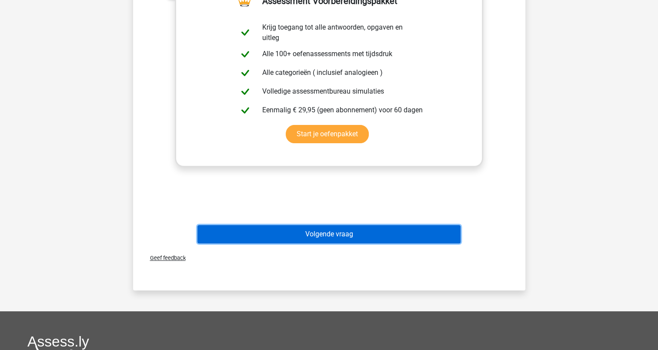
click at [329, 230] on button "Volgende vraag" at bounding box center [329, 234] width 263 height 18
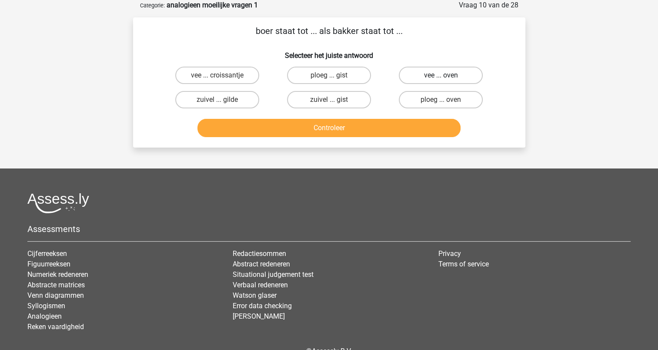
click at [421, 72] on label "vee ... oven" at bounding box center [441, 75] width 84 height 17
click at [441, 75] on input "vee ... oven" at bounding box center [444, 78] width 6 height 6
radio input "true"
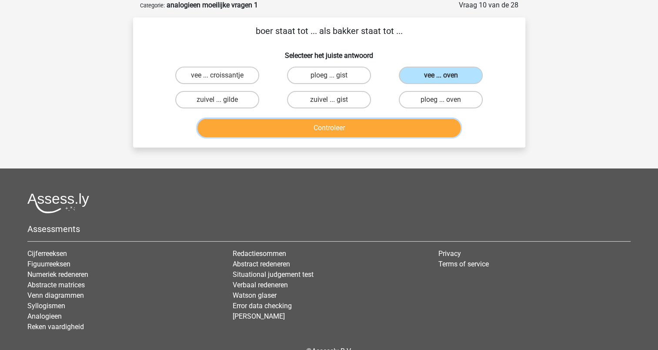
click at [368, 128] on button "Controleer" at bounding box center [329, 128] width 263 height 18
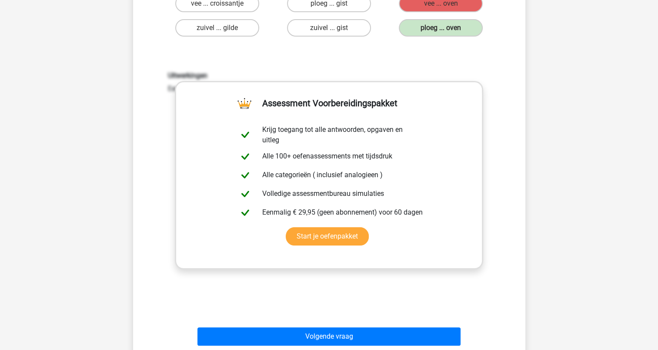
scroll to position [261, 0]
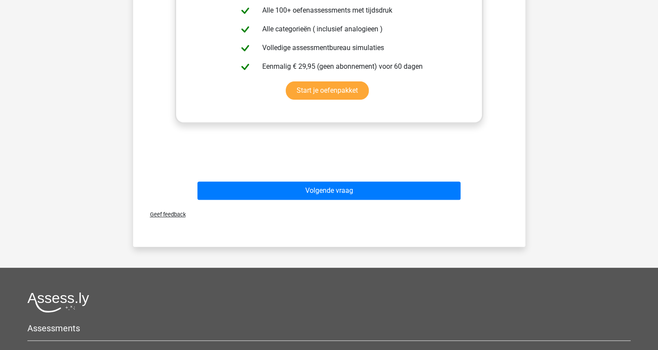
click at [346, 176] on div "Volgende vraag" at bounding box center [329, 189] width 365 height 29
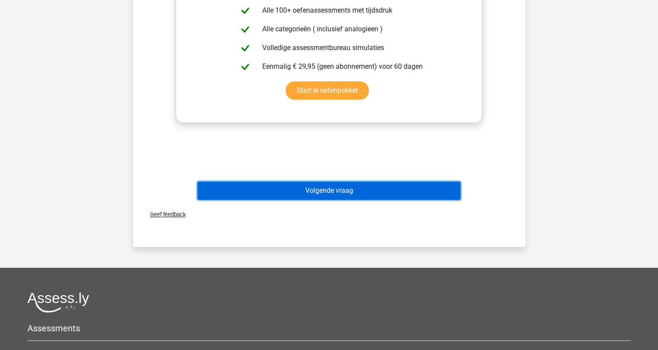
click at [341, 191] on button "Volgende vraag" at bounding box center [329, 190] width 263 height 18
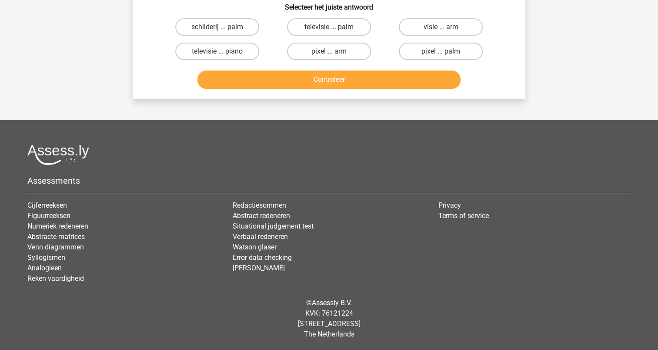
scroll to position [44, 0]
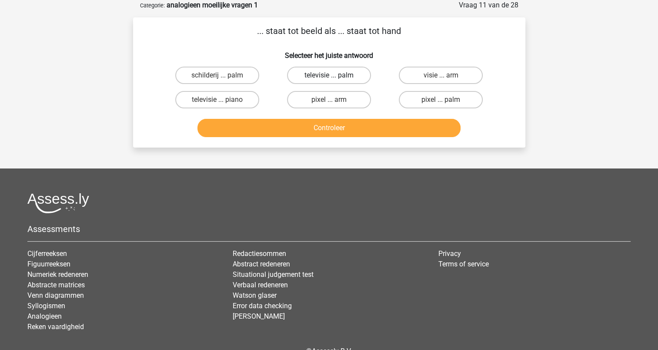
click at [336, 72] on label "televisie ... palm" at bounding box center [329, 75] width 84 height 17
click at [335, 75] on input "televisie ... palm" at bounding box center [332, 78] width 6 height 6
radio input "true"
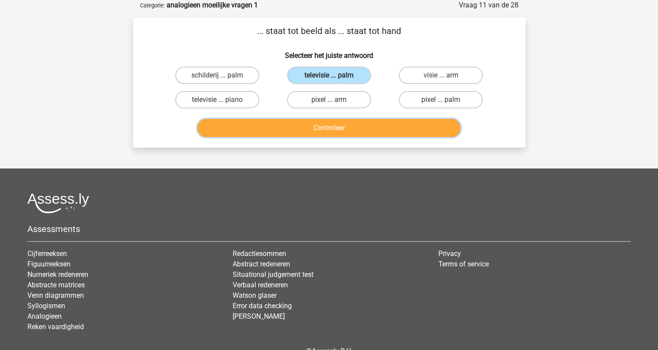
click at [344, 132] on button "Controleer" at bounding box center [329, 128] width 263 height 18
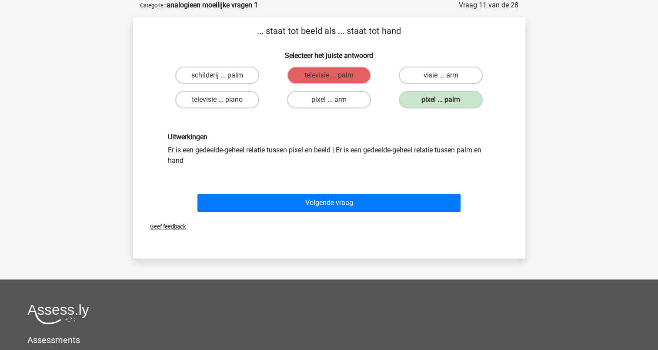
click at [364, 191] on div "Volgende vraag" at bounding box center [329, 201] width 365 height 29
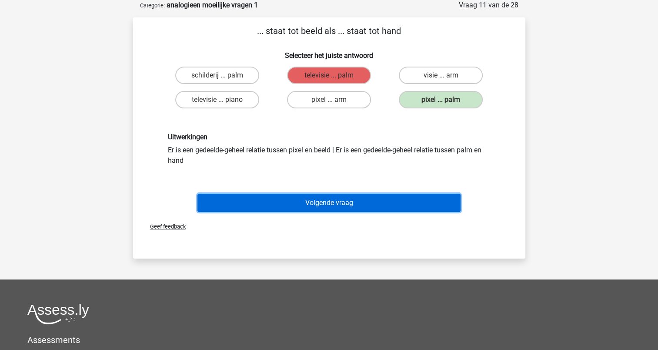
click at [359, 198] on button "Volgende vraag" at bounding box center [329, 203] width 263 height 18
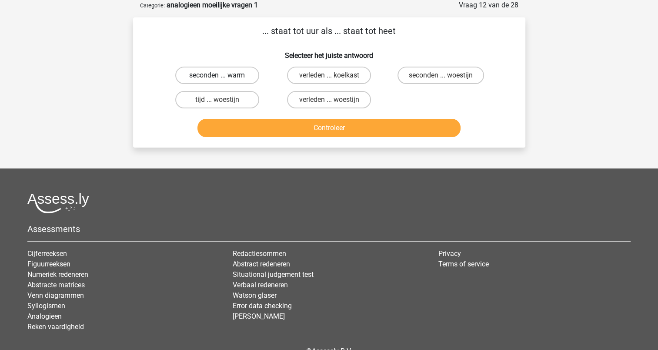
click at [245, 70] on label "seconden ... warm" at bounding box center [217, 75] width 84 height 17
click at [223, 75] on input "seconden ... warm" at bounding box center [220, 78] width 6 height 6
radio input "true"
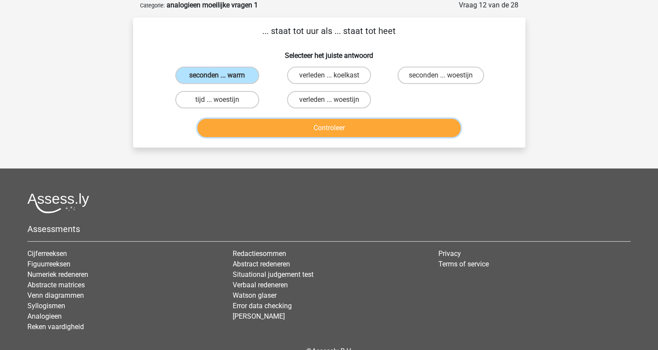
click at [331, 131] on button "Controleer" at bounding box center [329, 128] width 263 height 18
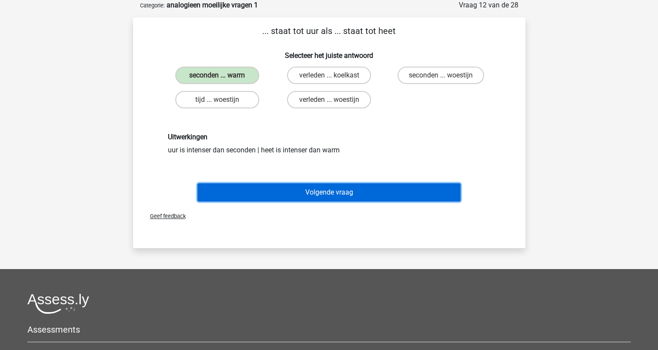
click at [328, 191] on button "Volgende vraag" at bounding box center [329, 192] width 263 height 18
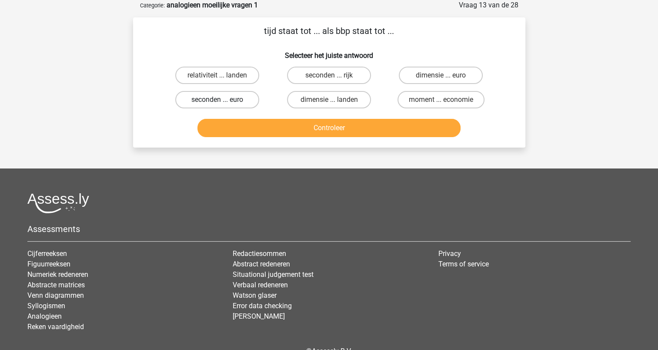
click at [249, 99] on label "seconden ... euro" at bounding box center [217, 99] width 84 height 17
click at [223, 100] on input "seconden ... euro" at bounding box center [220, 103] width 6 height 6
radio input "true"
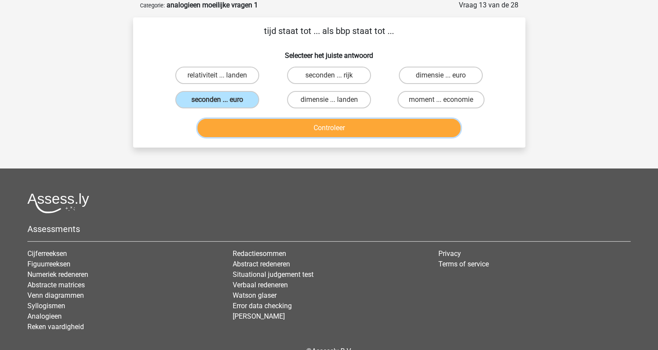
click at [331, 129] on button "Controleer" at bounding box center [329, 128] width 263 height 18
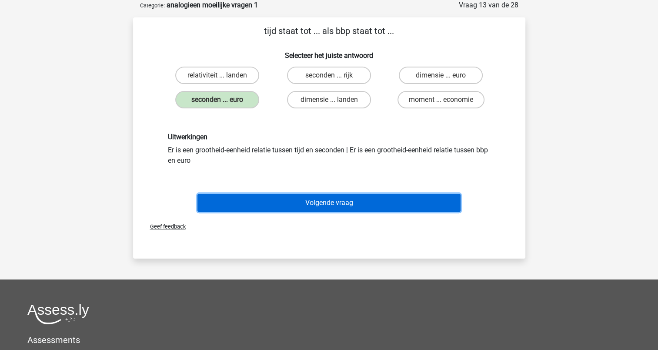
click at [322, 200] on button "Volgende vraag" at bounding box center [329, 203] width 263 height 18
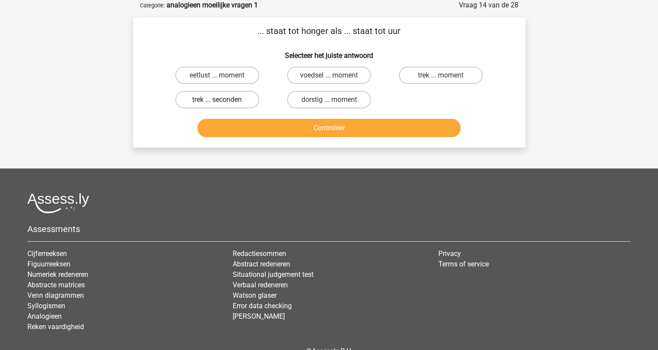
click at [233, 99] on label "trek ... seconden" at bounding box center [217, 99] width 84 height 17
click at [223, 100] on input "trek ... seconden" at bounding box center [220, 103] width 6 height 6
radio input "true"
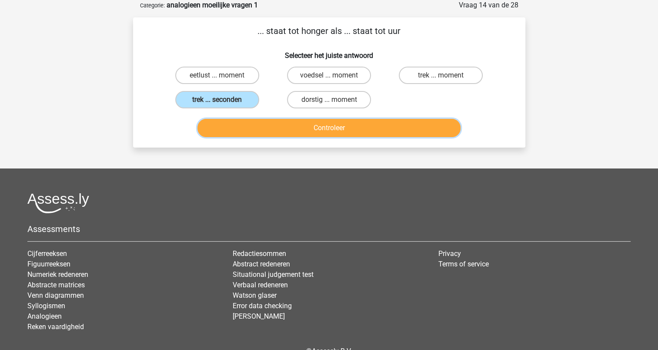
click at [307, 127] on button "Controleer" at bounding box center [329, 128] width 263 height 18
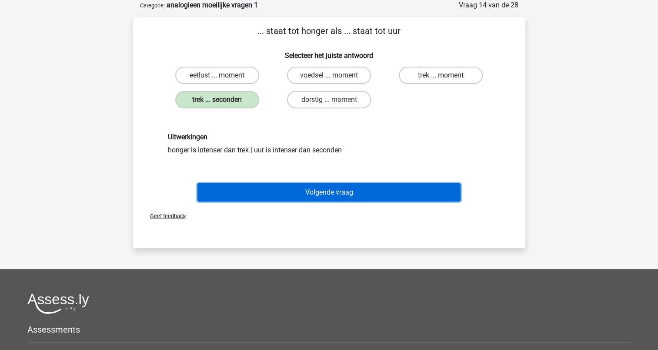
click at [324, 186] on button "Volgende vraag" at bounding box center [329, 192] width 263 height 18
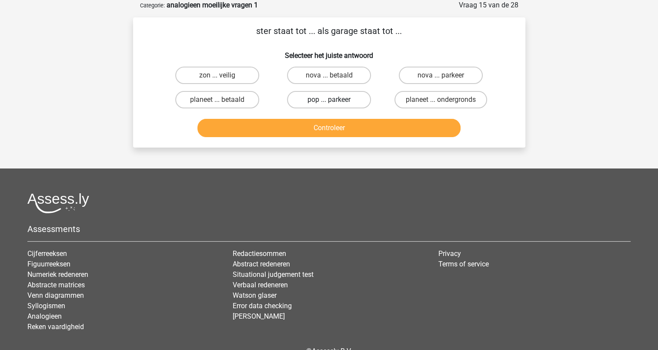
click at [333, 94] on label "pop ... parkeer" at bounding box center [329, 99] width 84 height 17
click at [333, 100] on input "pop ... parkeer" at bounding box center [332, 103] width 6 height 6
radio input "true"
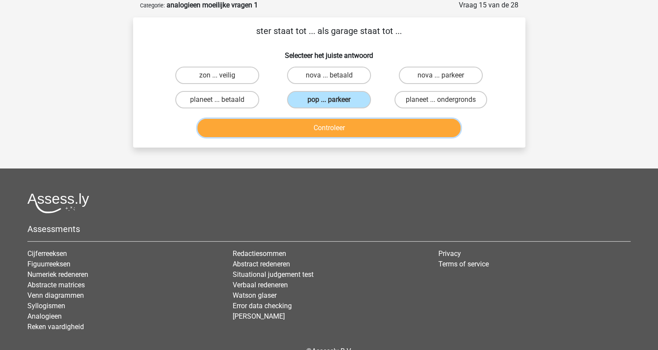
click at [336, 125] on button "Controleer" at bounding box center [329, 128] width 263 height 18
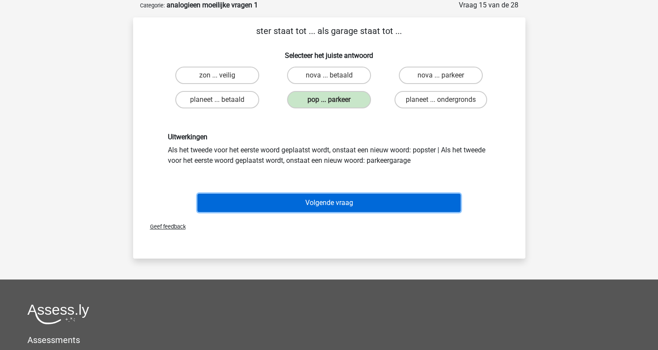
click at [318, 204] on button "Volgende vraag" at bounding box center [329, 203] width 263 height 18
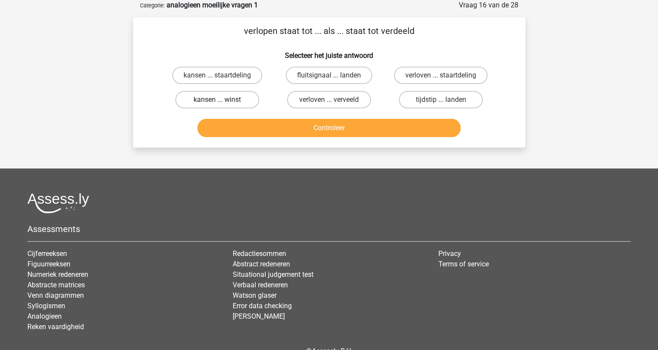
click at [227, 98] on label "kansen ... winst" at bounding box center [217, 99] width 84 height 17
click at [223, 100] on input "kansen ... winst" at bounding box center [220, 103] width 6 height 6
radio input "true"
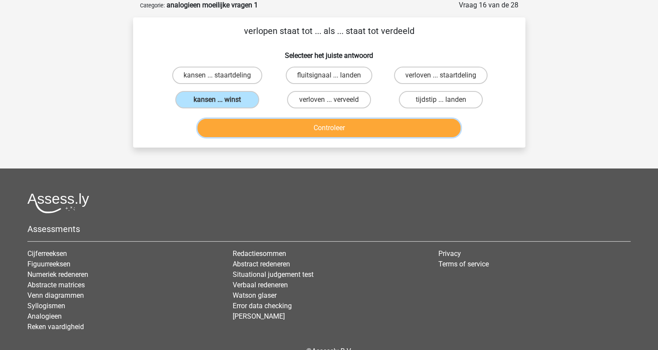
click at [315, 124] on button "Controleer" at bounding box center [329, 128] width 263 height 18
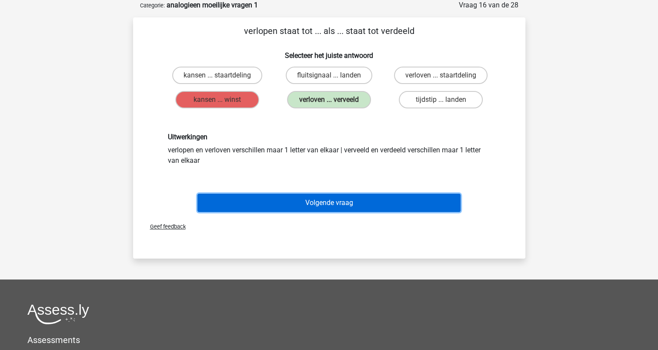
click at [336, 195] on button "Volgende vraag" at bounding box center [329, 203] width 263 height 18
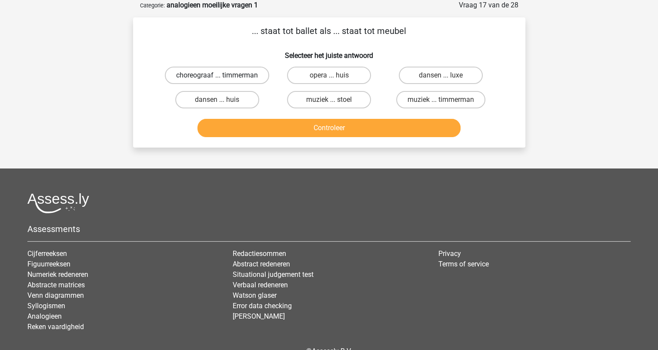
click at [242, 74] on label "choreograaf ... timmerman" at bounding box center [217, 75] width 104 height 17
click at [223, 75] on input "choreograaf ... timmerman" at bounding box center [220, 78] width 6 height 6
radio input "true"
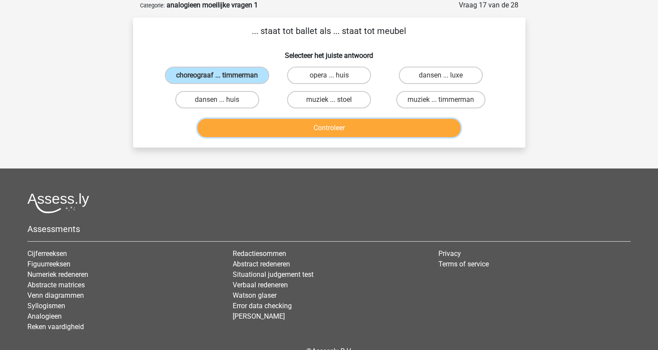
click at [325, 124] on button "Controleer" at bounding box center [329, 128] width 263 height 18
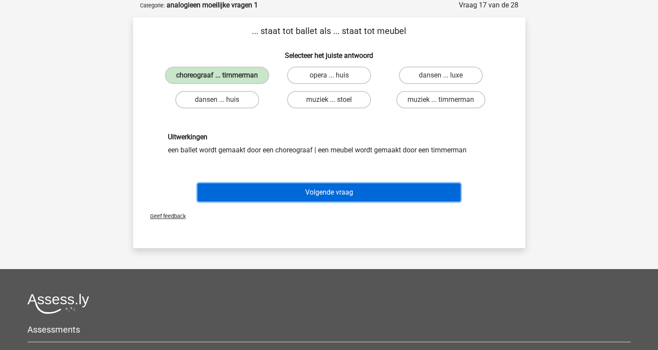
click at [345, 192] on button "Volgende vraag" at bounding box center [329, 192] width 263 height 18
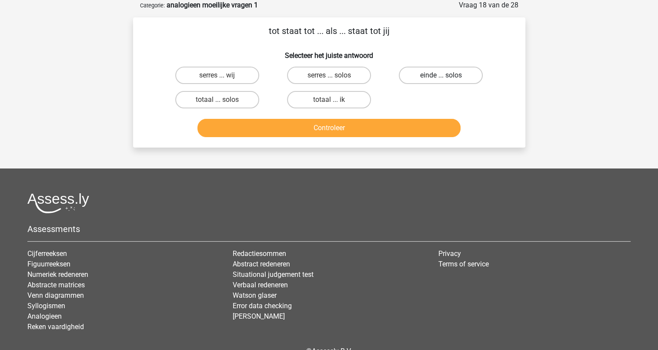
click at [456, 75] on label "einde ... solos" at bounding box center [441, 75] width 84 height 17
click at [447, 75] on input "einde ... solos" at bounding box center [444, 78] width 6 height 6
radio input "true"
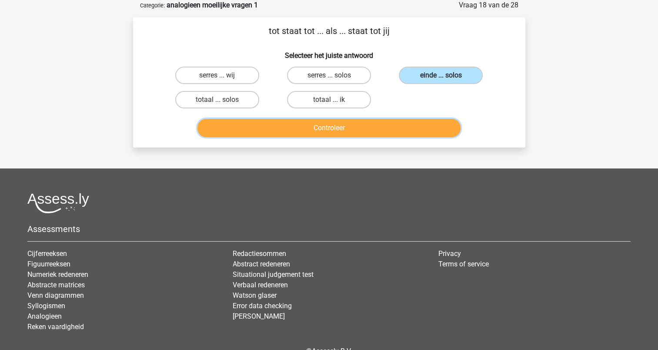
click at [385, 127] on button "Controleer" at bounding box center [329, 128] width 263 height 18
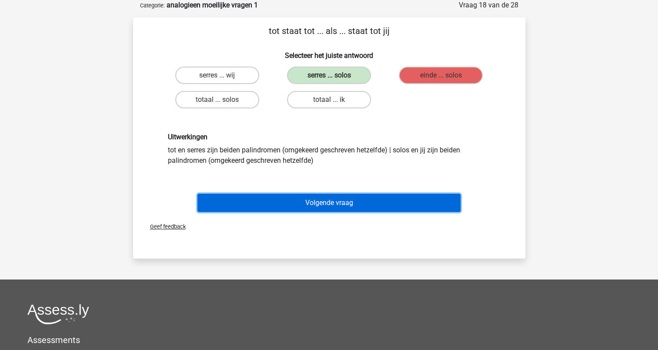
click at [333, 205] on button "Volgende vraag" at bounding box center [329, 203] width 263 height 18
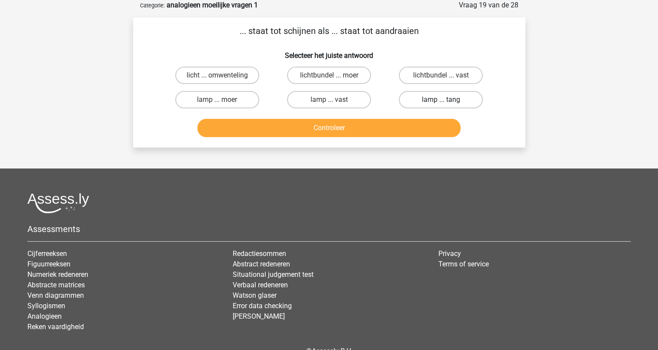
click at [438, 100] on label "lamp ... tang" at bounding box center [441, 99] width 84 height 17
click at [441, 100] on input "lamp ... tang" at bounding box center [444, 103] width 6 height 6
radio input "true"
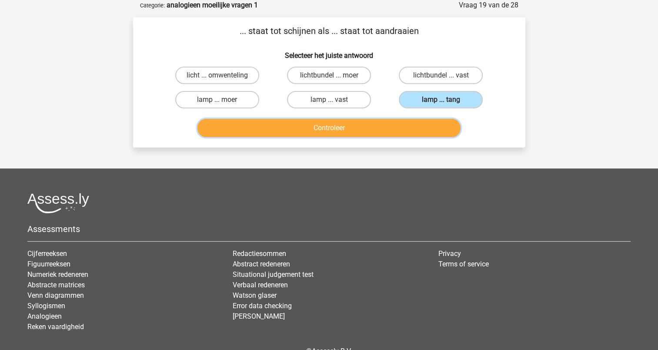
click at [403, 124] on button "Controleer" at bounding box center [329, 128] width 263 height 18
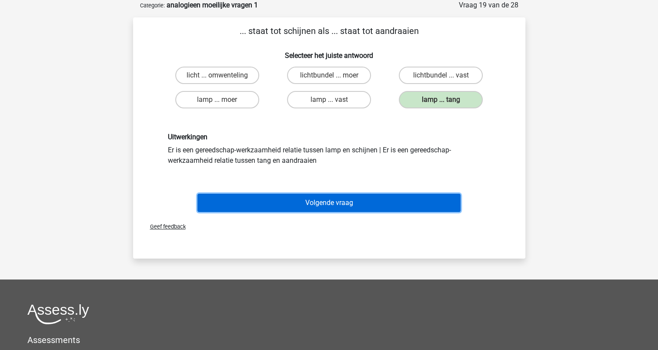
click at [336, 206] on button "Volgende vraag" at bounding box center [329, 203] width 263 height 18
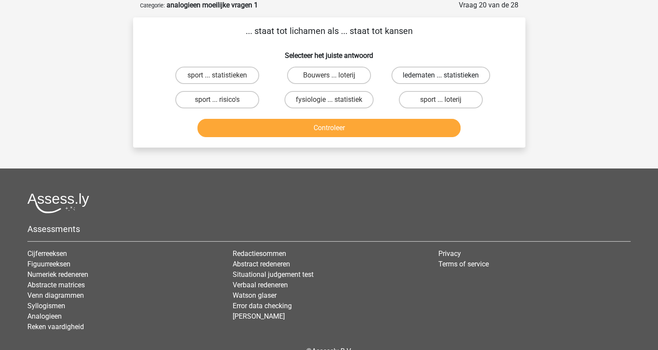
click at [425, 80] on label "ledematen ... statistieken" at bounding box center [441, 75] width 99 height 17
click at [441, 80] on input "ledematen ... statistieken" at bounding box center [444, 78] width 6 height 6
radio input "true"
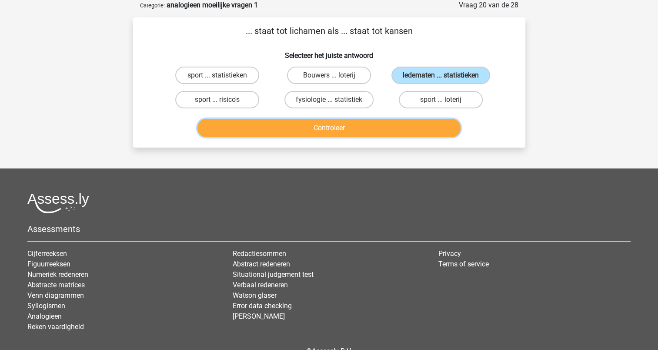
click at [379, 123] on button "Controleer" at bounding box center [329, 128] width 263 height 18
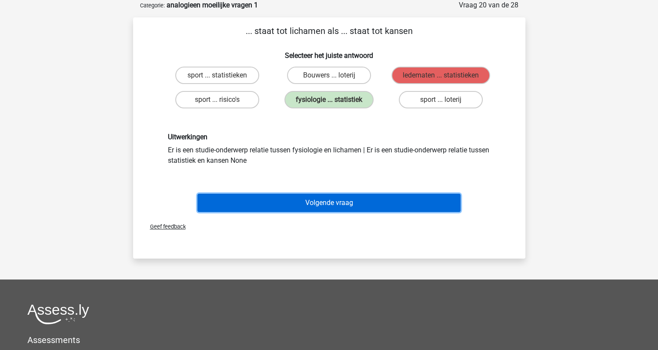
click at [323, 200] on button "Volgende vraag" at bounding box center [329, 203] width 263 height 18
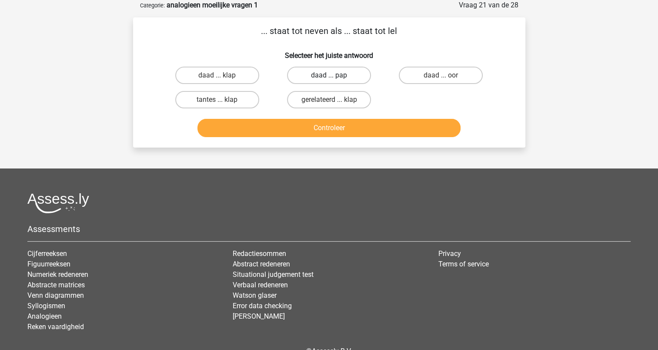
click at [322, 74] on label "daad ... pap" at bounding box center [329, 75] width 84 height 17
click at [329, 75] on input "daad ... pap" at bounding box center [332, 78] width 6 height 6
radio input "true"
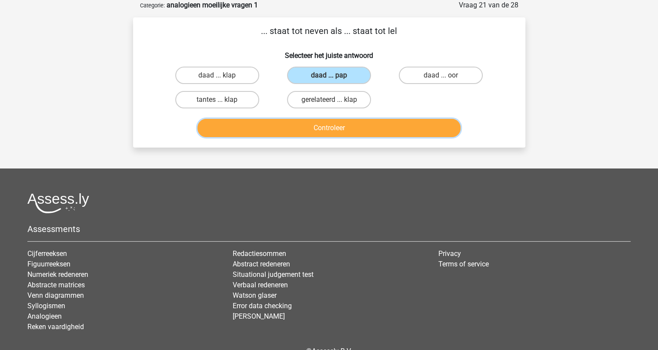
click at [328, 124] on button "Controleer" at bounding box center [329, 128] width 263 height 18
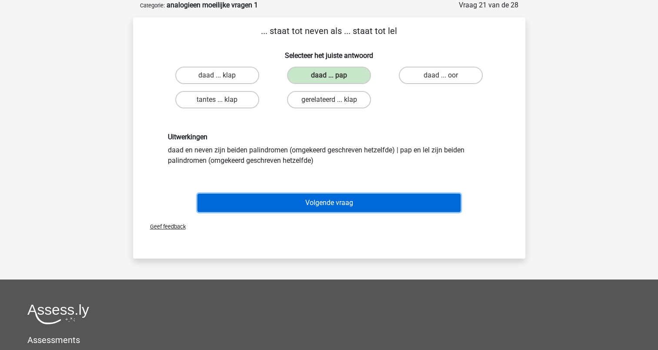
click at [298, 197] on button "Volgende vraag" at bounding box center [329, 203] width 263 height 18
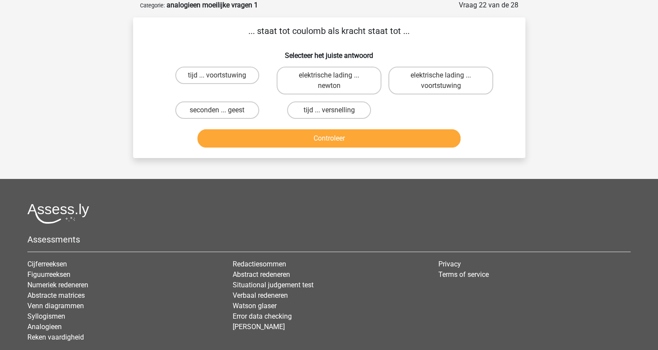
drag, startPoint x: 294, startPoint y: 30, endPoint x: 326, endPoint y: 30, distance: 31.3
click at [326, 30] on p "... staat tot coulomb als kracht staat tot ..." at bounding box center [329, 30] width 365 height 13
copy p "coulomb"
click at [312, 80] on label "elektrische lading ... newton" at bounding box center [329, 81] width 105 height 28
click at [329, 80] on input "elektrische lading ... newton" at bounding box center [332, 78] width 6 height 6
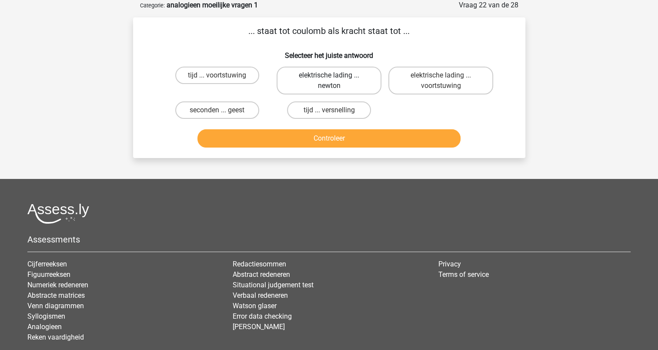
radio input "true"
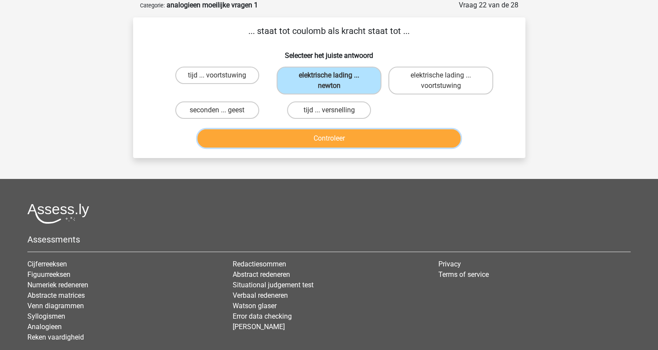
click at [326, 138] on button "Controleer" at bounding box center [329, 138] width 263 height 18
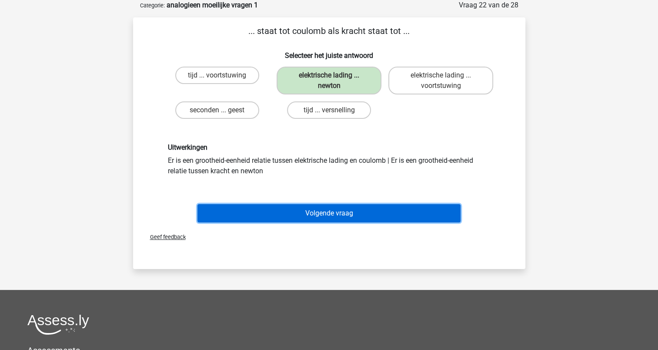
click at [311, 212] on button "Volgende vraag" at bounding box center [329, 213] width 263 height 18
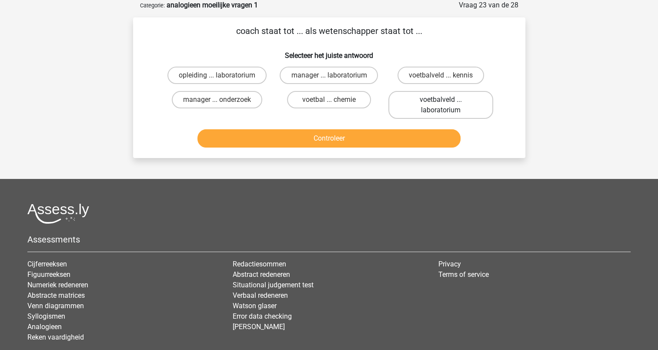
click at [408, 107] on label "voetbalveld ... laboratorium" at bounding box center [441, 105] width 105 height 28
click at [441, 105] on input "voetbalveld ... laboratorium" at bounding box center [444, 103] width 6 height 6
radio input "true"
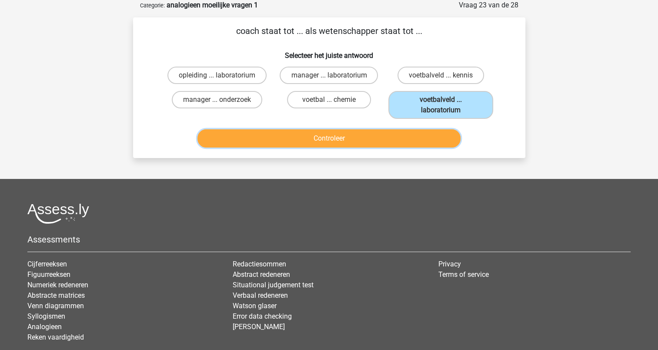
click at [373, 130] on button "Controleer" at bounding box center [329, 138] width 263 height 18
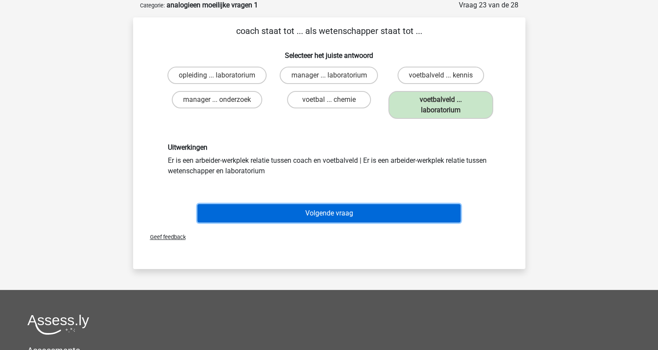
click at [324, 211] on button "Volgende vraag" at bounding box center [329, 213] width 263 height 18
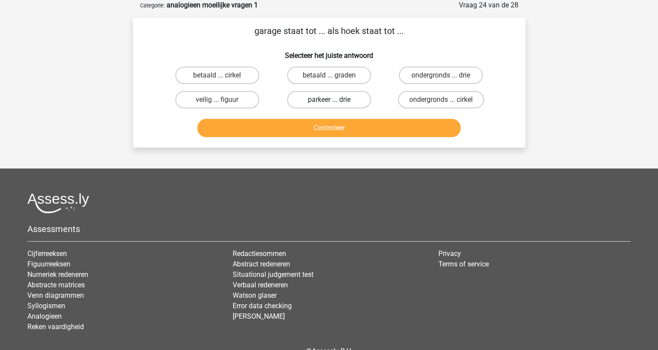
click at [330, 97] on label "parkeer ... drie" at bounding box center [329, 99] width 84 height 17
click at [330, 100] on input "parkeer ... drie" at bounding box center [332, 103] width 6 height 6
radio input "true"
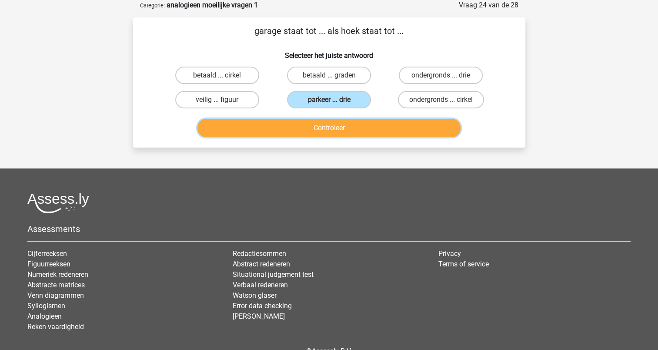
click at [331, 128] on button "Controleer" at bounding box center [329, 128] width 263 height 18
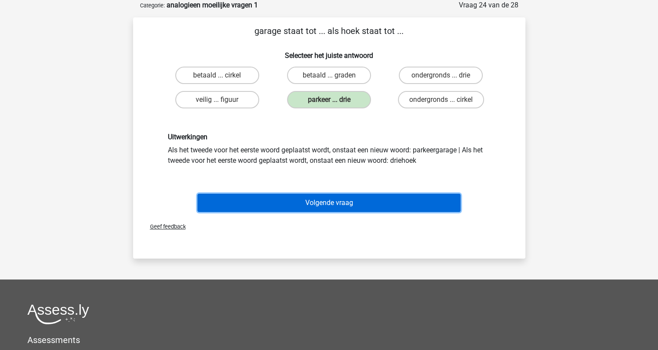
click at [317, 198] on button "Volgende vraag" at bounding box center [329, 203] width 263 height 18
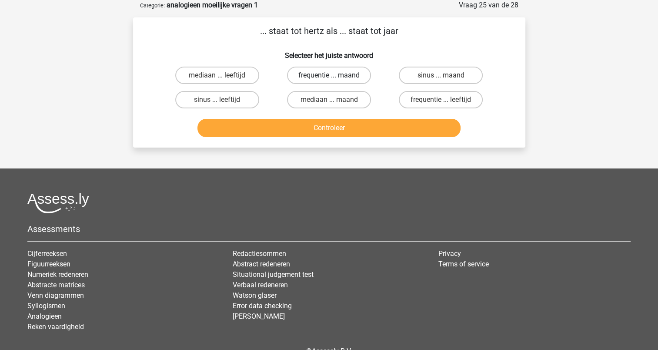
click at [323, 75] on label "frequentie ... maand" at bounding box center [329, 75] width 84 height 17
click at [329, 75] on input "frequentie ... maand" at bounding box center [332, 78] width 6 height 6
radio input "true"
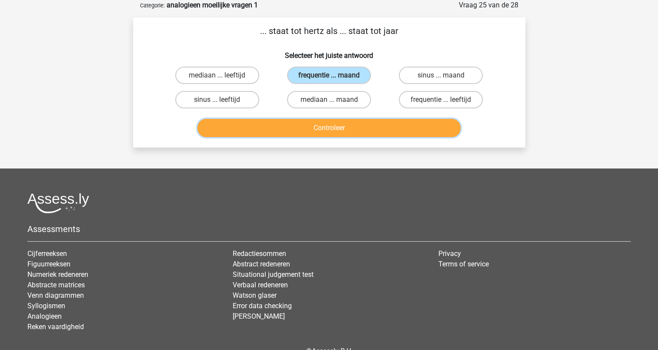
click at [327, 130] on button "Controleer" at bounding box center [329, 128] width 263 height 18
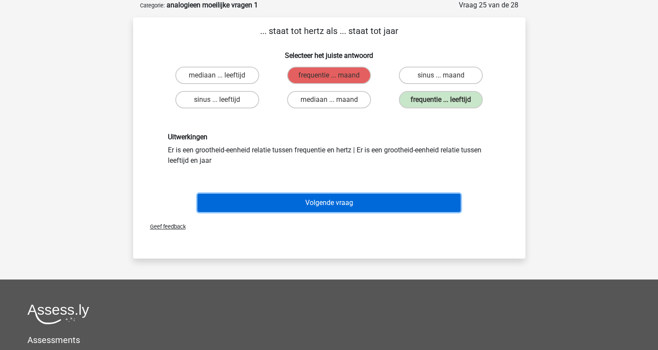
click at [333, 205] on button "Volgende vraag" at bounding box center [329, 203] width 263 height 18
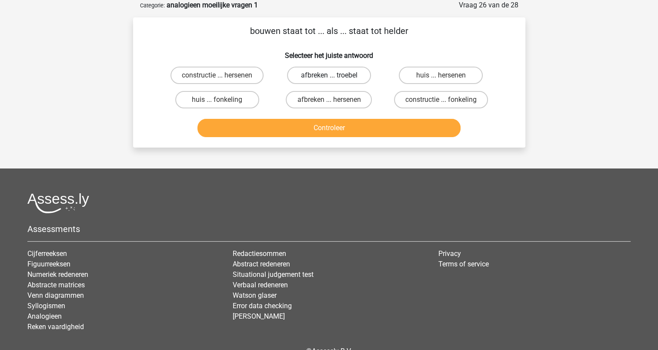
click at [317, 73] on label "afbreken ... troebel" at bounding box center [329, 75] width 84 height 17
click at [329, 75] on input "afbreken ... troebel" at bounding box center [332, 78] width 6 height 6
radio input "true"
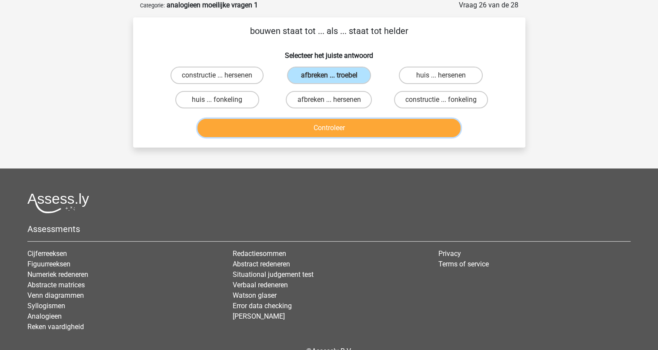
click at [315, 128] on button "Controleer" at bounding box center [329, 128] width 263 height 18
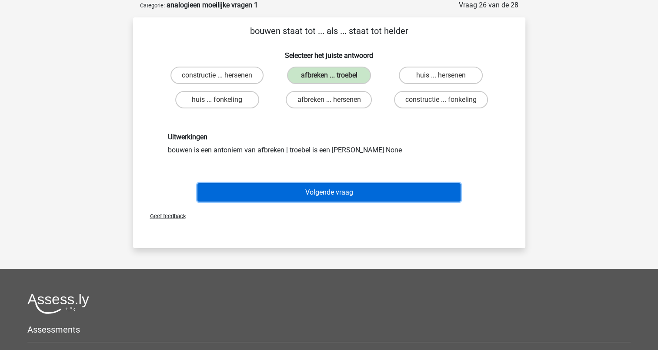
click at [322, 190] on button "Volgende vraag" at bounding box center [329, 192] width 263 height 18
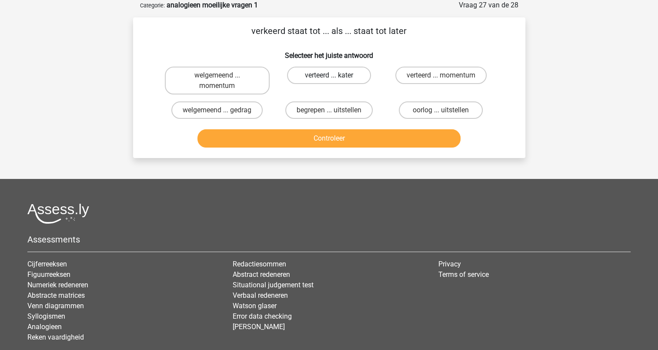
click at [315, 76] on label "verteerd ... kater" at bounding box center [329, 75] width 84 height 17
click at [329, 76] on input "verteerd ... kater" at bounding box center [332, 78] width 6 height 6
radio input "true"
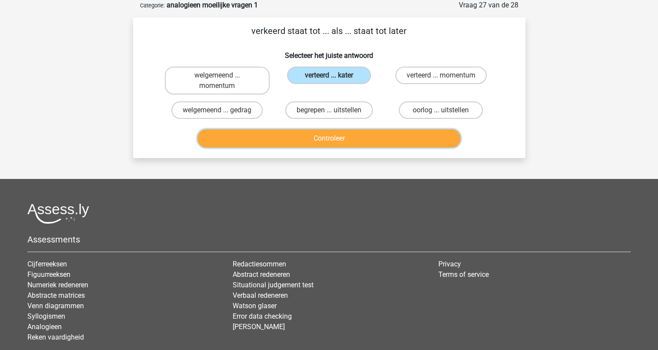
click at [319, 134] on button "Controleer" at bounding box center [329, 138] width 263 height 18
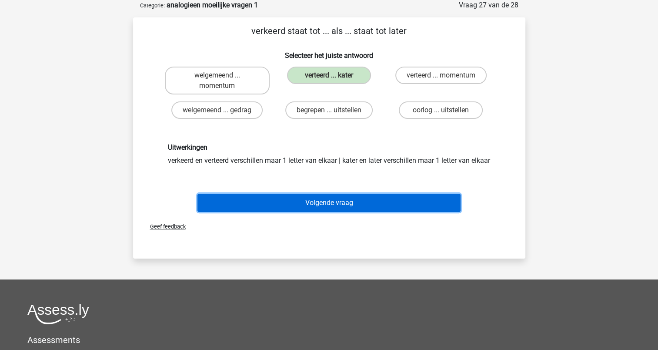
click at [324, 212] on button "Volgende vraag" at bounding box center [329, 203] width 263 height 18
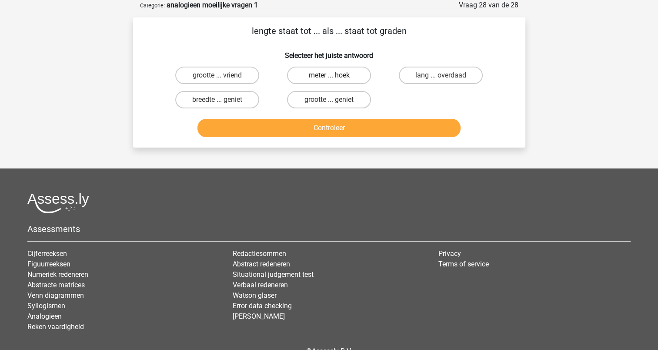
click at [313, 74] on label "meter ... hoek" at bounding box center [329, 75] width 84 height 17
click at [329, 75] on input "meter ... hoek" at bounding box center [332, 78] width 6 height 6
radio input "true"
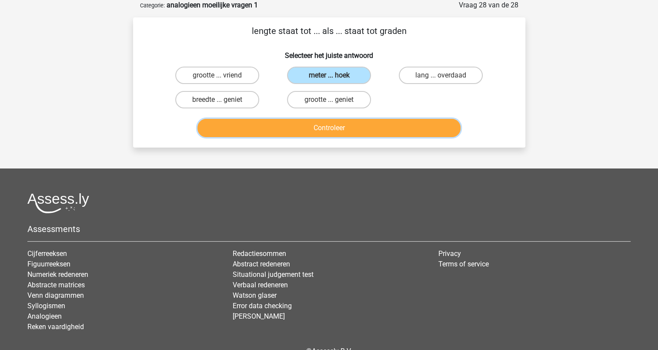
click at [318, 129] on button "Controleer" at bounding box center [329, 128] width 263 height 18
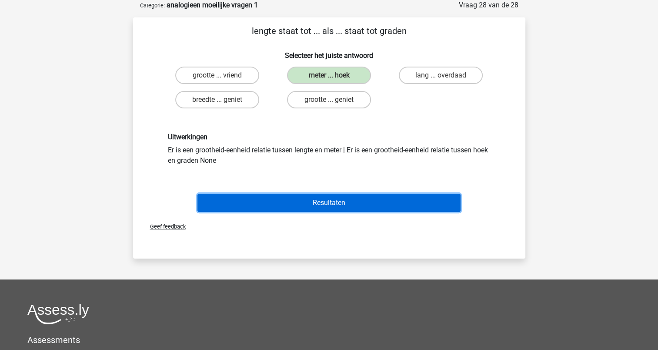
click at [326, 202] on button "Resultaten" at bounding box center [329, 203] width 263 height 18
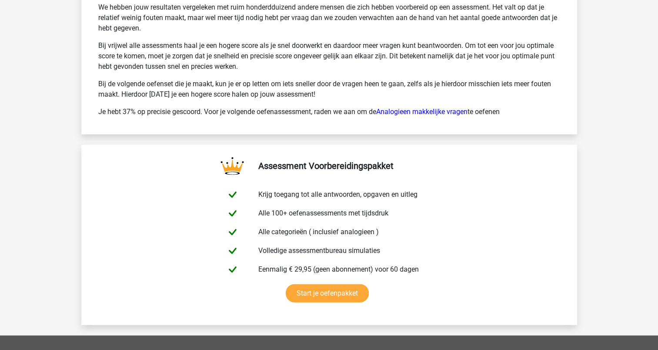
scroll to position [1783, 0]
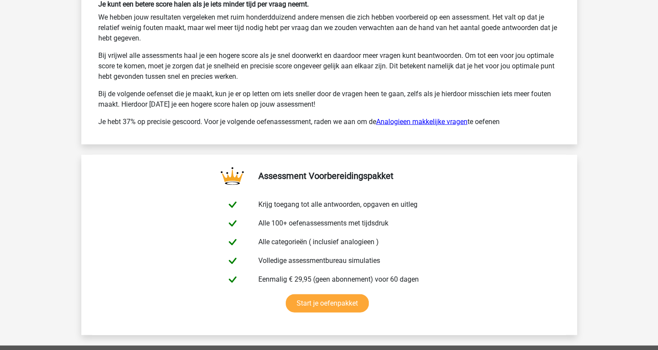
click at [430, 118] on link "Analogieen makkelijke vragen" at bounding box center [421, 122] width 91 height 8
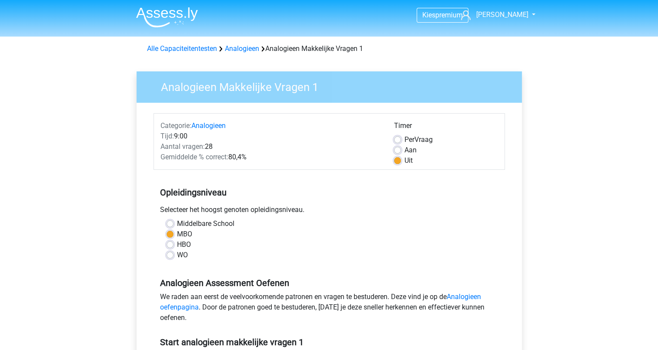
scroll to position [131, 0]
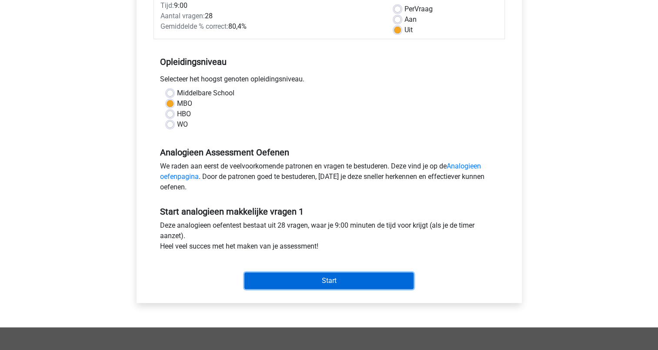
click at [324, 277] on input "Start" at bounding box center [329, 280] width 169 height 17
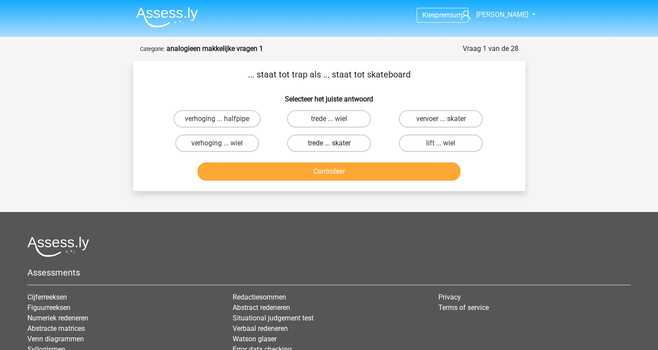
click at [322, 145] on label "trede ... skater" at bounding box center [329, 142] width 84 height 17
click at [329, 145] on input "trede ... skater" at bounding box center [332, 146] width 6 height 6
radio input "true"
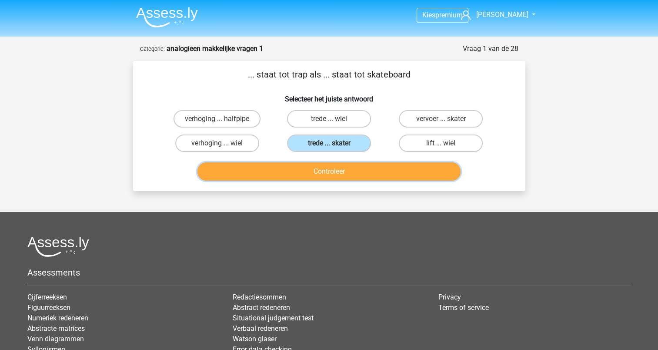
click at [323, 170] on button "Controleer" at bounding box center [329, 171] width 263 height 18
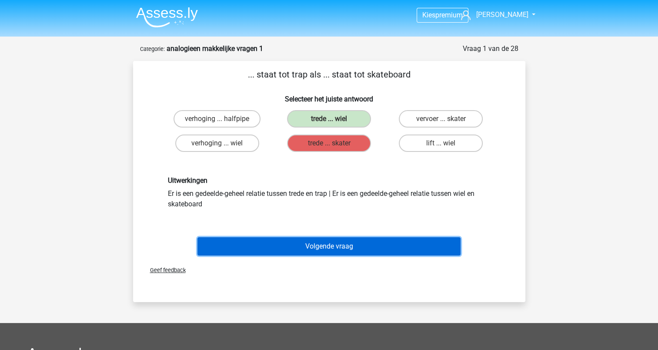
click at [325, 242] on button "Volgende vraag" at bounding box center [329, 246] width 263 height 18
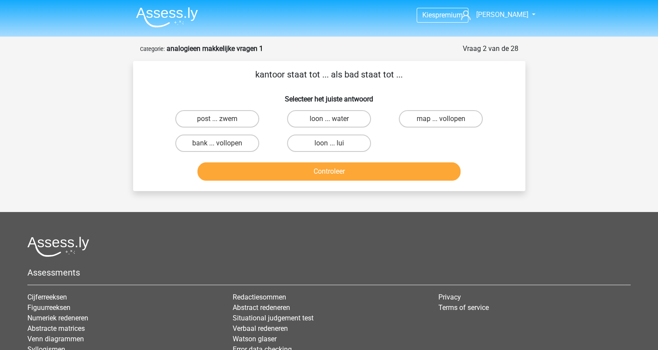
scroll to position [44, 0]
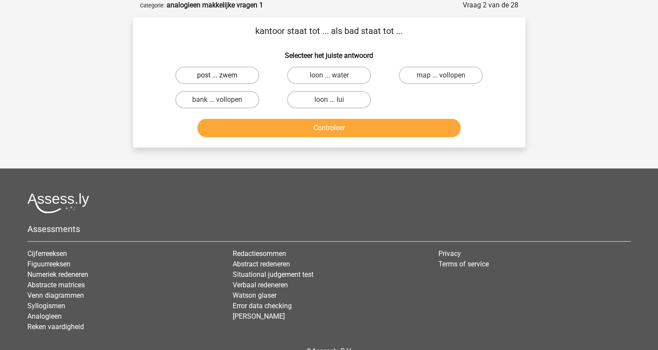
click at [228, 73] on label "post ... zwem" at bounding box center [217, 75] width 84 height 17
click at [223, 75] on input "post ... zwem" at bounding box center [220, 78] width 6 height 6
radio input "true"
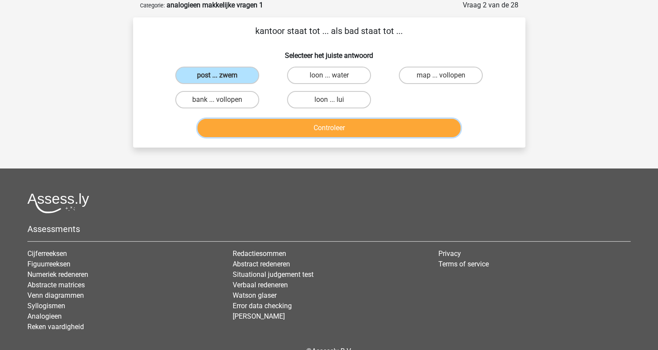
click at [318, 127] on button "Controleer" at bounding box center [329, 128] width 263 height 18
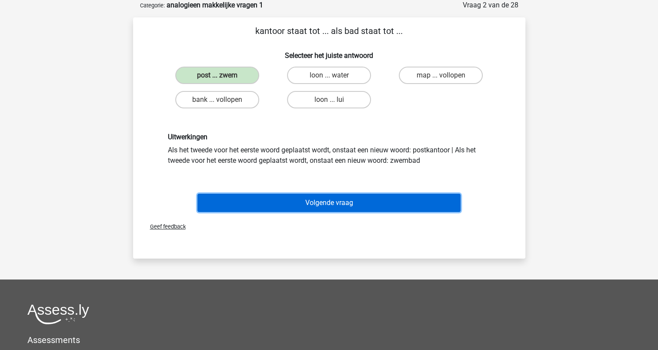
click at [320, 202] on button "Volgende vraag" at bounding box center [329, 203] width 263 height 18
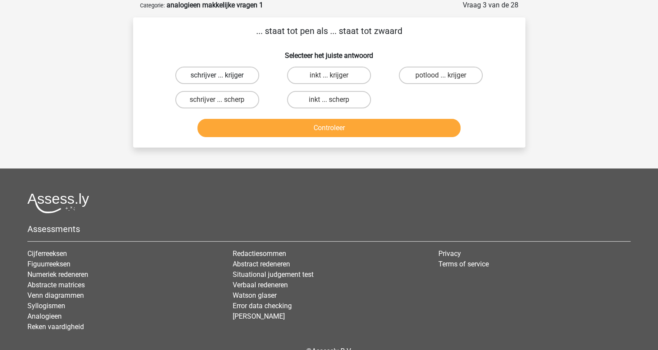
click at [225, 72] on label "schrijver ... krijger" at bounding box center [217, 75] width 84 height 17
click at [223, 75] on input "schrijver ... krijger" at bounding box center [220, 78] width 6 height 6
radio input "true"
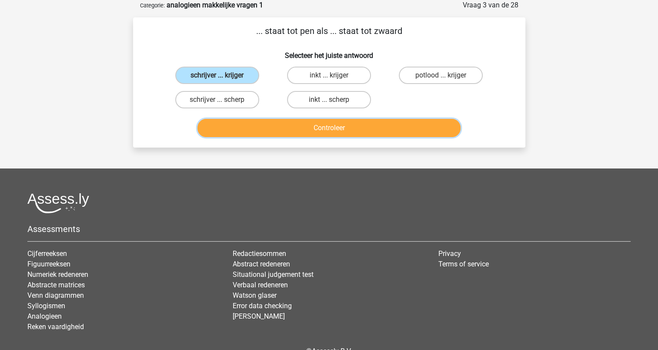
click at [315, 120] on button "Controleer" at bounding box center [329, 128] width 263 height 18
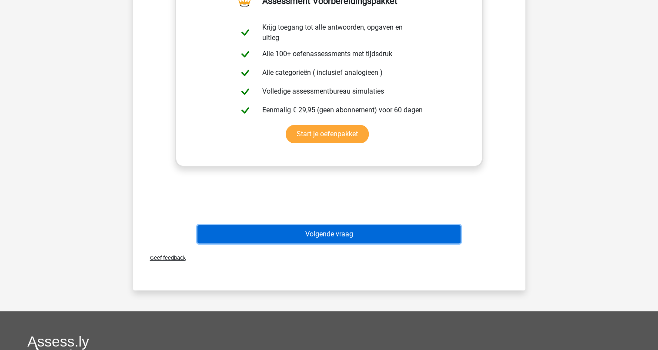
click at [328, 237] on button "Volgende vraag" at bounding box center [329, 234] width 263 height 18
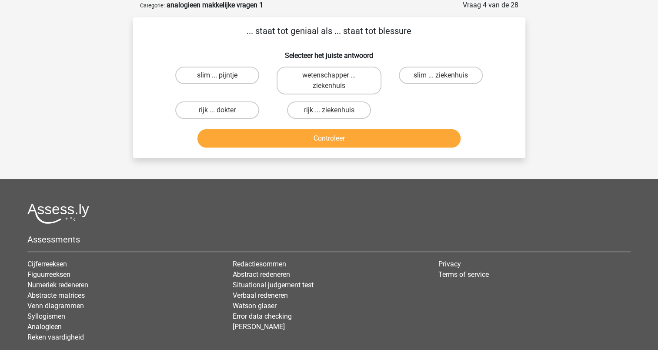
click at [235, 75] on label "slim ... pijntje" at bounding box center [217, 75] width 84 height 17
click at [223, 75] on input "slim ... pijntje" at bounding box center [220, 78] width 6 height 6
radio input "true"
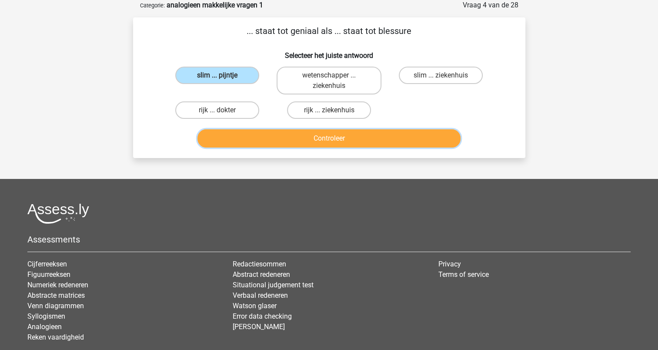
click at [347, 134] on button "Controleer" at bounding box center [329, 138] width 263 height 18
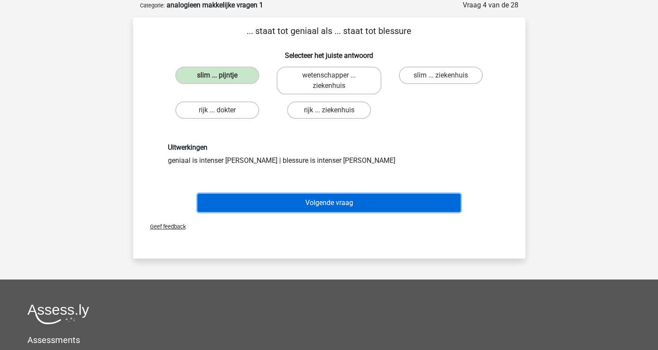
click at [326, 197] on button "Volgende vraag" at bounding box center [329, 203] width 263 height 18
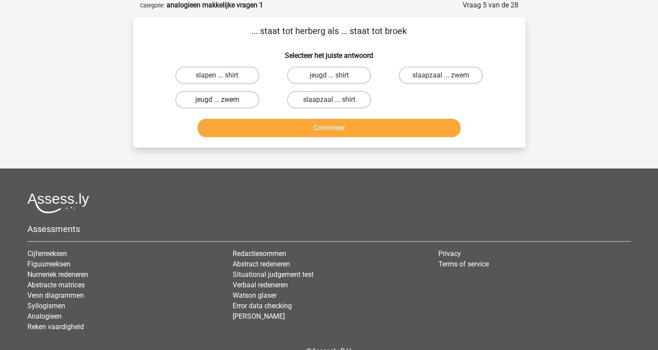
click at [238, 97] on label "jeugd ... zwem" at bounding box center [217, 99] width 84 height 17
click at [223, 100] on input "jeugd ... zwem" at bounding box center [220, 103] width 6 height 6
radio input "true"
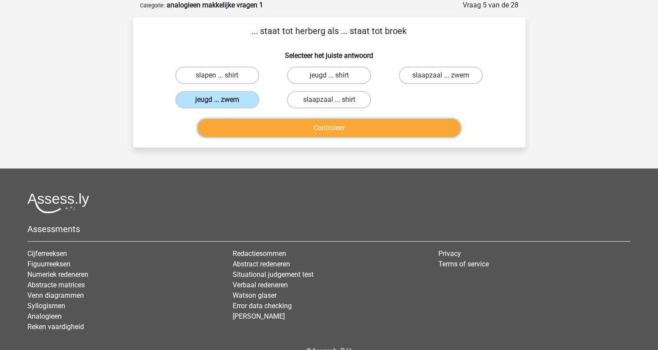
click at [308, 128] on button "Controleer" at bounding box center [329, 128] width 263 height 18
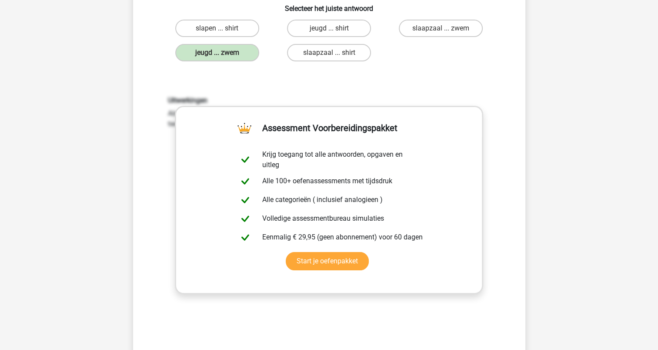
scroll to position [131, 0]
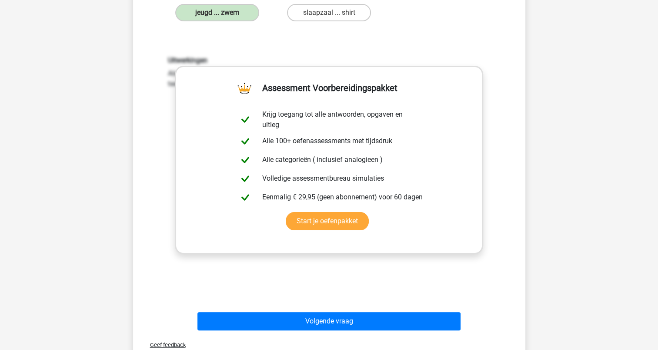
click at [329, 307] on div "Volgende vraag" at bounding box center [329, 319] width 365 height 29
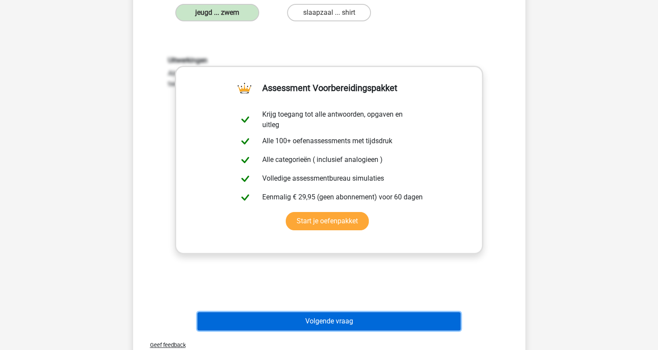
click at [330, 315] on button "Volgende vraag" at bounding box center [329, 321] width 263 height 18
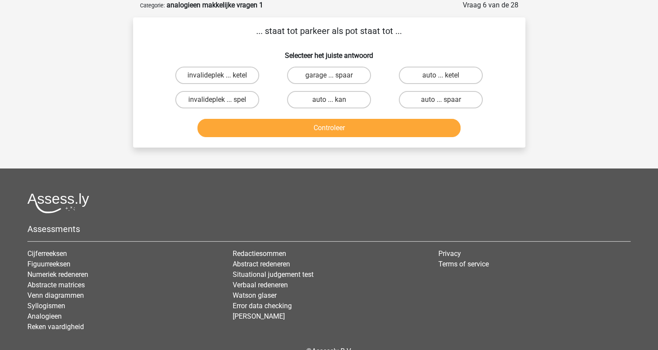
scroll to position [44, 0]
click at [343, 74] on label "garage ... spaar" at bounding box center [329, 75] width 84 height 17
click at [335, 75] on input "garage ... spaar" at bounding box center [332, 78] width 6 height 6
radio input "true"
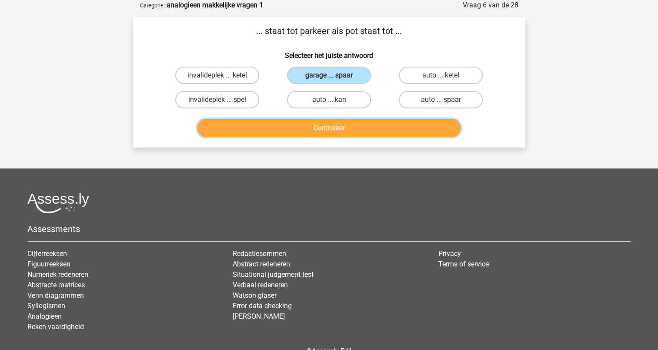
click at [339, 131] on button "Controleer" at bounding box center [329, 128] width 263 height 18
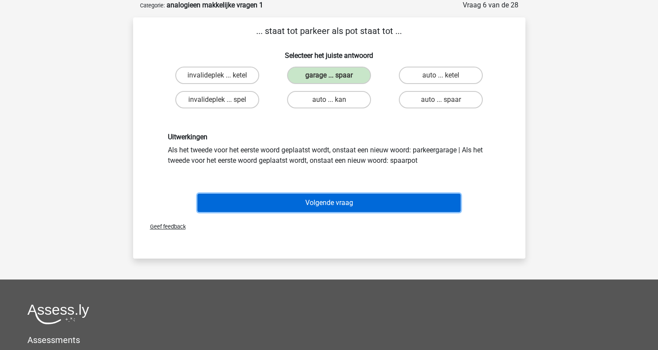
click at [327, 205] on button "Volgende vraag" at bounding box center [329, 203] width 263 height 18
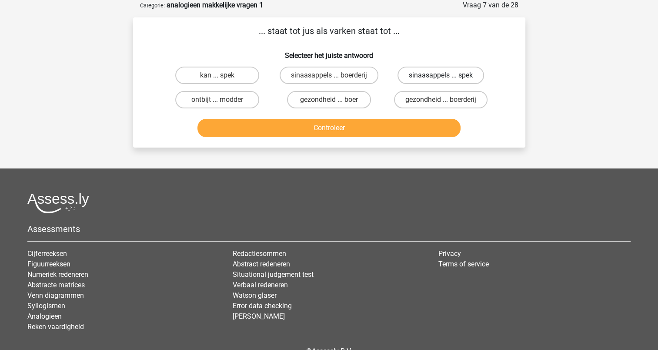
click at [413, 75] on label "sinaasappels ... spek" at bounding box center [441, 75] width 87 height 17
click at [441, 75] on input "sinaasappels ... spek" at bounding box center [444, 78] width 6 height 6
radio input "true"
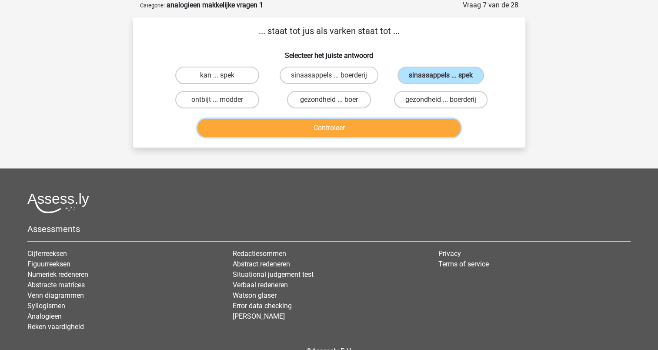
click at [354, 122] on button "Controleer" at bounding box center [329, 128] width 263 height 18
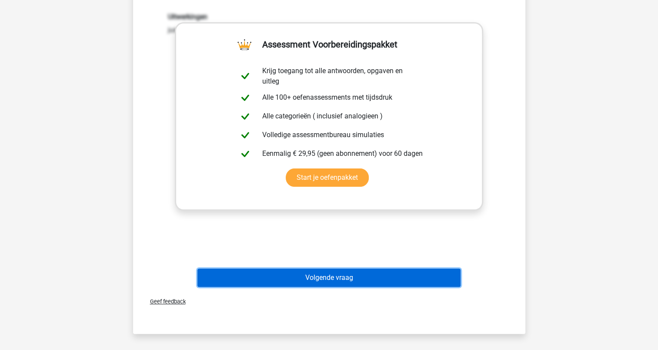
click at [319, 280] on button "Volgende vraag" at bounding box center [329, 278] width 263 height 18
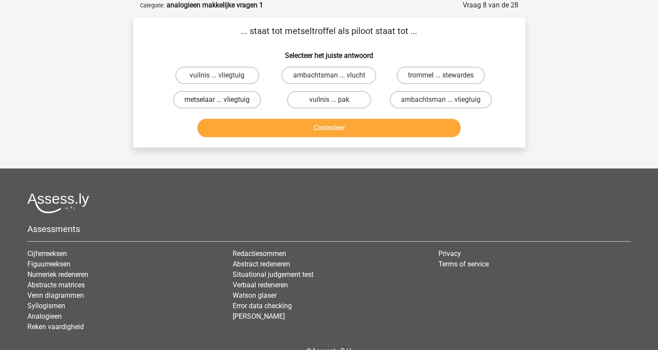
click at [235, 103] on label "metselaar ... vliegtuig" at bounding box center [217, 99] width 88 height 17
click at [223, 103] on input "metselaar ... vliegtuig" at bounding box center [220, 103] width 6 height 6
radio input "true"
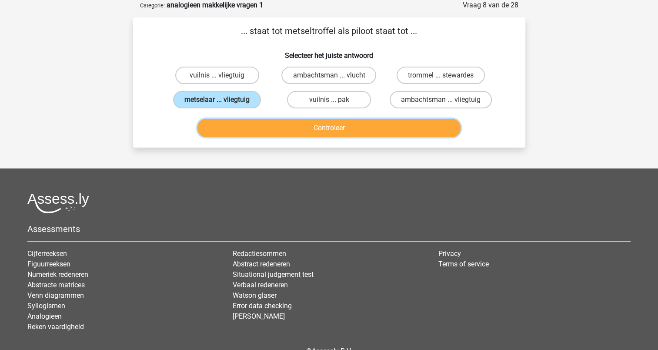
click at [300, 127] on button "Controleer" at bounding box center [329, 128] width 263 height 18
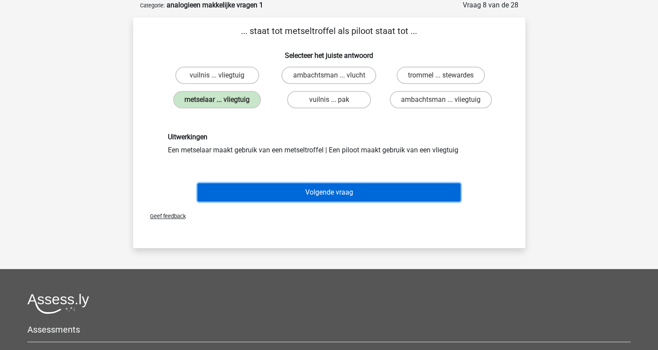
click at [331, 190] on button "Volgende vraag" at bounding box center [329, 192] width 263 height 18
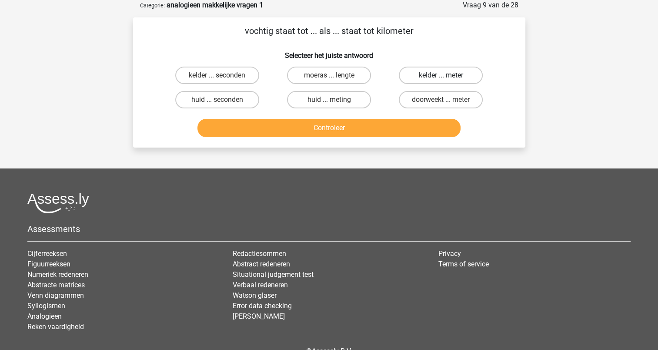
click at [425, 74] on label "kelder ... meter" at bounding box center [441, 75] width 84 height 17
click at [441, 75] on input "kelder ... meter" at bounding box center [444, 78] width 6 height 6
radio input "true"
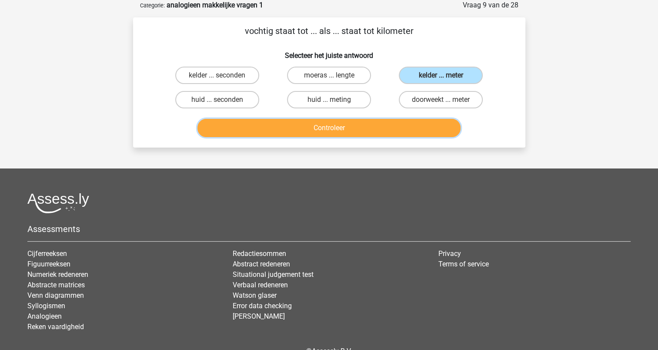
click at [339, 127] on button "Controleer" at bounding box center [329, 128] width 263 height 18
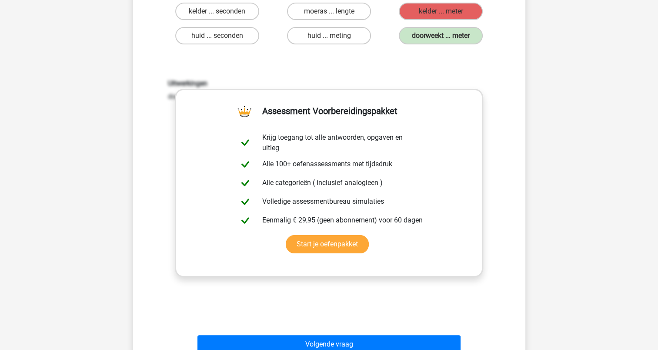
scroll to position [174, 0]
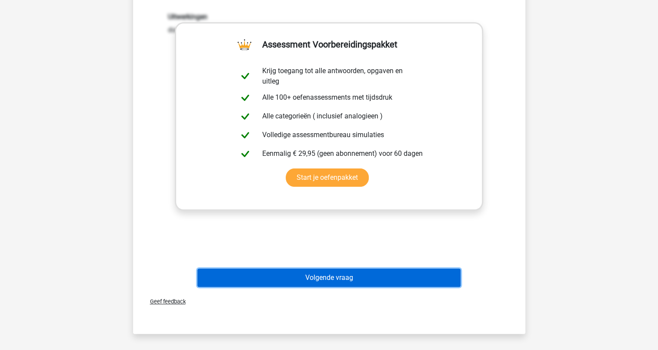
click at [334, 280] on button "Volgende vraag" at bounding box center [329, 278] width 263 height 18
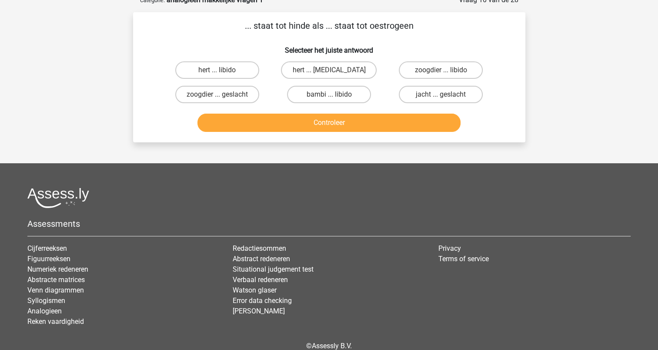
scroll to position [44, 0]
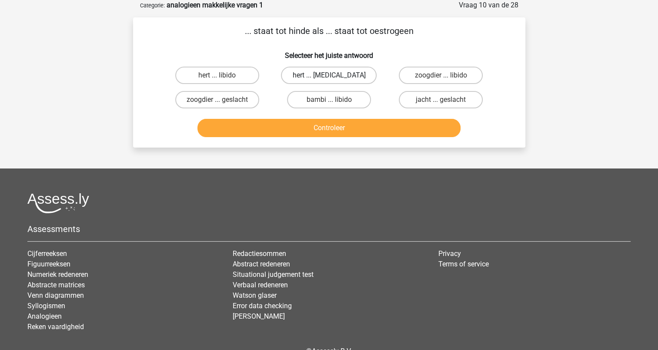
click at [326, 75] on label "hert ... [MEDICAL_DATA]" at bounding box center [329, 75] width 96 height 17
click at [329, 75] on input "hert ... [MEDICAL_DATA]" at bounding box center [332, 78] width 6 height 6
radio input "true"
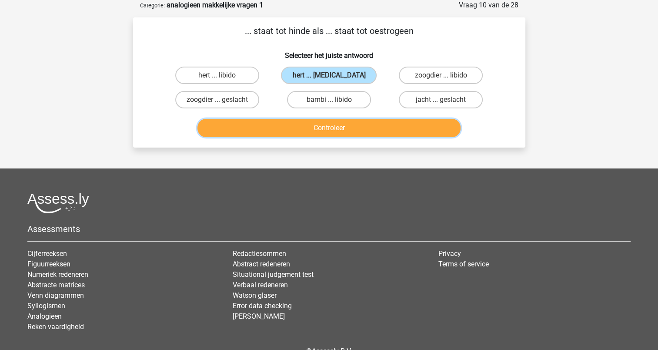
click at [329, 129] on button "Controleer" at bounding box center [329, 128] width 263 height 18
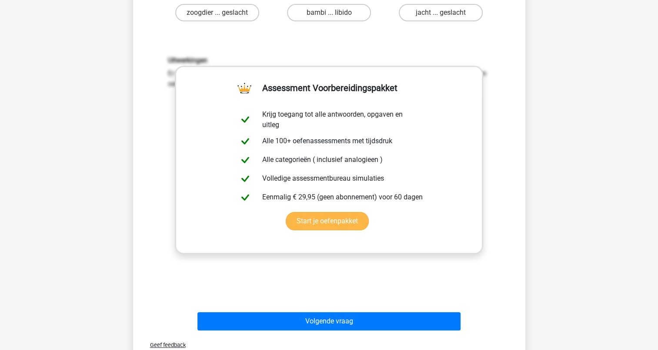
scroll to position [174, 0]
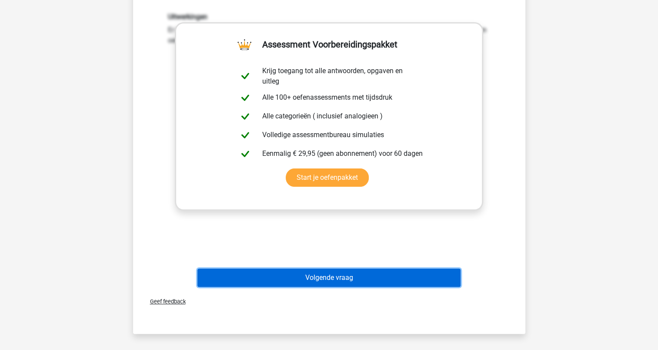
click at [332, 275] on button "Volgende vraag" at bounding box center [329, 278] width 263 height 18
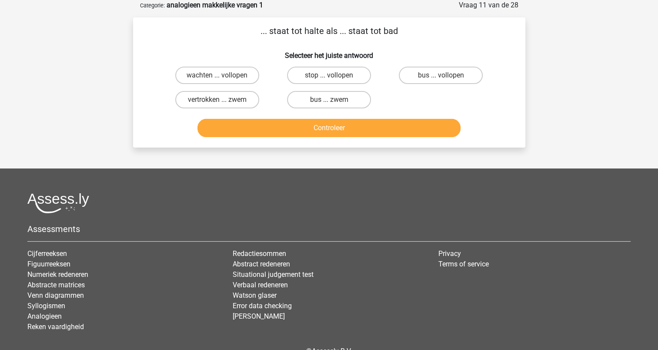
scroll to position [44, 0]
click at [314, 98] on label "bus ... zwem" at bounding box center [329, 99] width 84 height 17
click at [329, 100] on input "bus ... zwem" at bounding box center [332, 103] width 6 height 6
radio input "true"
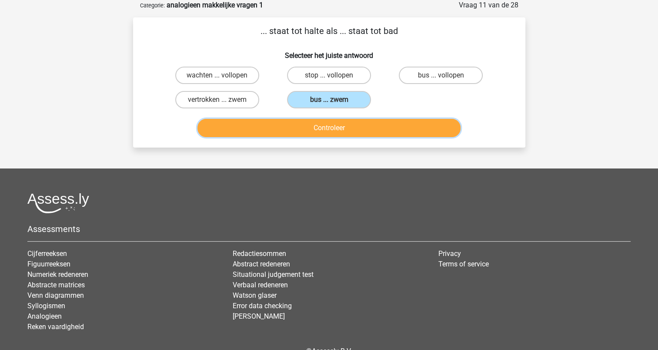
click at [319, 124] on button "Controleer" at bounding box center [329, 128] width 263 height 18
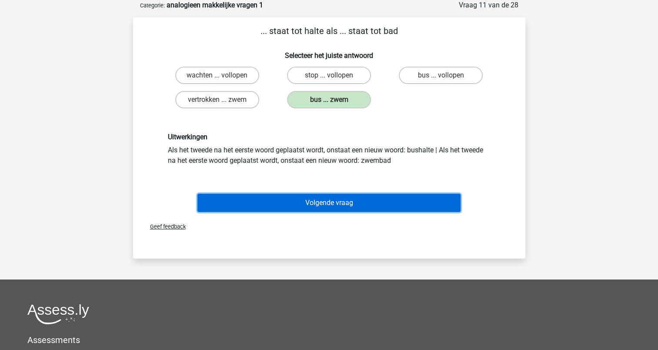
click at [329, 202] on button "Volgende vraag" at bounding box center [329, 203] width 263 height 18
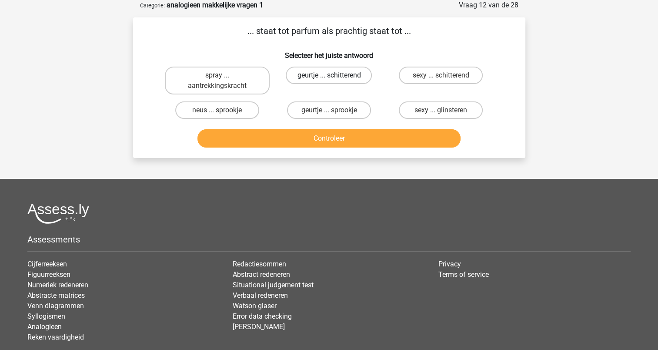
click at [316, 72] on label "geurtje ... schitterend" at bounding box center [329, 75] width 86 height 17
click at [329, 75] on input "geurtje ... schitterend" at bounding box center [332, 78] width 6 height 6
radio input "true"
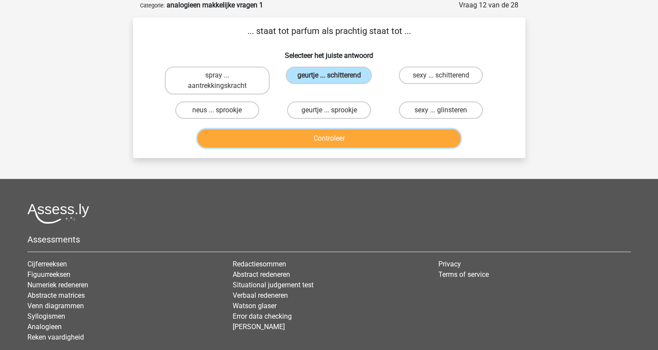
click at [322, 139] on button "Controleer" at bounding box center [329, 138] width 263 height 18
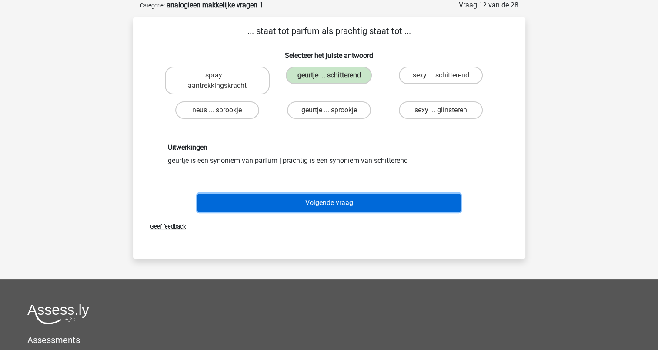
click at [326, 199] on button "Volgende vraag" at bounding box center [329, 203] width 263 height 18
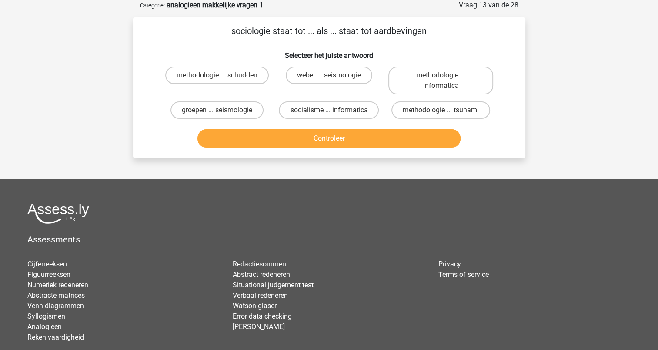
click at [331, 110] on input "socialisme ... informatica" at bounding box center [332, 113] width 6 height 6
radio input "true"
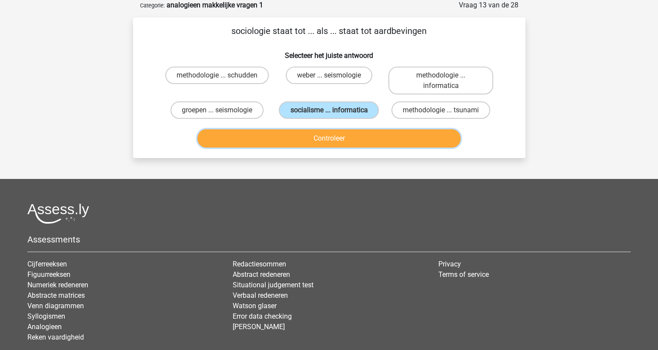
click at [330, 136] on button "Controleer" at bounding box center [329, 138] width 263 height 18
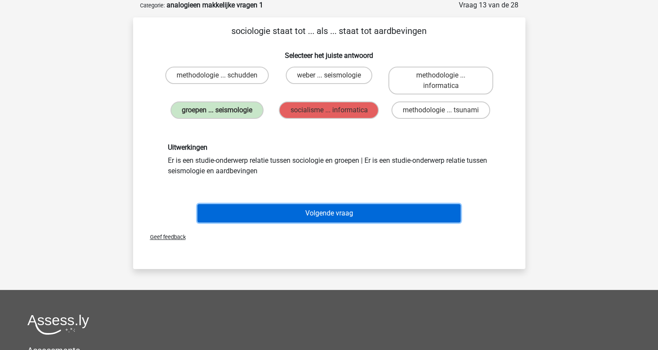
click at [319, 215] on button "Volgende vraag" at bounding box center [329, 213] width 263 height 18
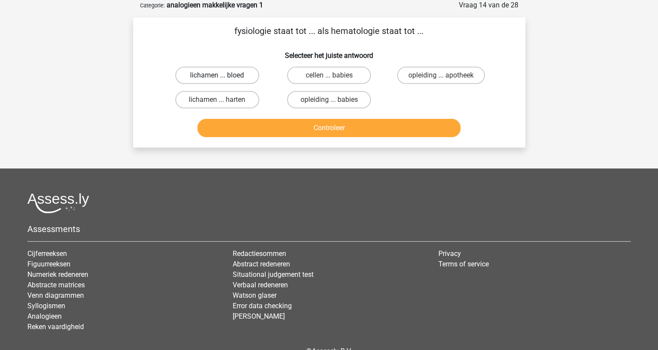
click at [247, 77] on label "lichamen ... bloed" at bounding box center [217, 75] width 84 height 17
click at [223, 77] on input "lichamen ... bloed" at bounding box center [220, 78] width 6 height 6
radio input "true"
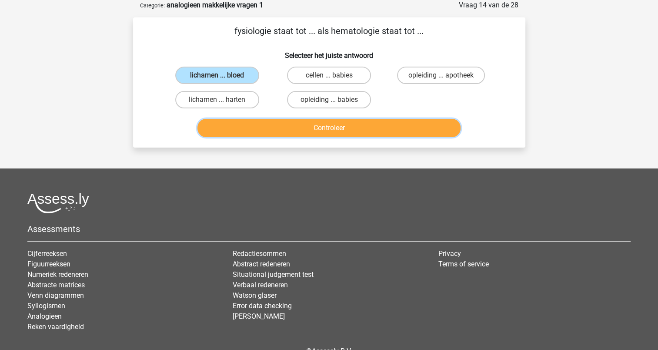
click at [331, 125] on button "Controleer" at bounding box center [329, 128] width 263 height 18
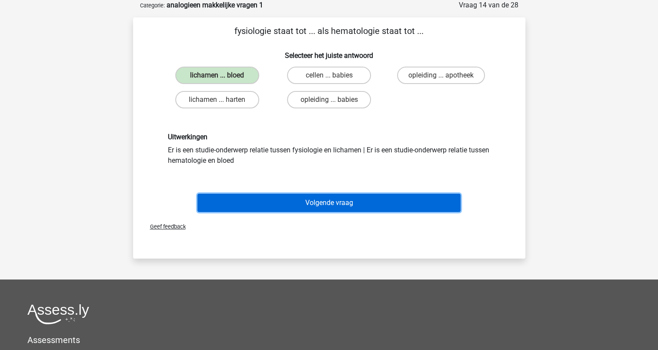
click at [333, 197] on button "Volgende vraag" at bounding box center [329, 203] width 263 height 18
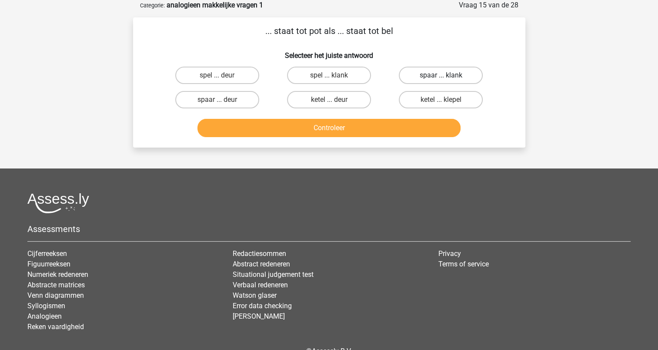
click at [426, 75] on label "spaar ... klank" at bounding box center [441, 75] width 84 height 17
click at [441, 75] on input "spaar ... klank" at bounding box center [444, 78] width 6 height 6
radio input "true"
click at [240, 99] on label "spaar ... deur" at bounding box center [217, 99] width 84 height 17
click at [223, 100] on input "spaar ... deur" at bounding box center [220, 103] width 6 height 6
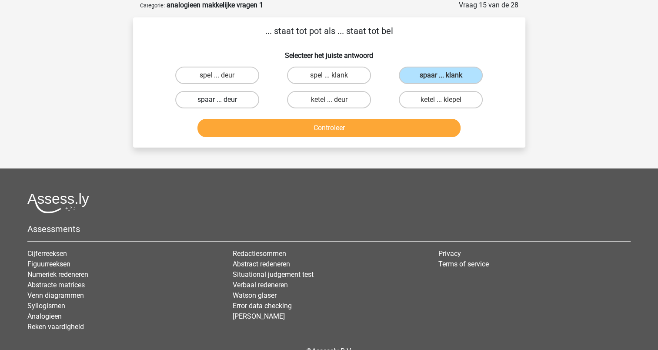
radio input "true"
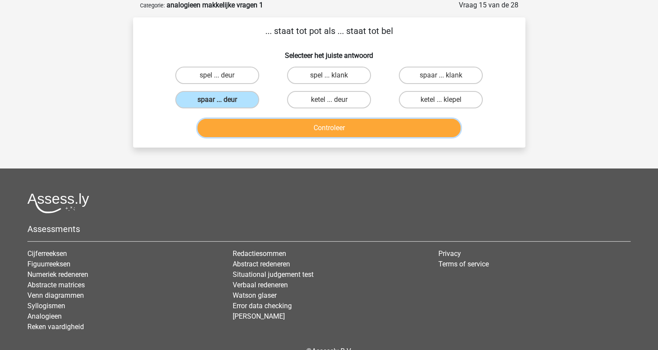
click at [316, 131] on button "Controleer" at bounding box center [329, 128] width 263 height 18
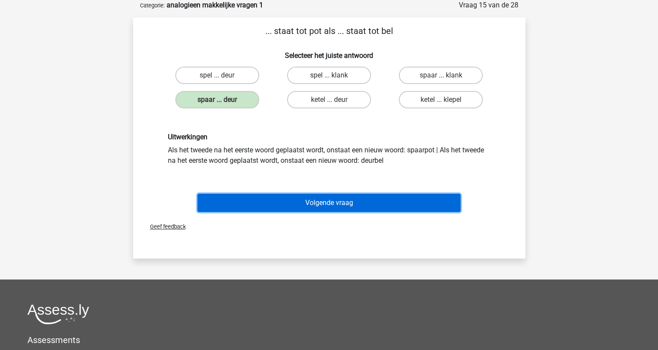
click at [331, 197] on button "Volgende vraag" at bounding box center [329, 203] width 263 height 18
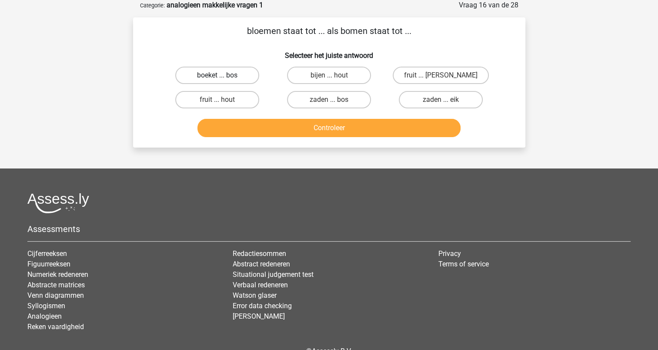
click at [243, 74] on label "boeket ... bos" at bounding box center [217, 75] width 84 height 17
click at [223, 75] on input "boeket ... bos" at bounding box center [220, 78] width 6 height 6
radio input "true"
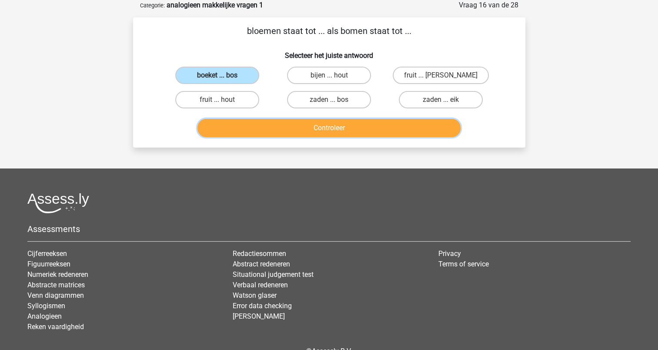
click at [319, 125] on button "Controleer" at bounding box center [329, 128] width 263 height 18
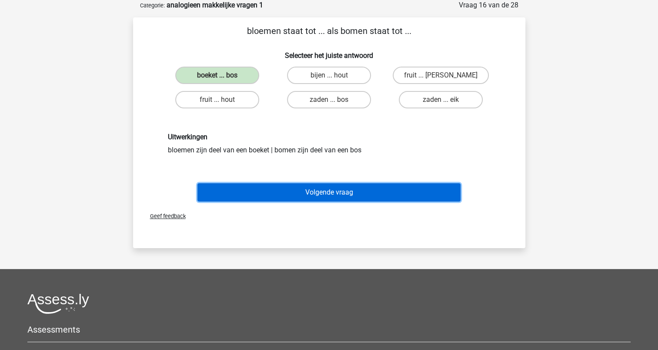
click at [328, 192] on button "Volgende vraag" at bounding box center [329, 192] width 263 height 18
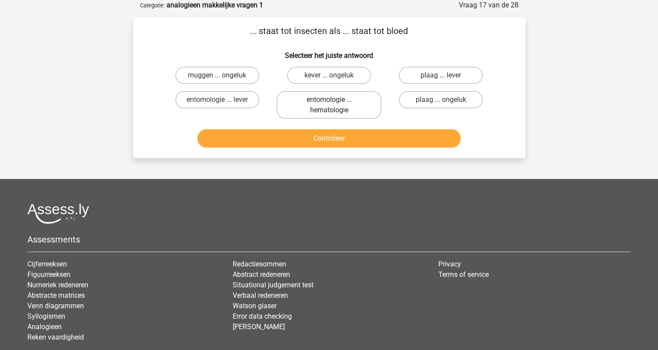
click at [308, 101] on label "entomologie ... hematologie" at bounding box center [329, 105] width 105 height 28
click at [329, 101] on input "entomologie ... hematologie" at bounding box center [332, 103] width 6 height 6
radio input "true"
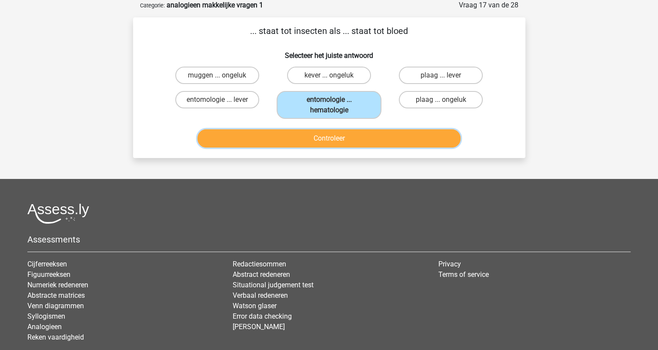
click at [322, 139] on button "Controleer" at bounding box center [329, 138] width 263 height 18
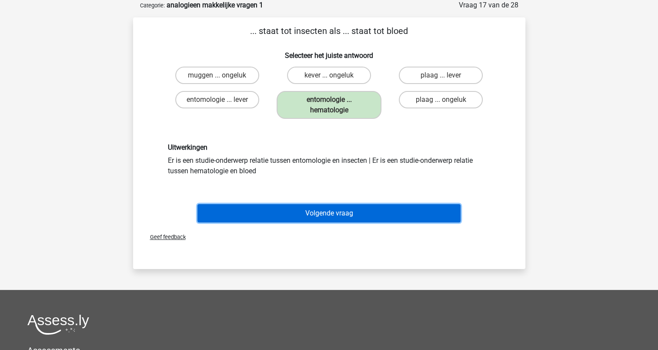
click at [326, 208] on button "Volgende vraag" at bounding box center [329, 213] width 263 height 18
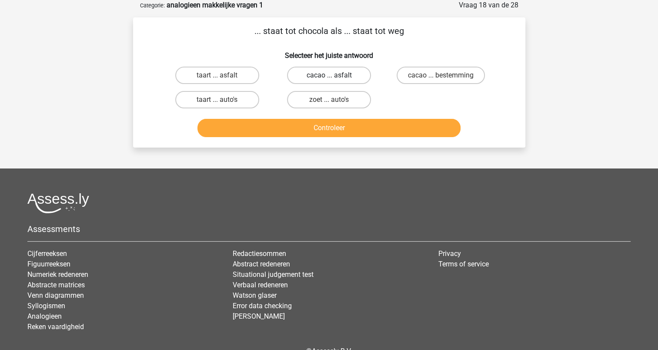
click at [323, 75] on label "cacao ... asfalt" at bounding box center [329, 75] width 84 height 17
click at [329, 75] on input "cacao ... asfalt" at bounding box center [332, 78] width 6 height 6
radio input "true"
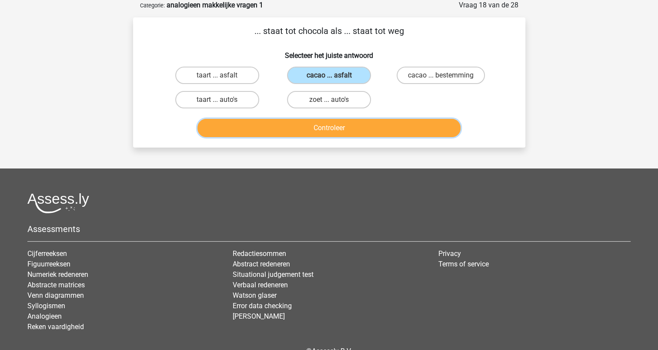
click at [326, 129] on button "Controleer" at bounding box center [329, 128] width 263 height 18
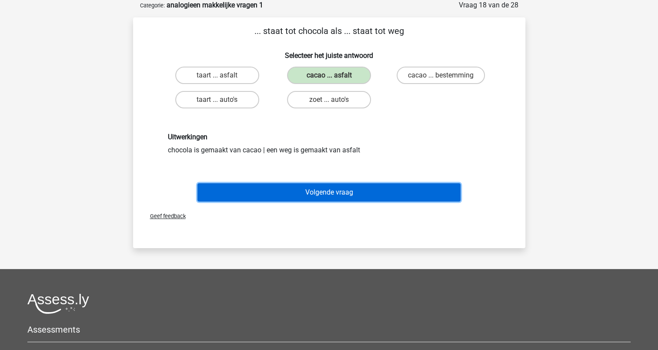
click at [320, 189] on button "Volgende vraag" at bounding box center [329, 192] width 263 height 18
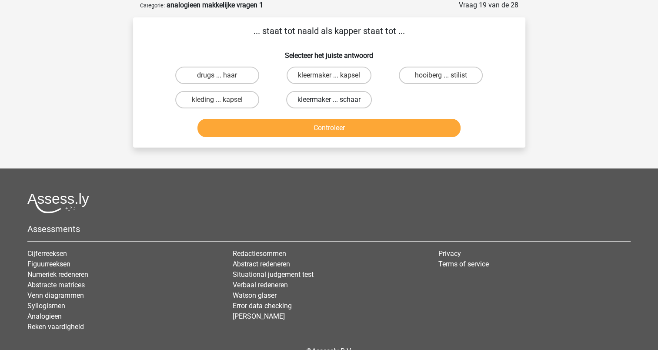
click at [315, 97] on label "kleermaker ... schaar" at bounding box center [329, 99] width 86 height 17
click at [329, 100] on input "kleermaker ... schaar" at bounding box center [332, 103] width 6 height 6
radio input "true"
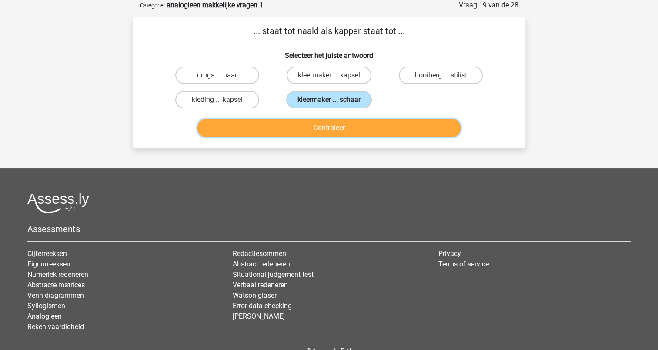
click at [320, 125] on button "Controleer" at bounding box center [329, 128] width 263 height 18
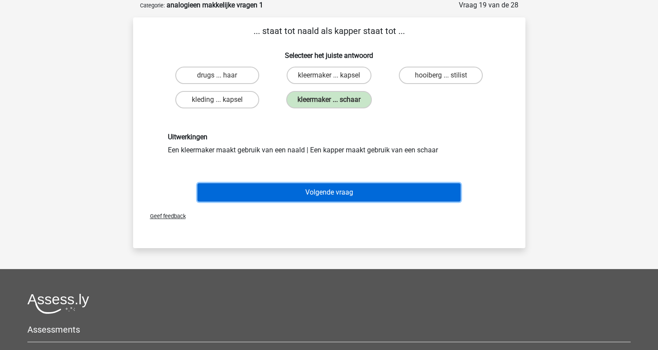
click at [327, 189] on button "Volgende vraag" at bounding box center [329, 192] width 263 height 18
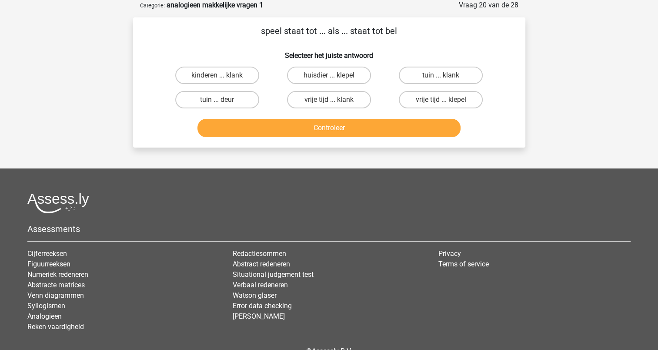
click at [223, 109] on div "tuin ... deur" at bounding box center [217, 99] width 112 height 24
click at [235, 97] on label "tuin ... deur" at bounding box center [217, 99] width 84 height 17
click at [223, 100] on input "tuin ... deur" at bounding box center [220, 103] width 6 height 6
radio input "true"
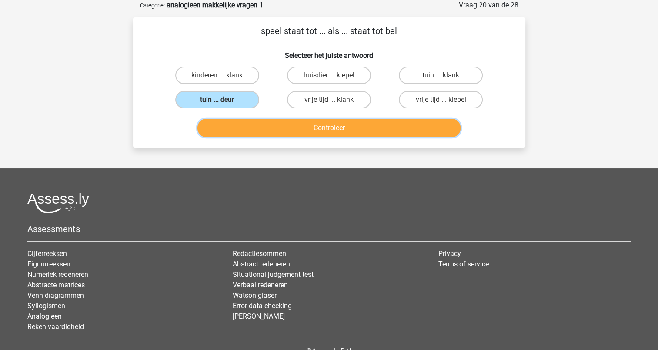
click at [319, 127] on button "Controleer" at bounding box center [329, 128] width 263 height 18
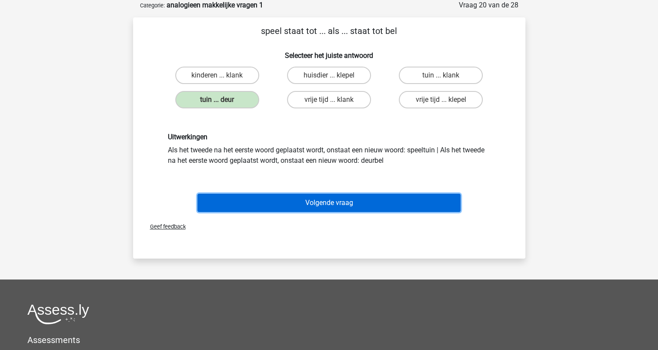
click at [330, 205] on button "Volgende vraag" at bounding box center [329, 203] width 263 height 18
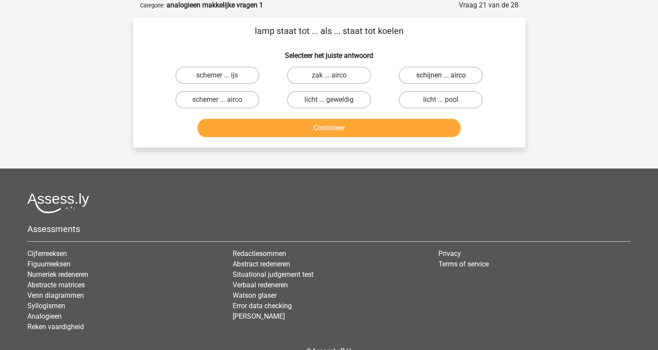
click at [417, 73] on label "schijnen ... airco" at bounding box center [441, 75] width 84 height 17
click at [441, 75] on input "schijnen ... airco" at bounding box center [444, 78] width 6 height 6
radio input "true"
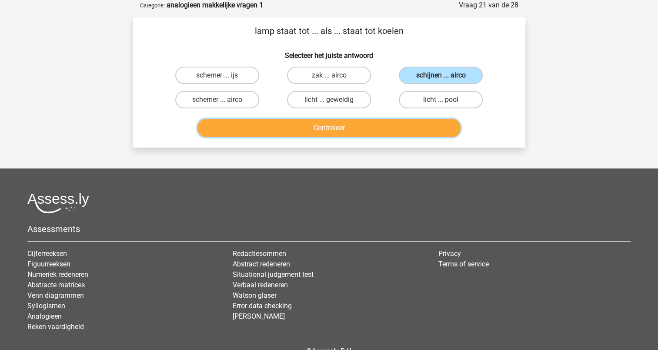
click at [352, 128] on button "Controleer" at bounding box center [329, 128] width 263 height 18
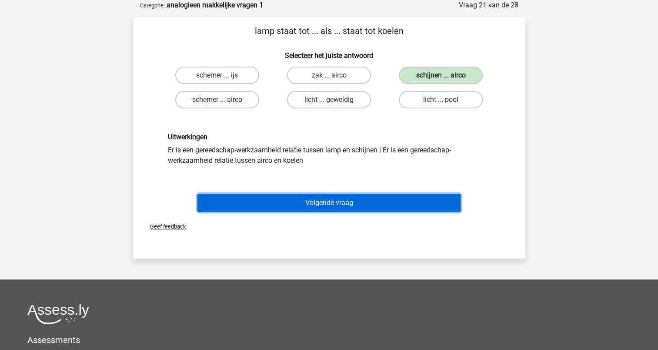
click at [304, 201] on button "Volgende vraag" at bounding box center [329, 203] width 263 height 18
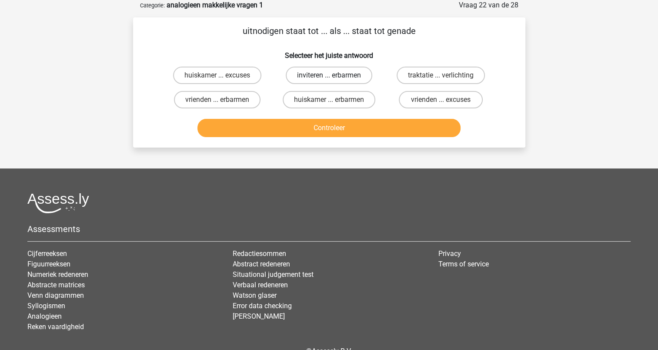
click at [319, 74] on label "inviteren ... erbarmen" at bounding box center [329, 75] width 87 height 17
click at [329, 75] on input "inviteren ... erbarmen" at bounding box center [332, 78] width 6 height 6
radio input "true"
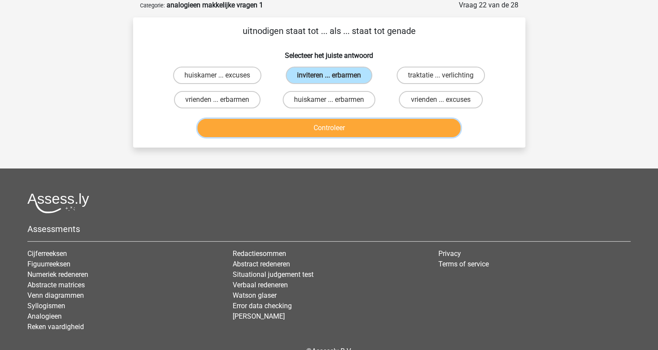
click at [327, 122] on button "Controleer" at bounding box center [329, 128] width 263 height 18
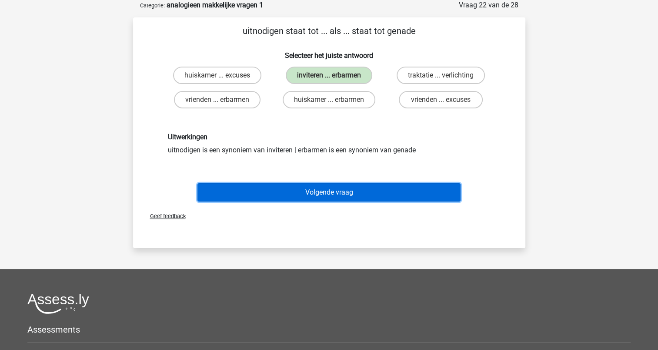
click at [316, 191] on button "Volgende vraag" at bounding box center [329, 192] width 263 height 18
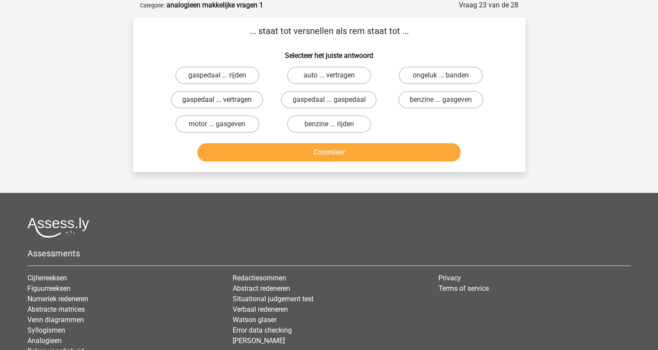
click at [251, 99] on label "gaspedaal ... vertragen" at bounding box center [217, 99] width 92 height 17
click at [223, 100] on input "gaspedaal ... vertragen" at bounding box center [220, 103] width 6 height 6
radio input "true"
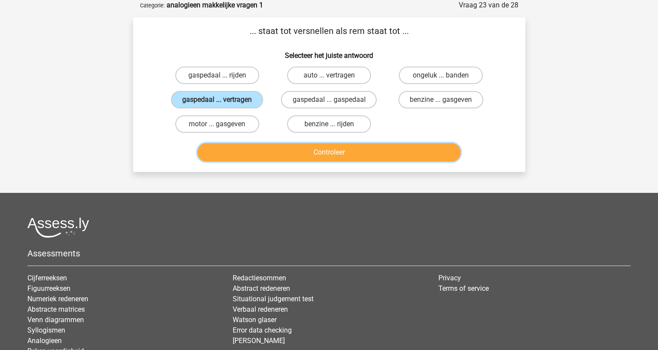
click at [331, 151] on button "Controleer" at bounding box center [329, 152] width 263 height 18
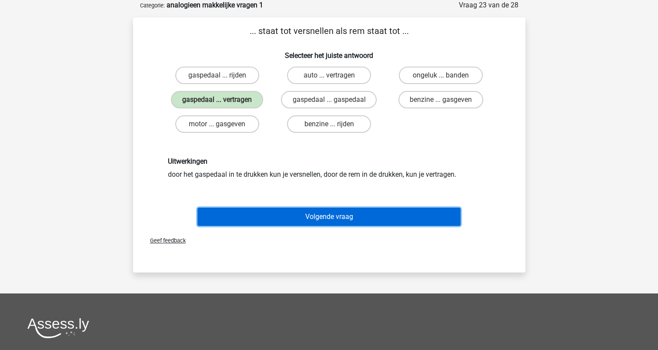
click at [338, 214] on button "Volgende vraag" at bounding box center [329, 217] width 263 height 18
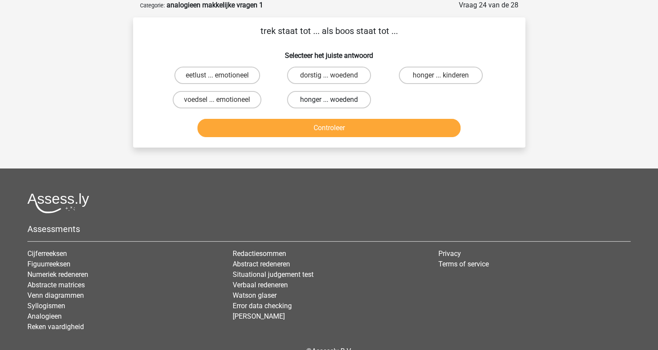
click at [313, 97] on label "honger ... woedend" at bounding box center [329, 99] width 84 height 17
click at [329, 100] on input "honger ... woedend" at bounding box center [332, 103] width 6 height 6
radio input "true"
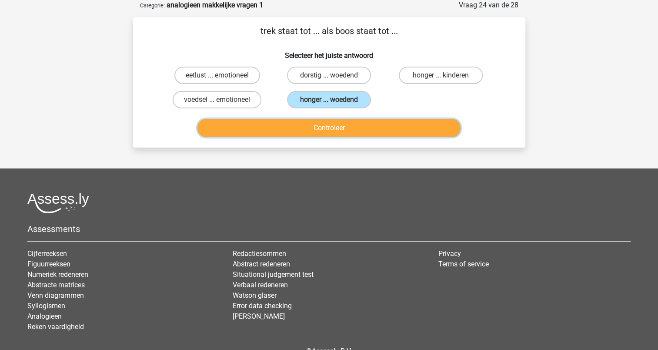
click at [319, 121] on button "Controleer" at bounding box center [329, 128] width 263 height 18
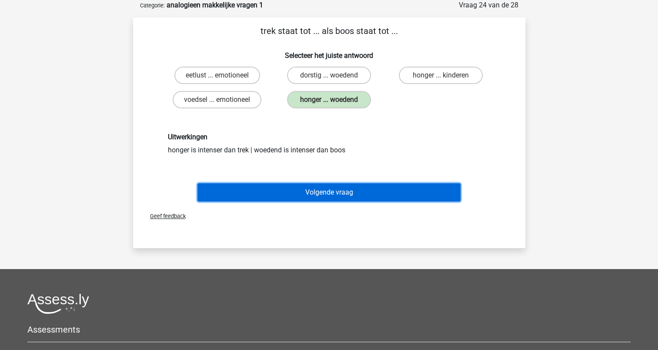
click at [330, 190] on button "Volgende vraag" at bounding box center [329, 192] width 263 height 18
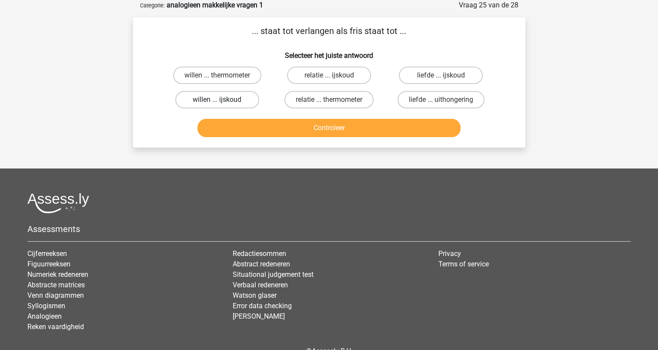
click at [244, 98] on label "willen ... ijskoud" at bounding box center [217, 99] width 84 height 17
click at [223, 100] on input "willen ... ijskoud" at bounding box center [220, 103] width 6 height 6
radio input "true"
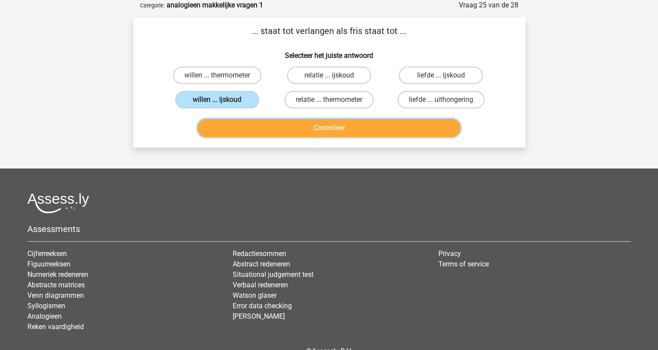
click at [299, 128] on button "Controleer" at bounding box center [329, 128] width 263 height 18
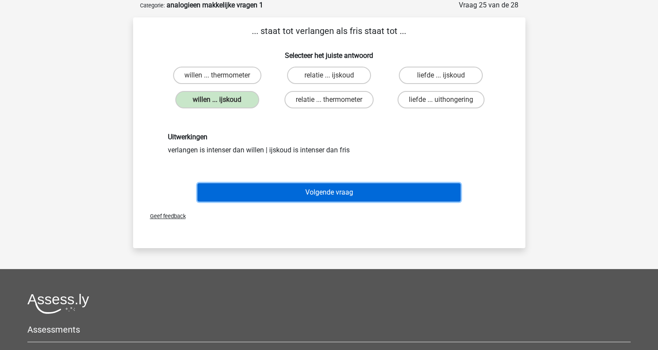
click at [325, 190] on button "Volgende vraag" at bounding box center [329, 192] width 263 height 18
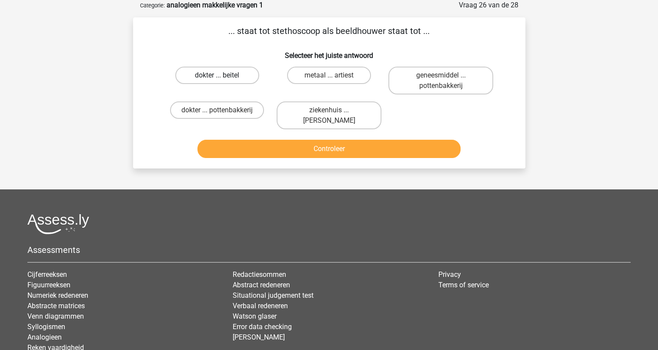
click at [235, 77] on label "dokter ... beitel" at bounding box center [217, 75] width 84 height 17
click at [223, 77] on input "dokter ... beitel" at bounding box center [220, 78] width 6 height 6
radio input "true"
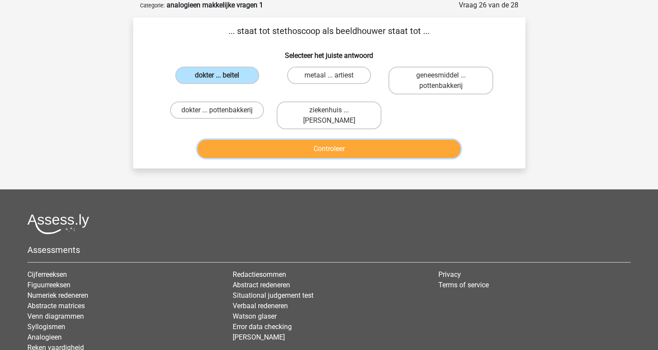
click at [308, 151] on button "Controleer" at bounding box center [329, 149] width 263 height 18
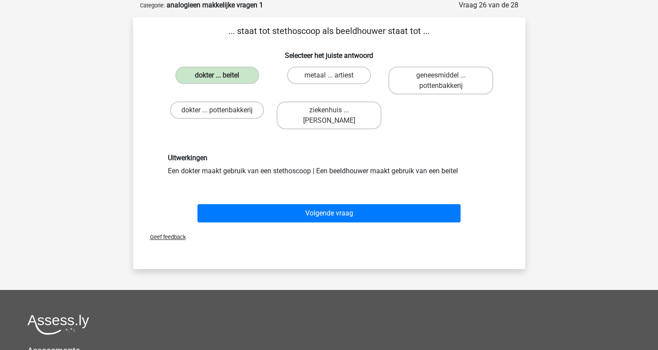
click at [334, 202] on div "Volgende vraag" at bounding box center [329, 211] width 365 height 29
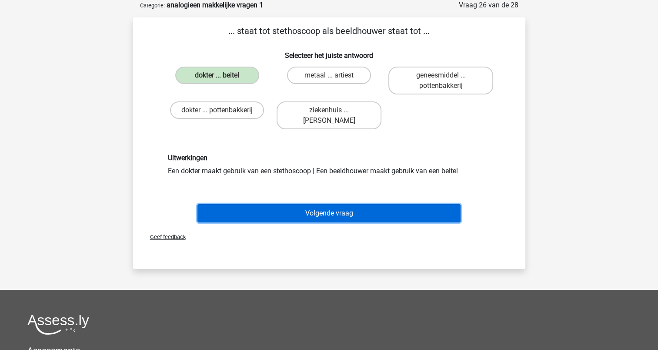
click at [335, 211] on button "Volgende vraag" at bounding box center [329, 213] width 263 height 18
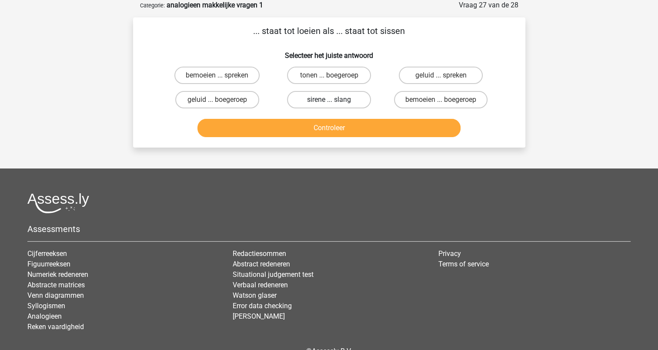
click at [322, 97] on label "sirene ... slang" at bounding box center [329, 99] width 84 height 17
click at [329, 100] on input "sirene ... slang" at bounding box center [332, 103] width 6 height 6
radio input "true"
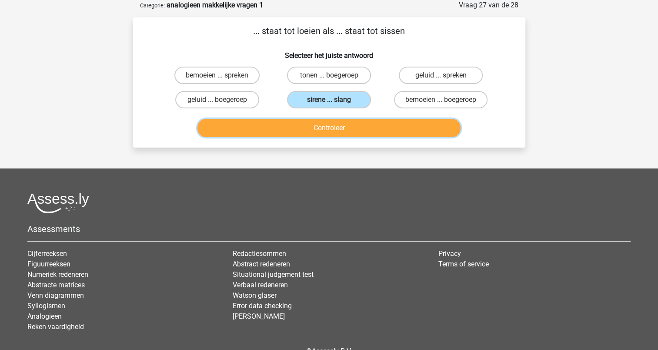
click at [322, 126] on button "Controleer" at bounding box center [329, 128] width 263 height 18
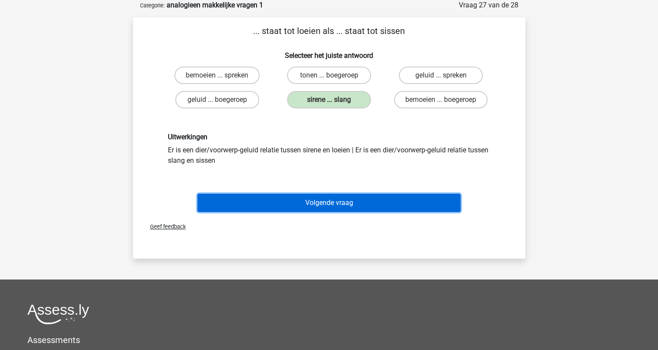
click at [325, 200] on button "Volgende vraag" at bounding box center [329, 203] width 263 height 18
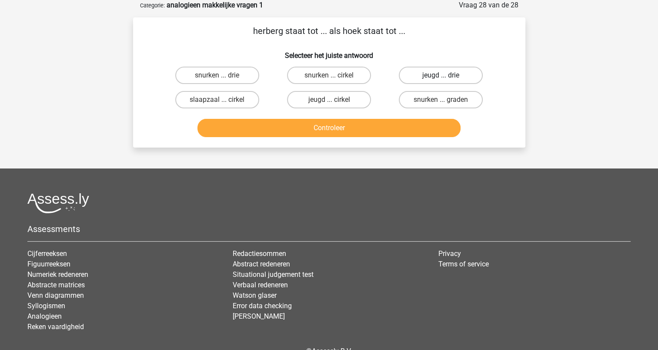
click at [426, 72] on label "jeugd ... drie" at bounding box center [441, 75] width 84 height 17
click at [441, 75] on input "jeugd ... drie" at bounding box center [444, 78] width 6 height 6
radio input "true"
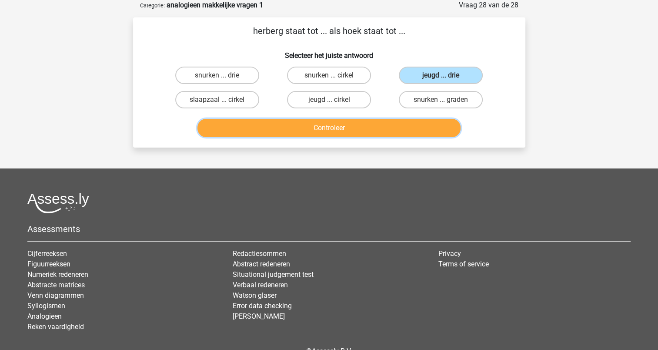
click at [340, 127] on button "Controleer" at bounding box center [329, 128] width 263 height 18
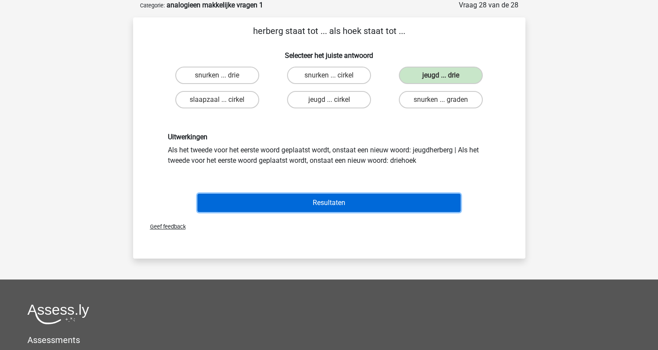
click at [318, 206] on button "Resultaten" at bounding box center [329, 203] width 263 height 18
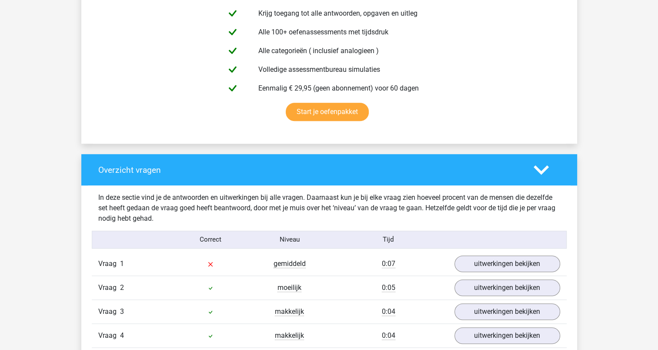
scroll to position [450, 0]
